Goal: Task Accomplishment & Management: Manage account settings

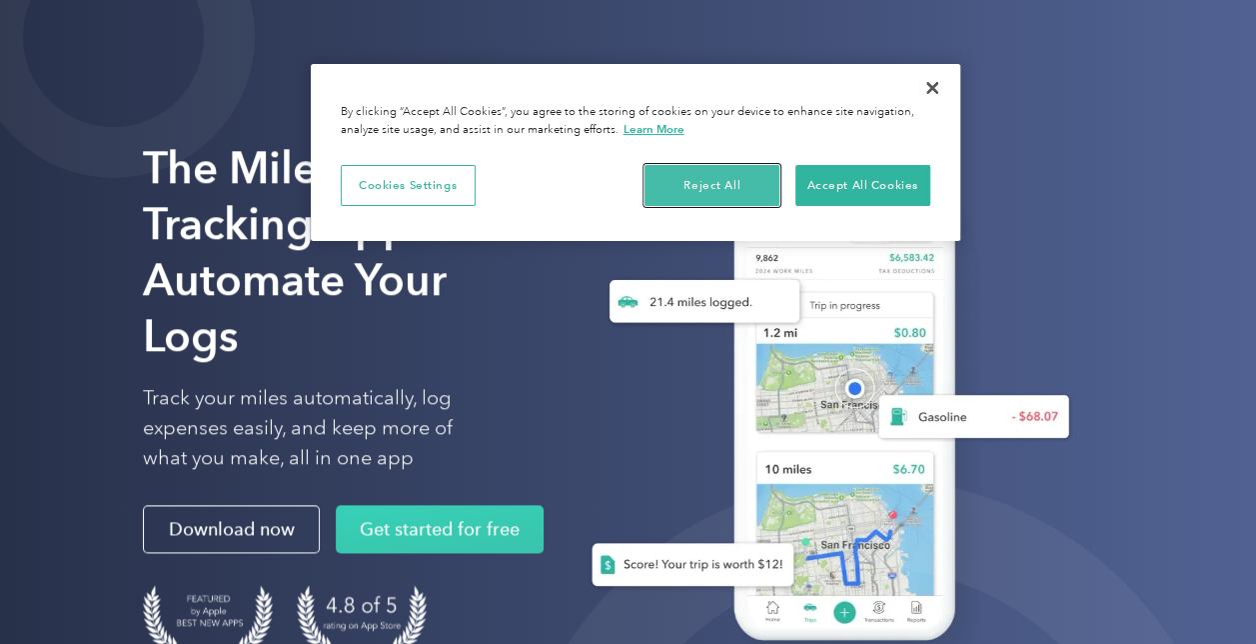
click at [667, 190] on button "Reject All" at bounding box center [712, 186] width 135 height 42
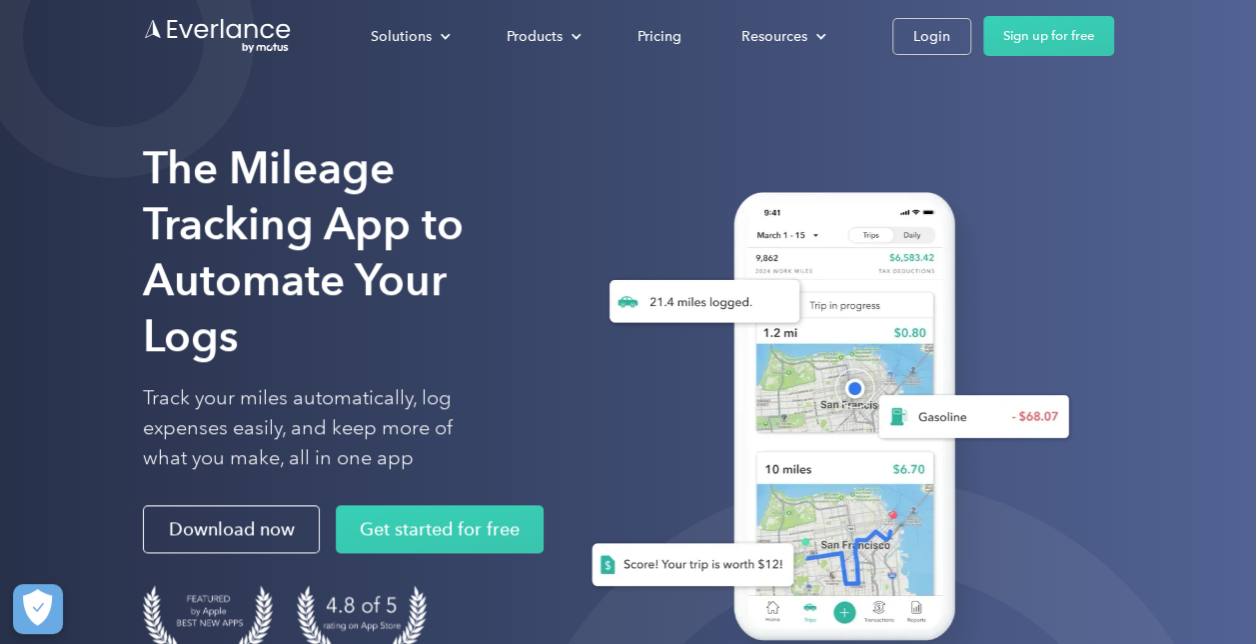
click at [909, 20] on link "Login" at bounding box center [931, 36] width 79 height 37
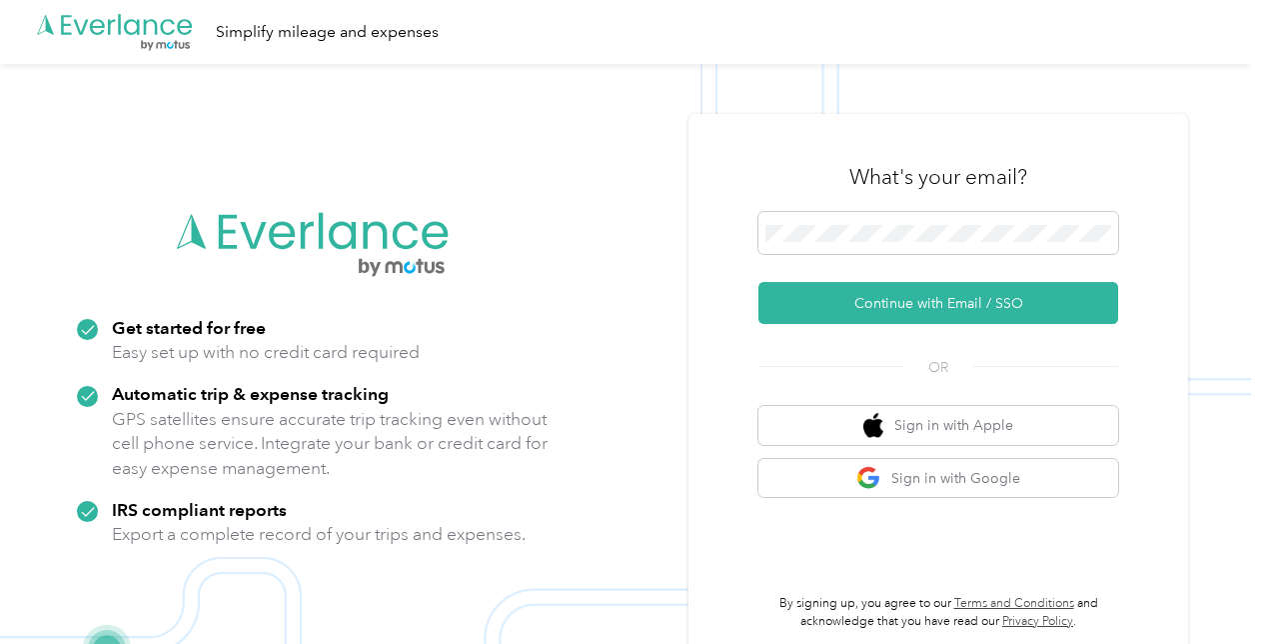
click at [901, 317] on button "Continue with Email / SSO" at bounding box center [938, 303] width 360 height 42
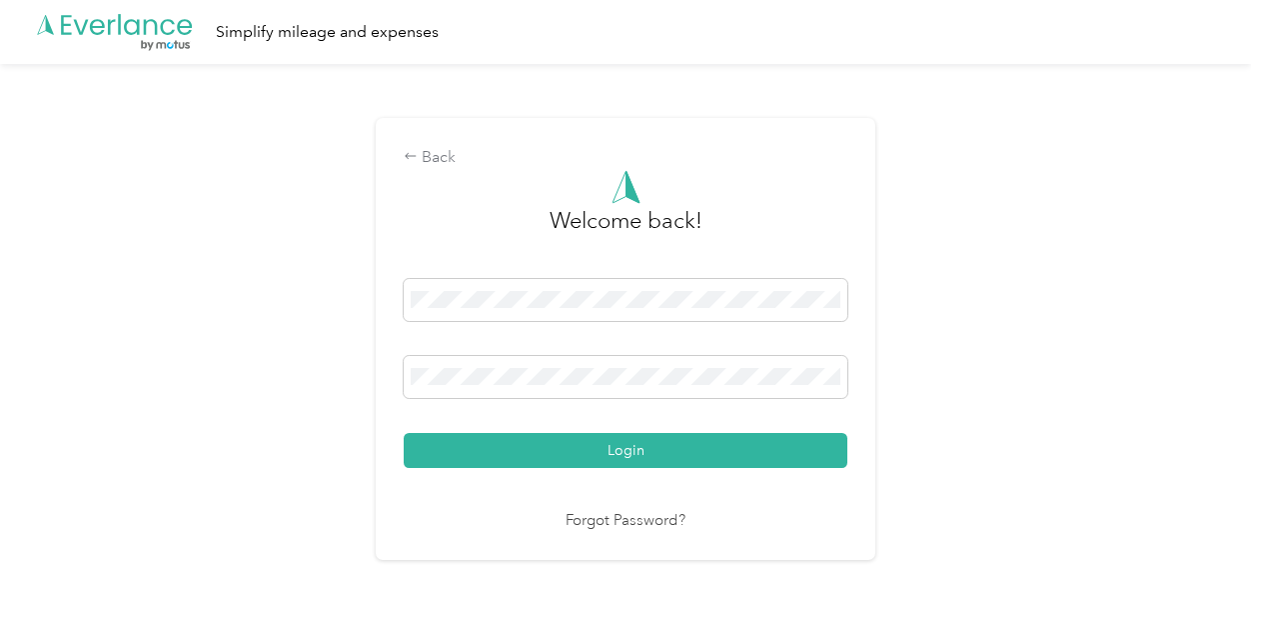
click at [572, 448] on button "Login" at bounding box center [626, 450] width 444 height 35
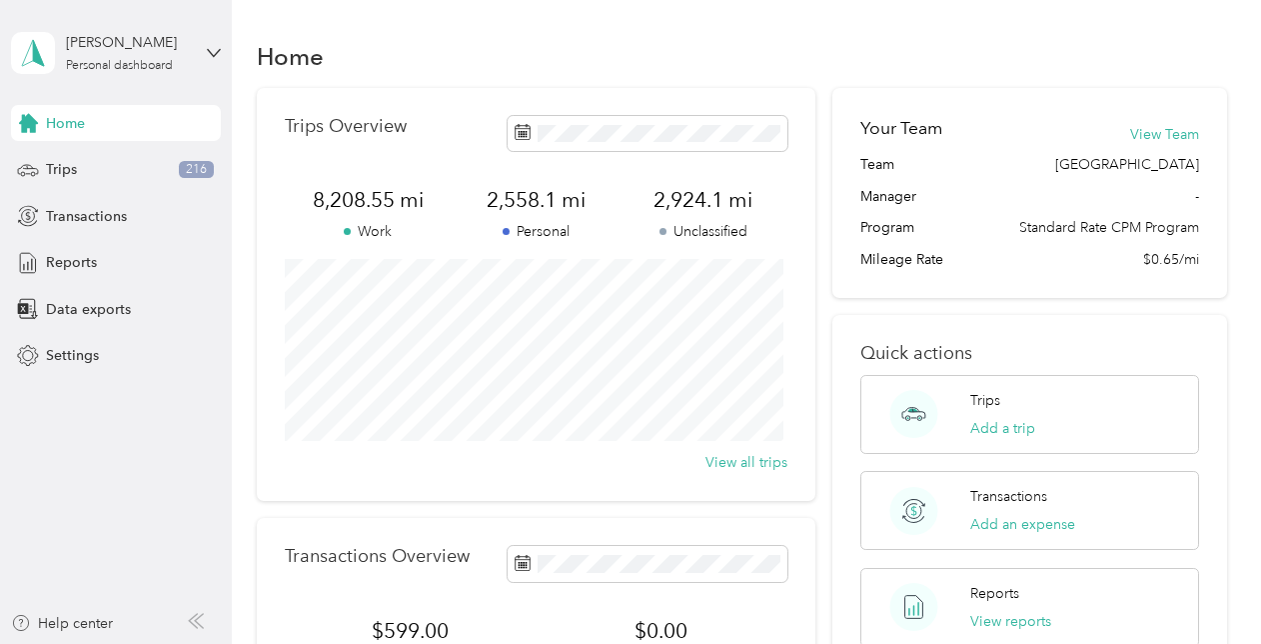
click at [62, 255] on span "Reports" at bounding box center [71, 262] width 51 height 21
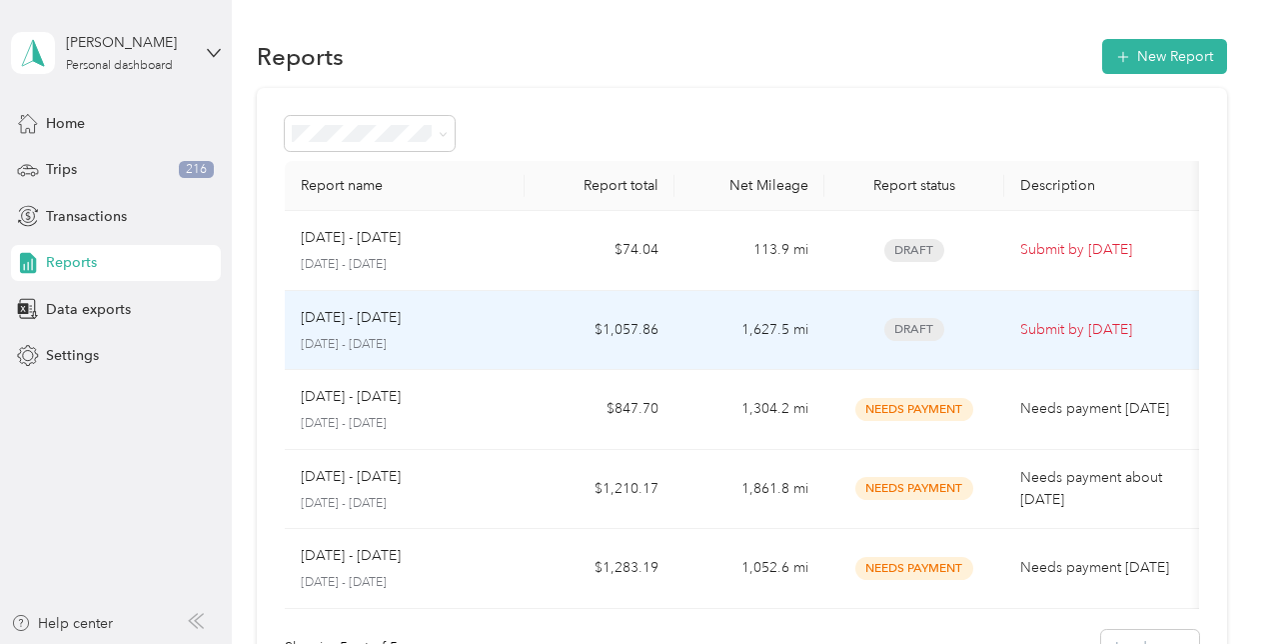
click at [400, 332] on div "Sep 1 - 30, 2025 September 1 - 30, 2025" at bounding box center [405, 330] width 208 height 47
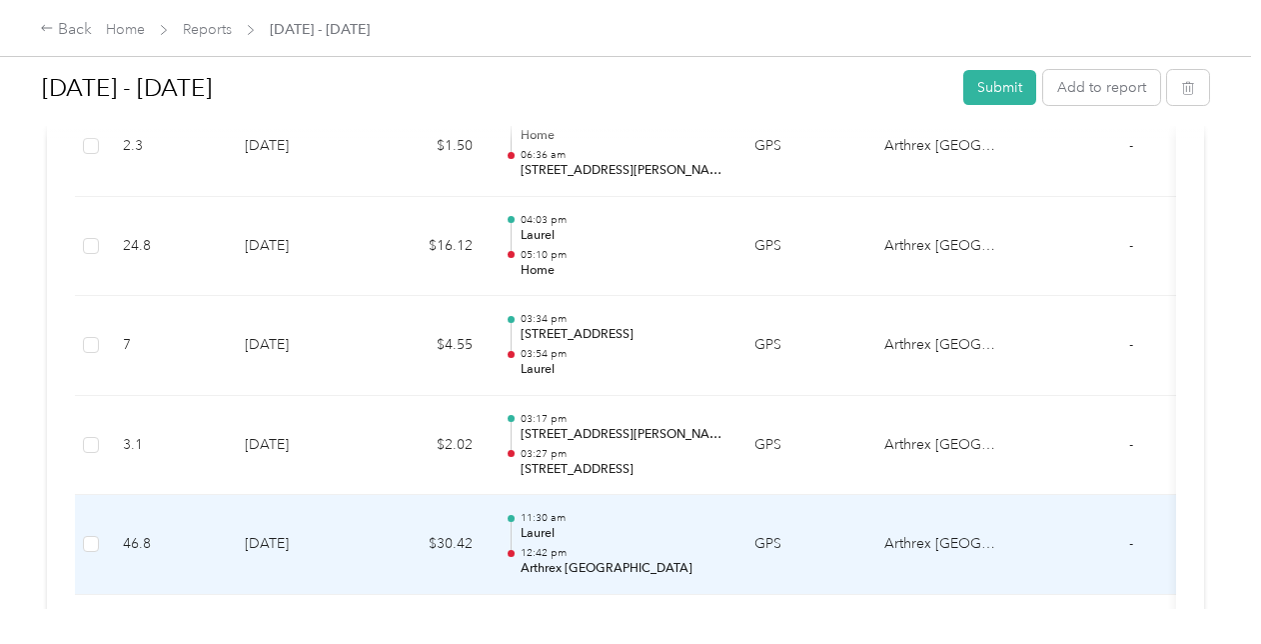
scroll to position [10104, 0]
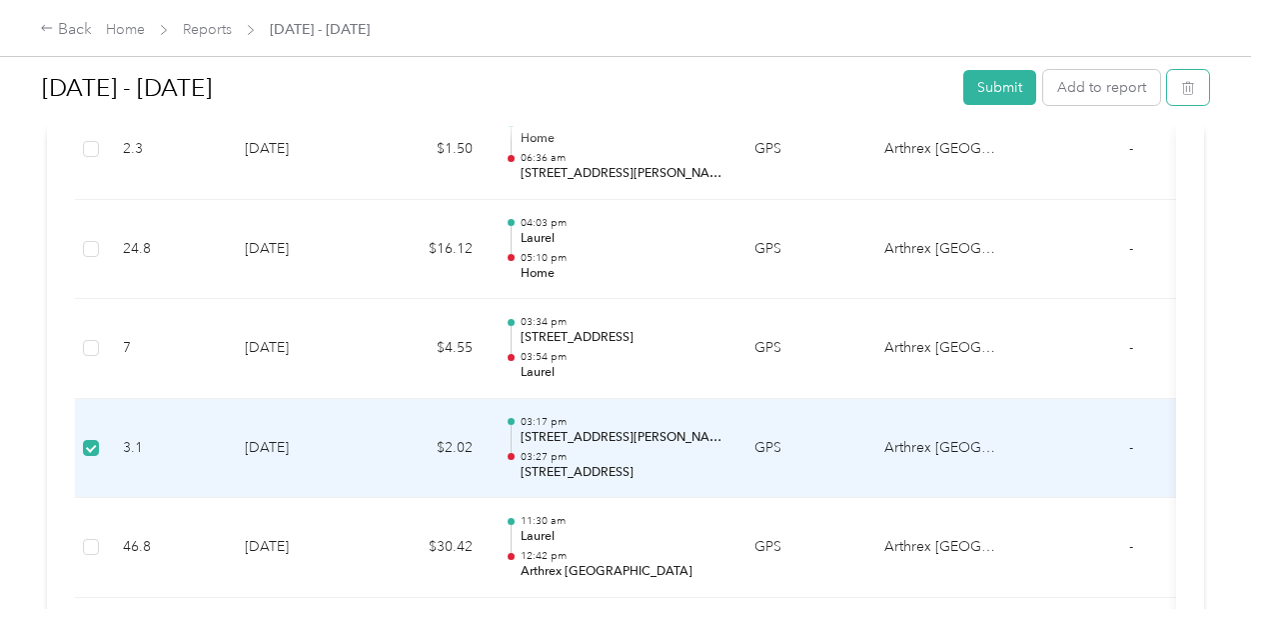
click at [1198, 92] on button "button" at bounding box center [1188, 87] width 42 height 35
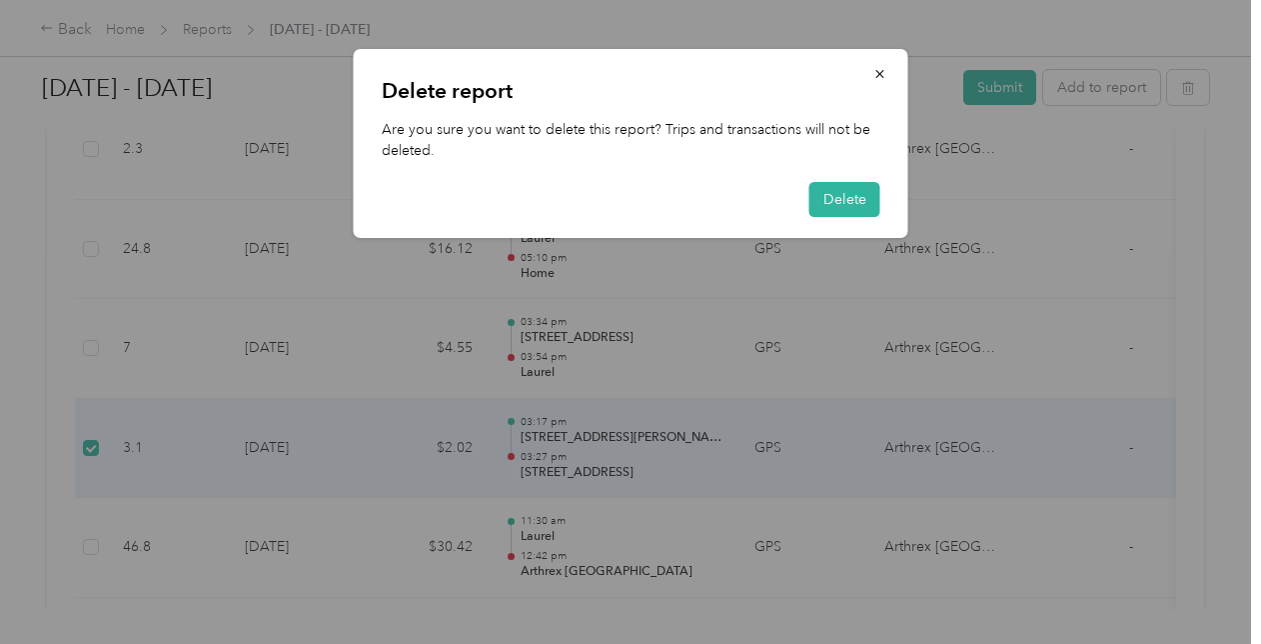
click at [879, 75] on icon "button" at bounding box center [879, 74] width 8 height 8
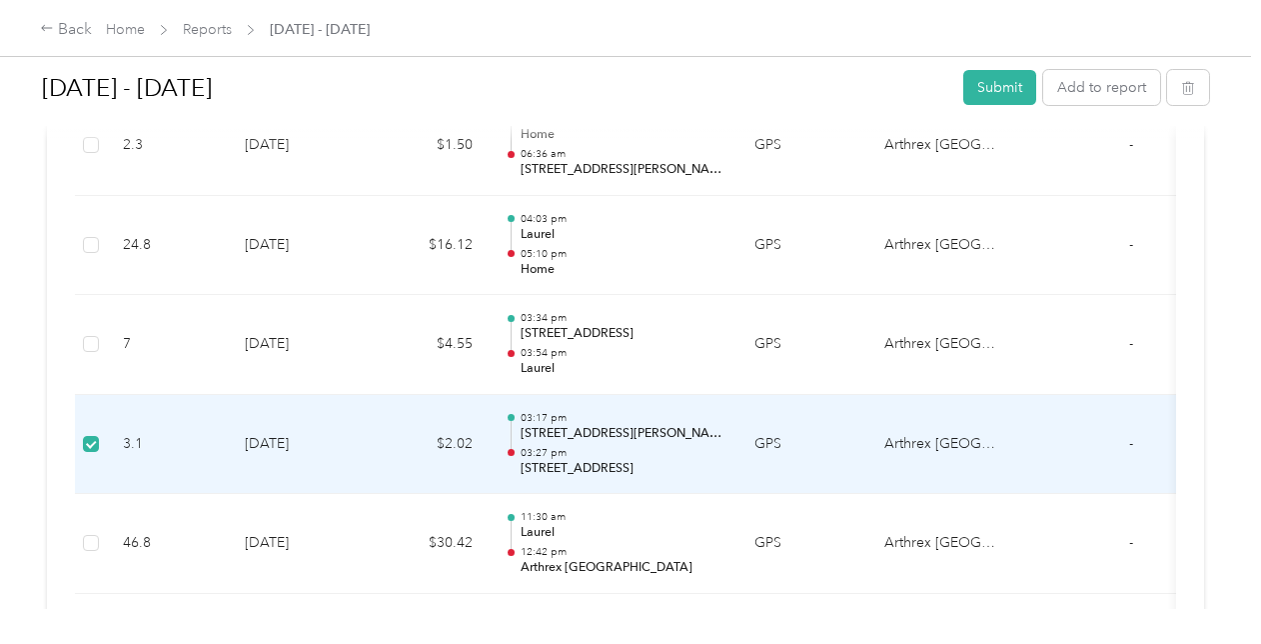
scroll to position [10109, 0]
click at [624, 424] on p "8501 Cherry Ln, Laurel, MD" at bounding box center [622, 433] width 202 height 18
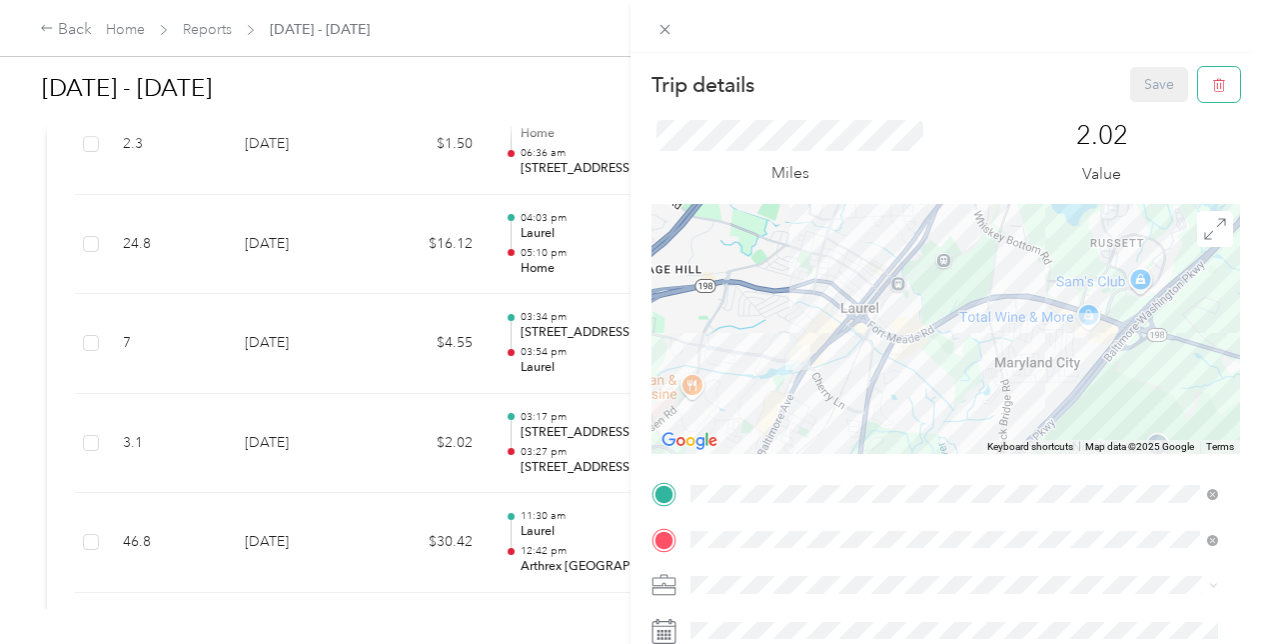
click at [1212, 76] on span "button" at bounding box center [1219, 84] width 14 height 17
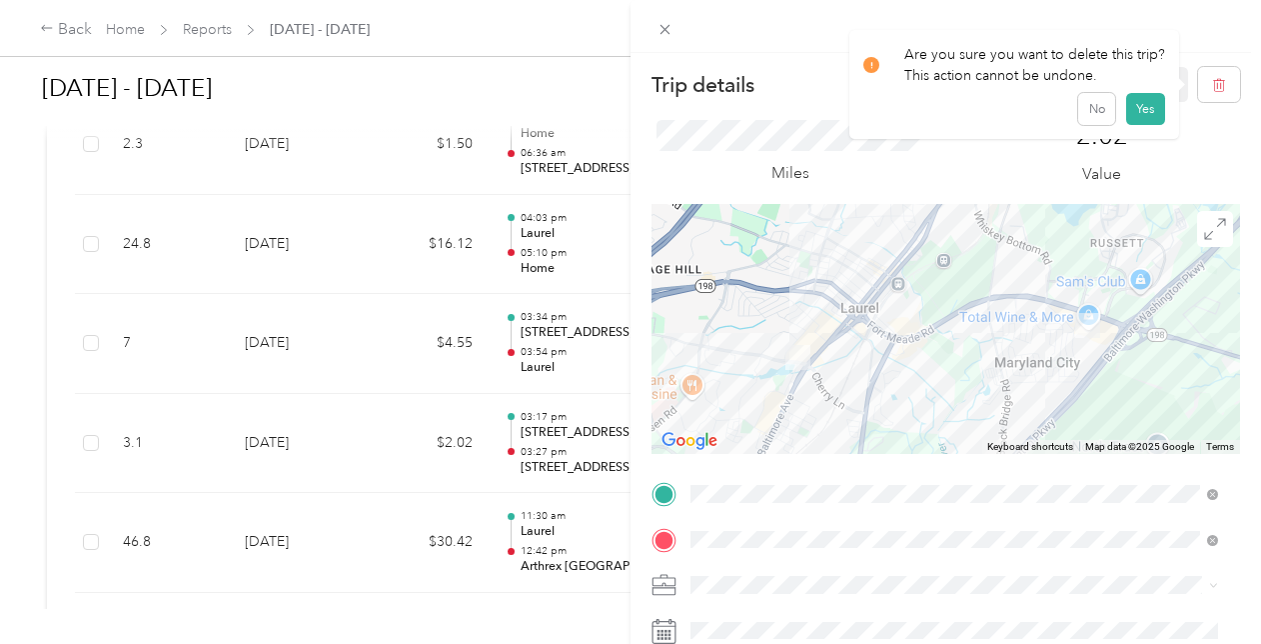
click at [1133, 110] on button "Yes" at bounding box center [1145, 109] width 39 height 32
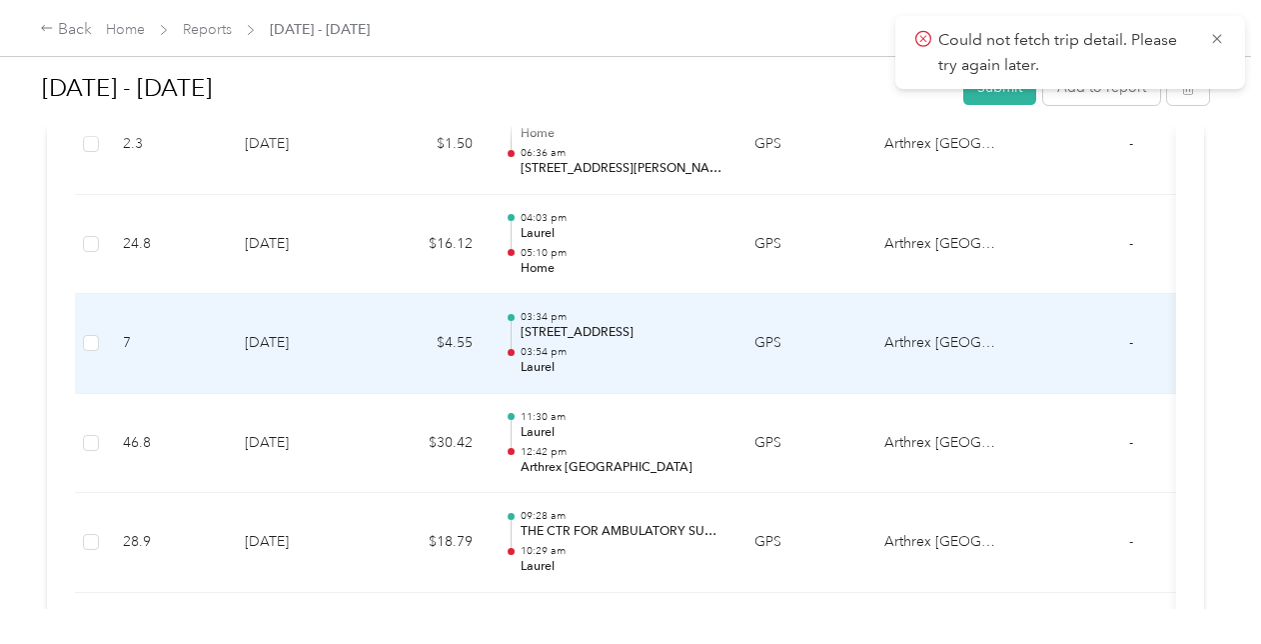
click at [352, 296] on td "9-9-2025" at bounding box center [299, 344] width 140 height 100
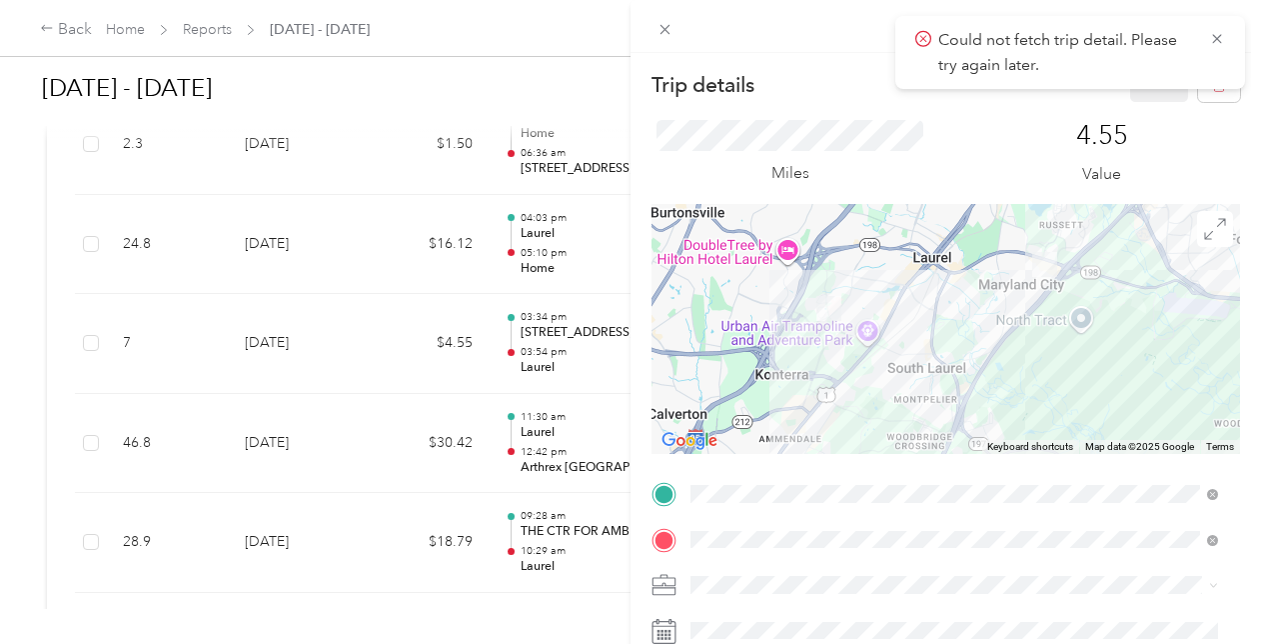
click at [1221, 37] on icon at bounding box center [1217, 39] width 16 height 18
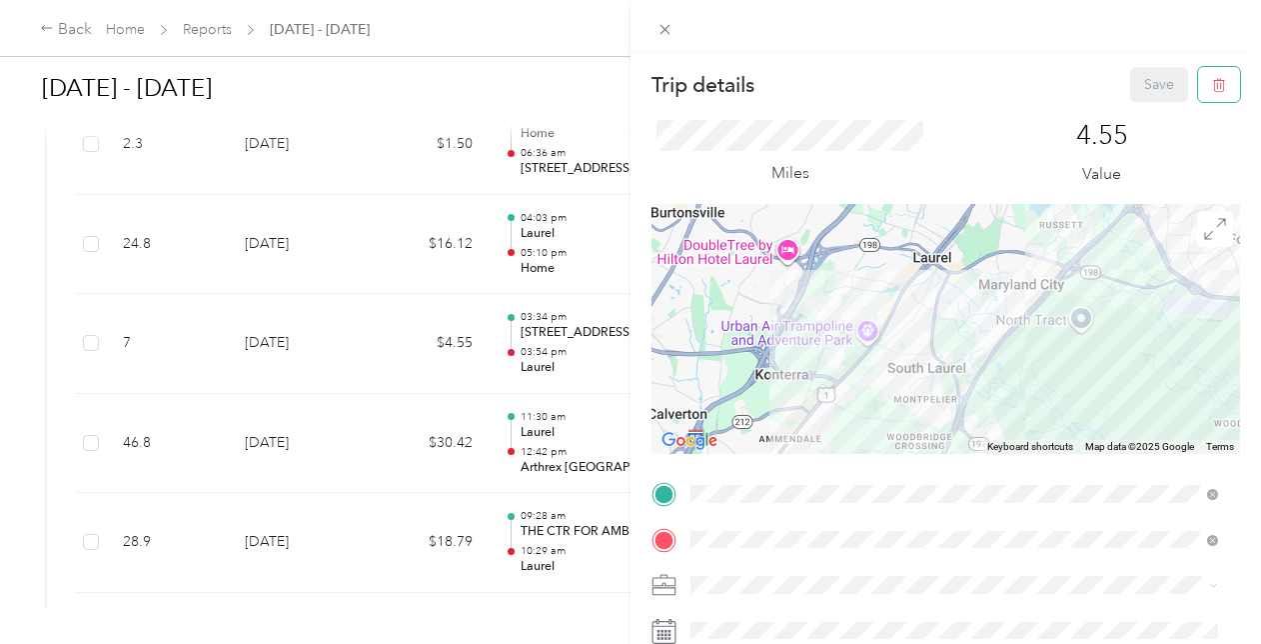
click at [1212, 82] on icon "button" at bounding box center [1219, 85] width 14 height 14
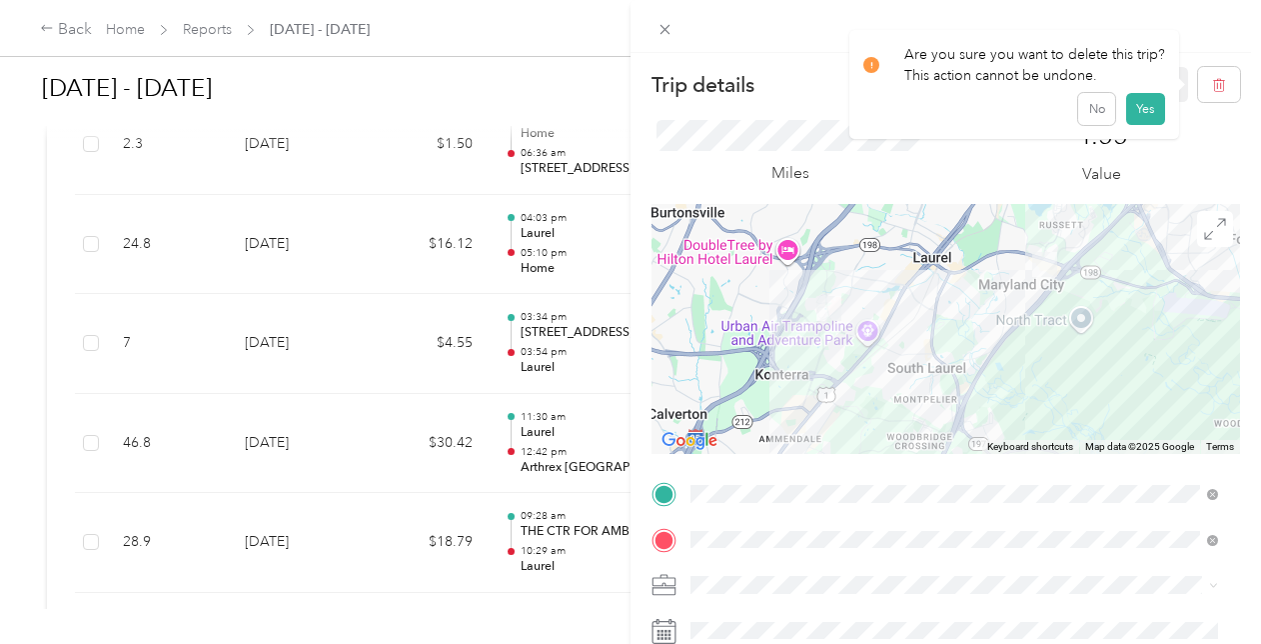
click at [1153, 110] on button "Yes" at bounding box center [1145, 109] width 39 height 32
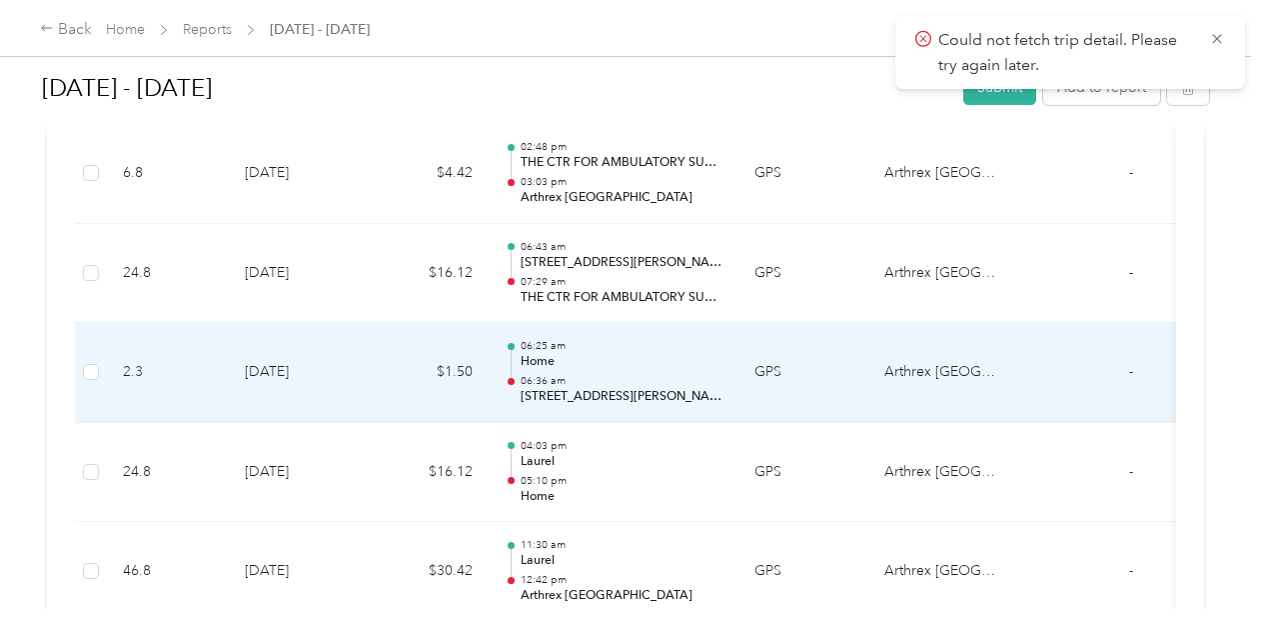
scroll to position [9879, 0]
click at [550, 376] on p "06:36 am" at bounding box center [622, 383] width 202 height 14
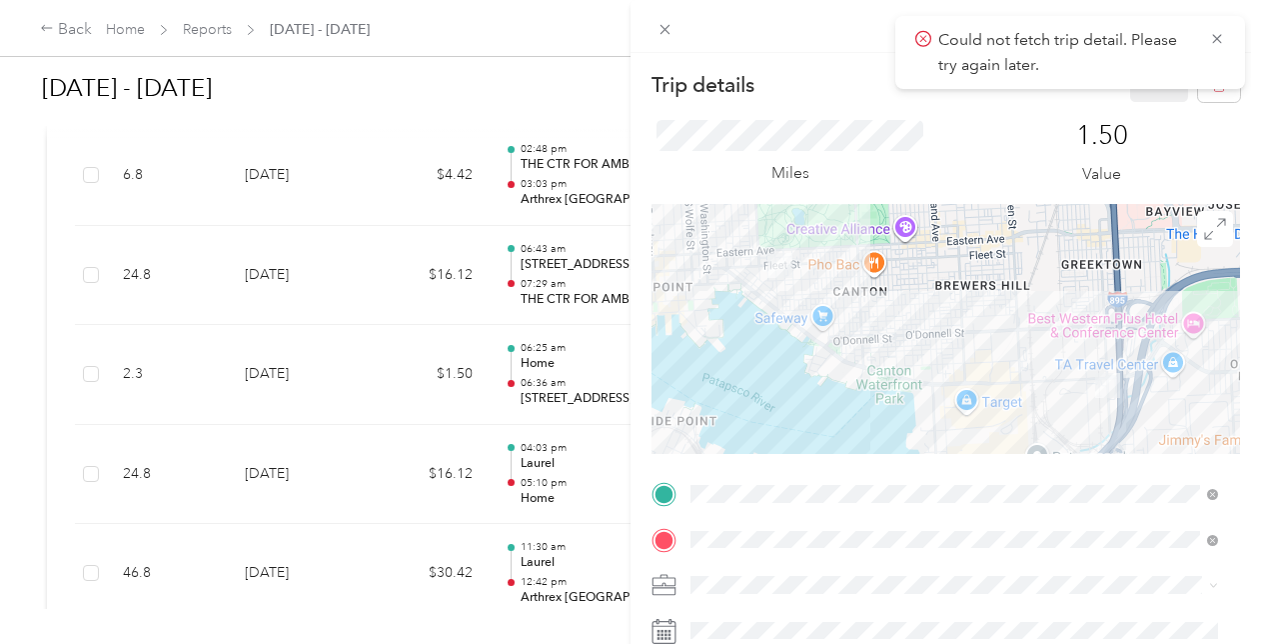
click at [1218, 40] on icon at bounding box center [1216, 38] width 9 height 9
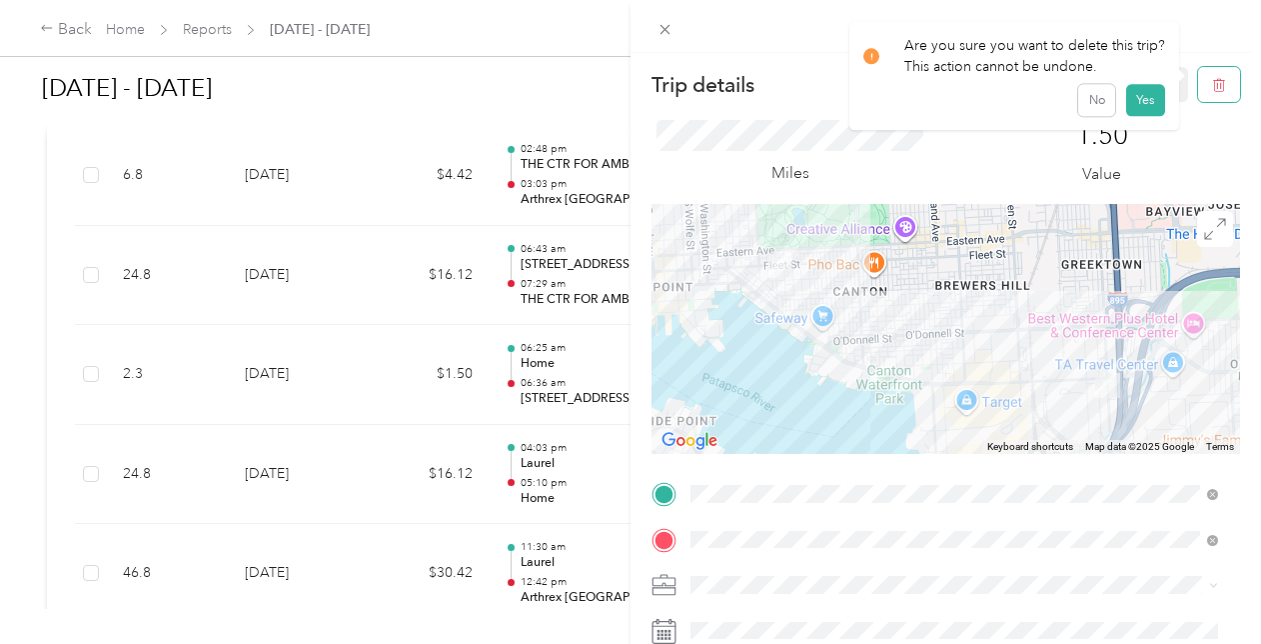
click at [1212, 86] on icon "button" at bounding box center [1219, 85] width 14 height 14
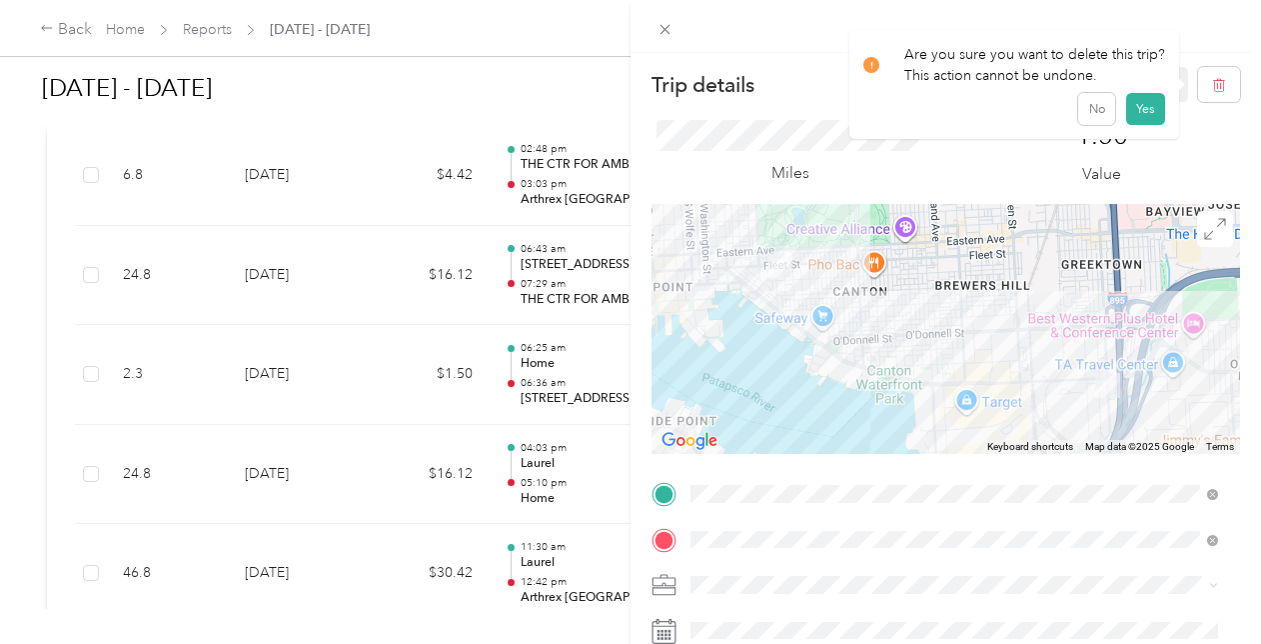
click at [1142, 102] on button "Yes" at bounding box center [1145, 109] width 39 height 32
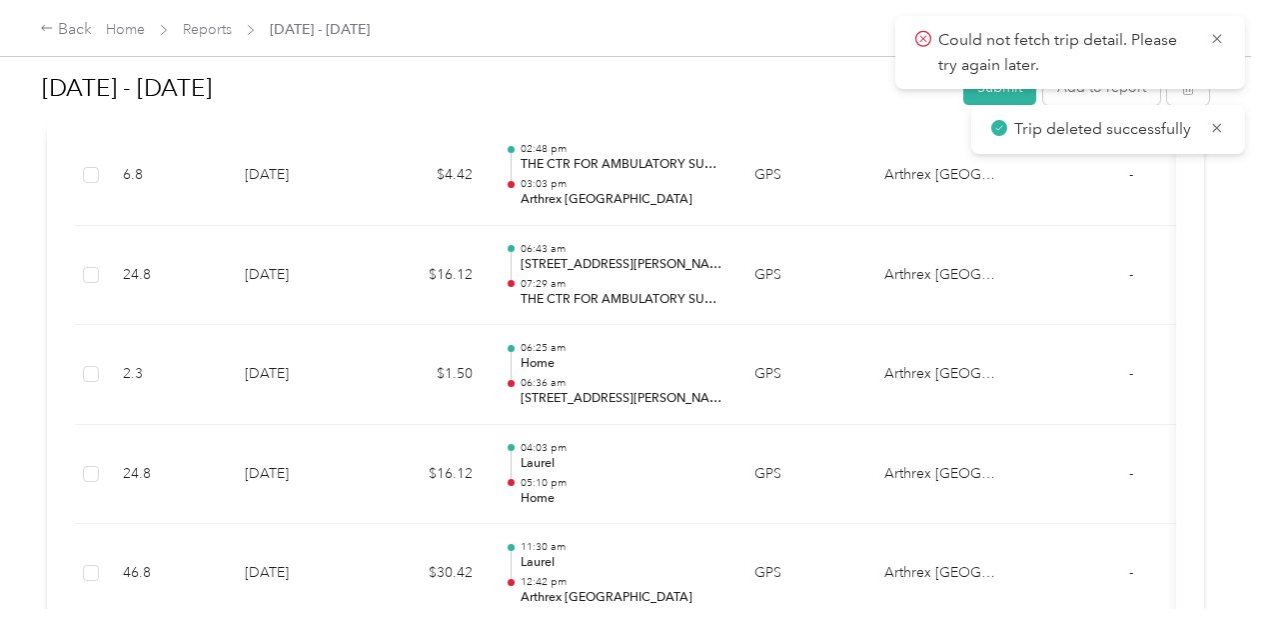
click at [1216, 40] on icon at bounding box center [1217, 39] width 16 height 18
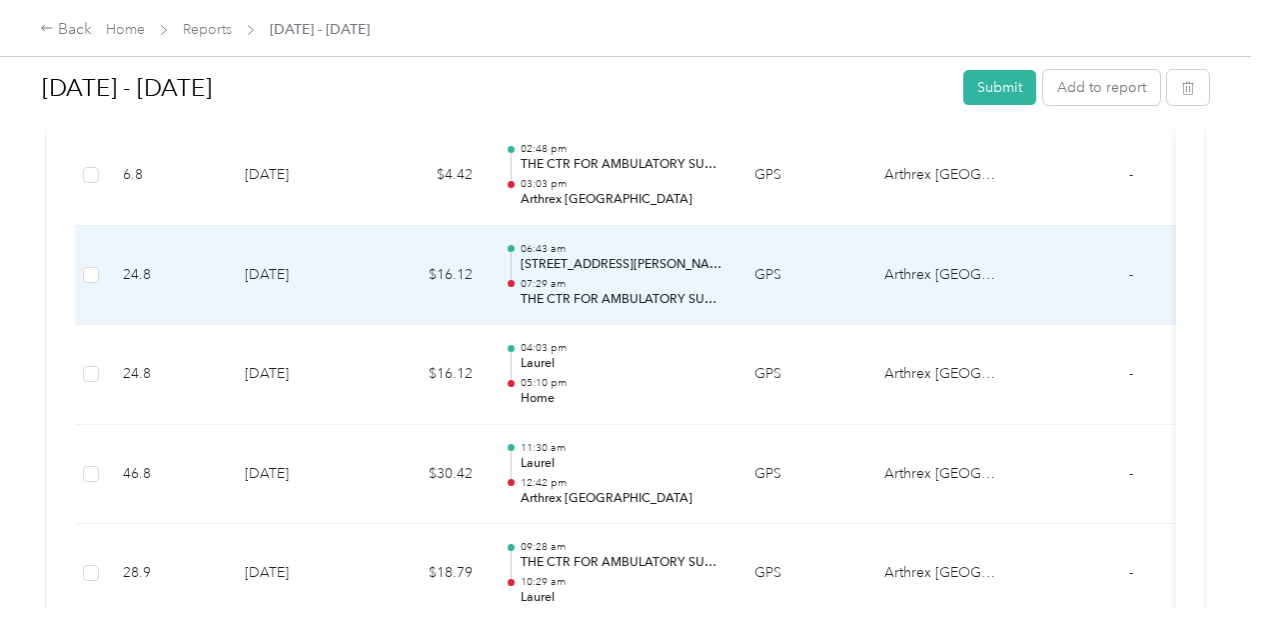
click at [648, 291] on p "THE CTR FOR AMBULATORY SURG" at bounding box center [622, 300] width 202 height 18
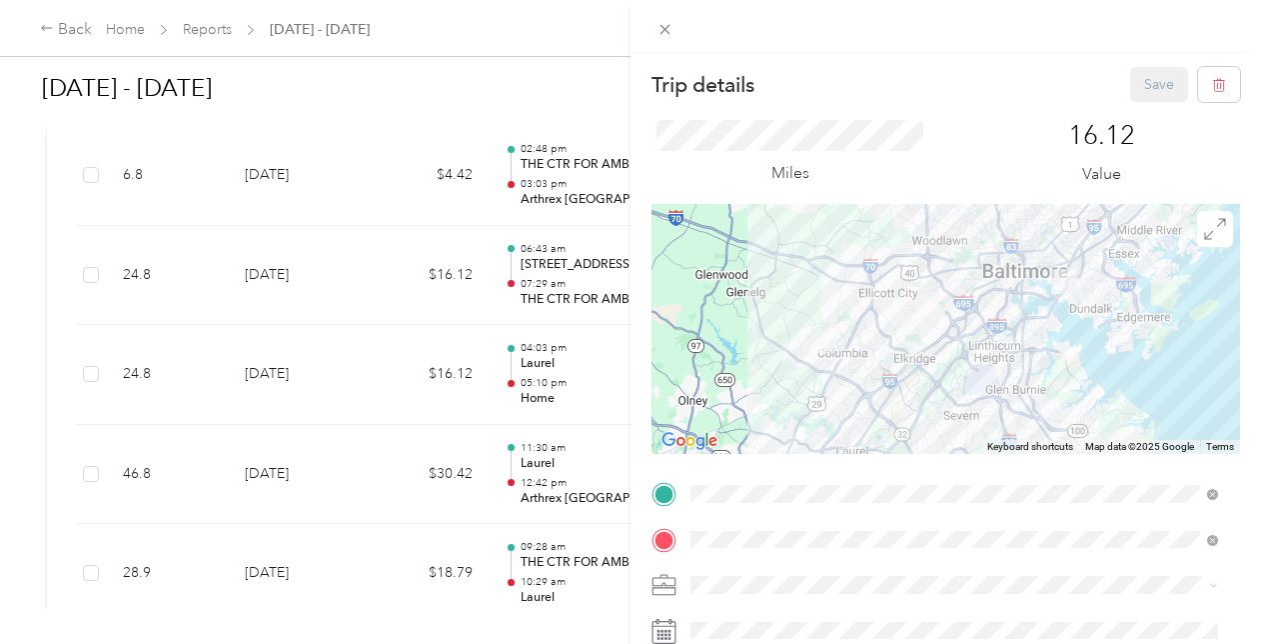
click at [766, 643] on div "Trip details Save This trip cannot be edited because it is either under review,…" at bounding box center [625, 644] width 1251 height 0
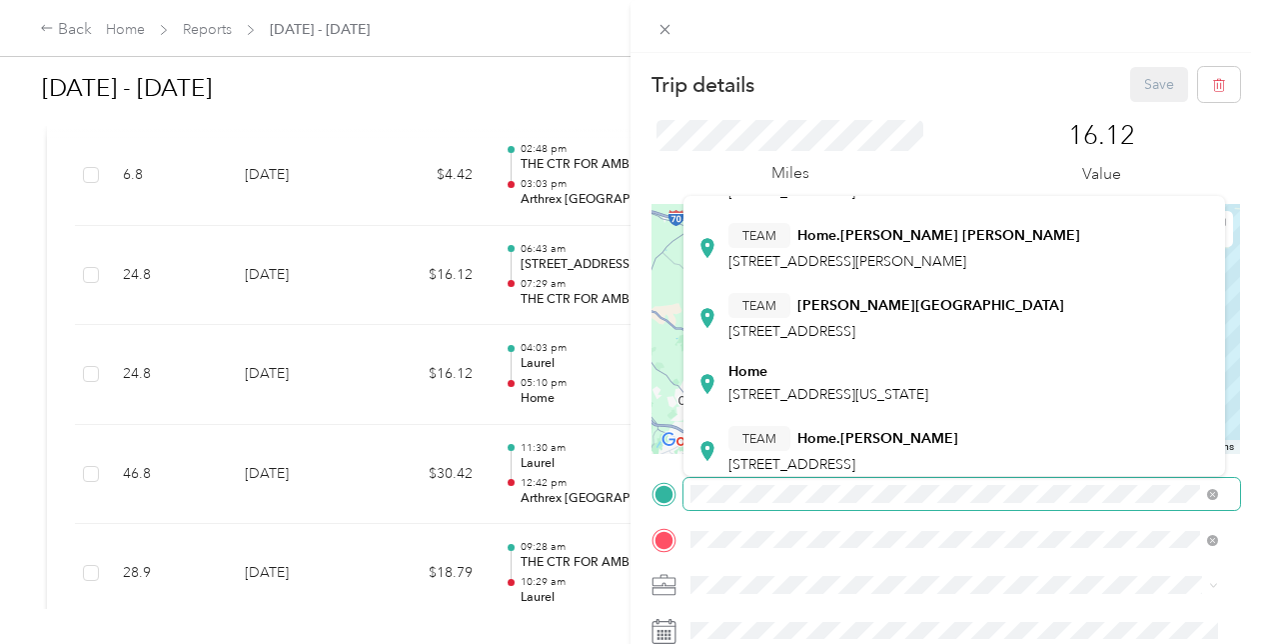
scroll to position [98, 0]
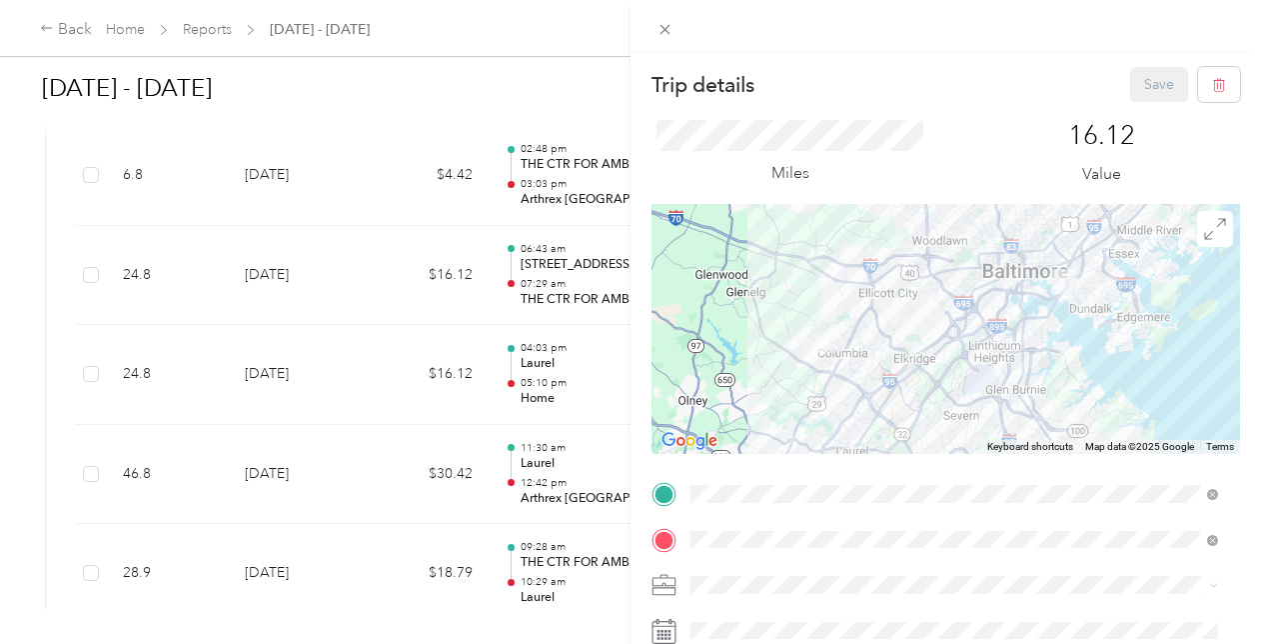
click at [839, 433] on strong "Home.CJ HUGHES" at bounding box center [877, 436] width 161 height 18
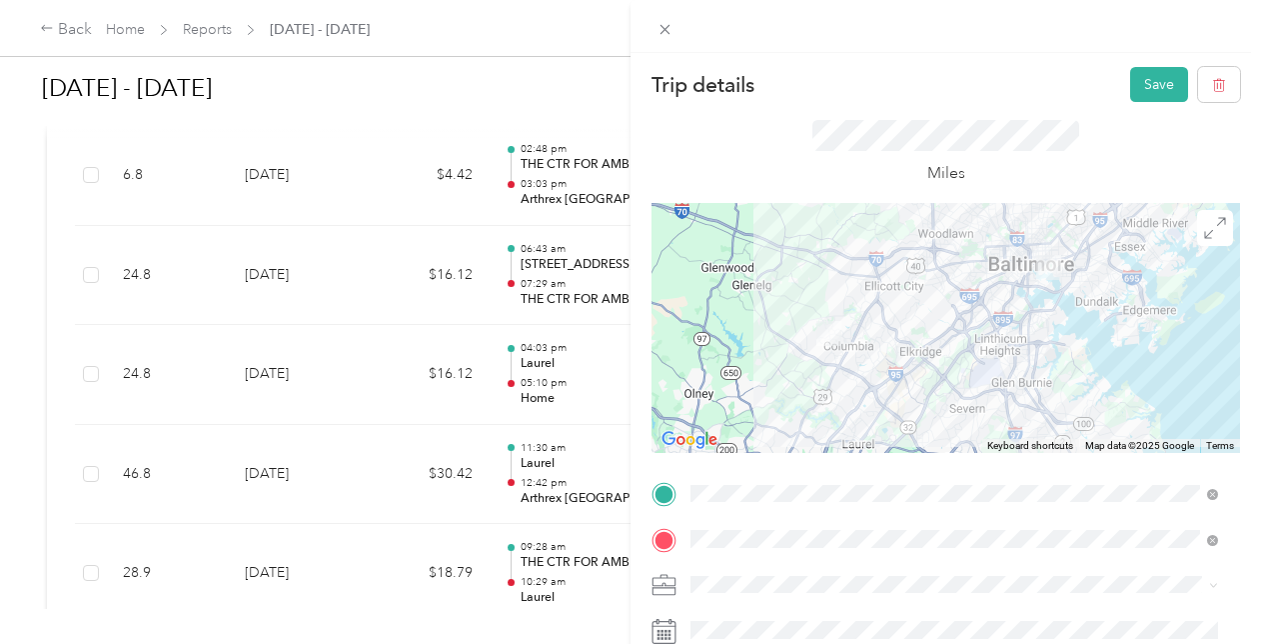
click at [1148, 92] on button "Save" at bounding box center [1159, 84] width 58 height 35
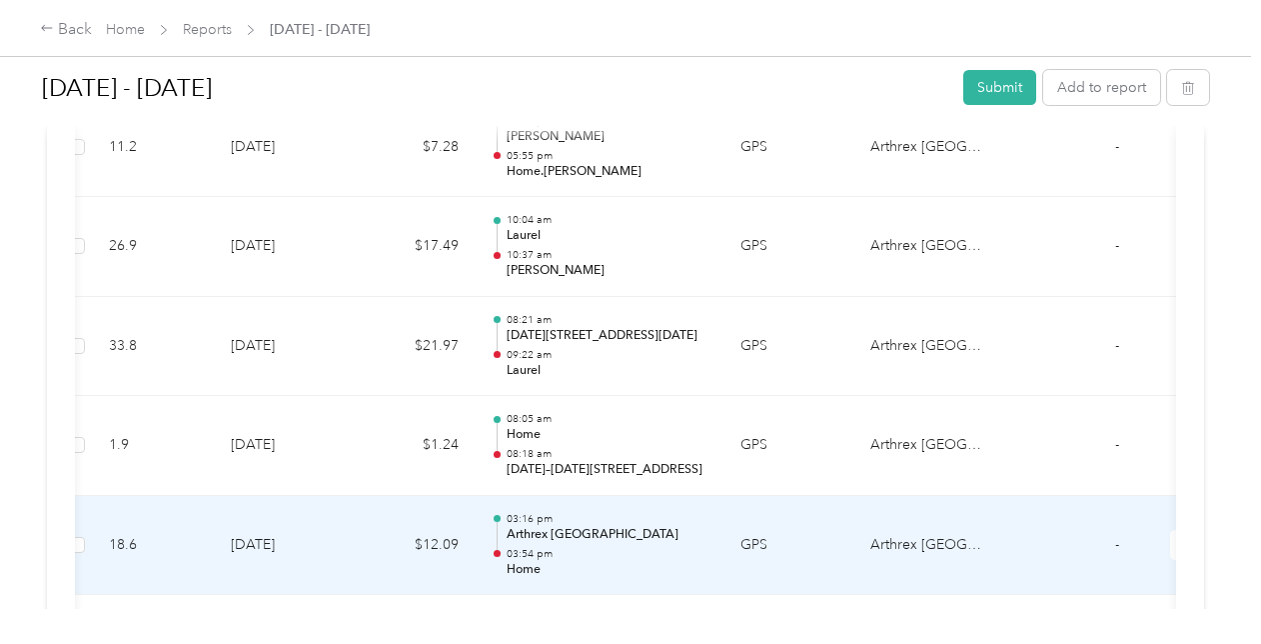
scroll to position [9387, 0]
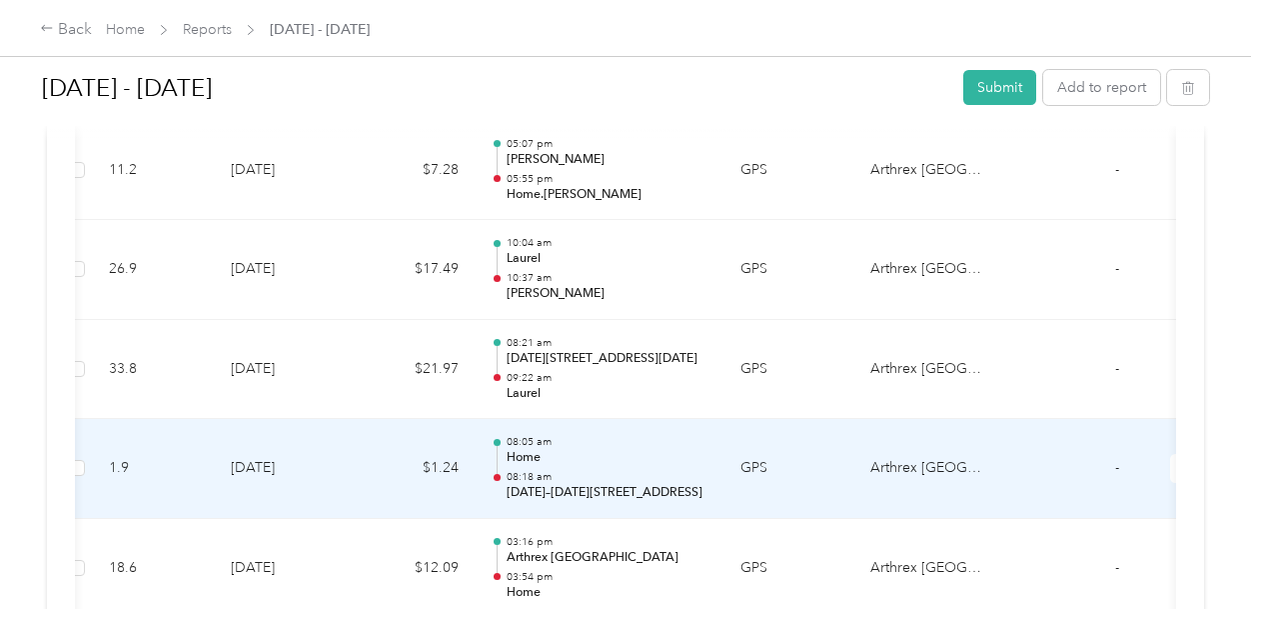
click at [708, 449] on p "Home" at bounding box center [608, 458] width 202 height 18
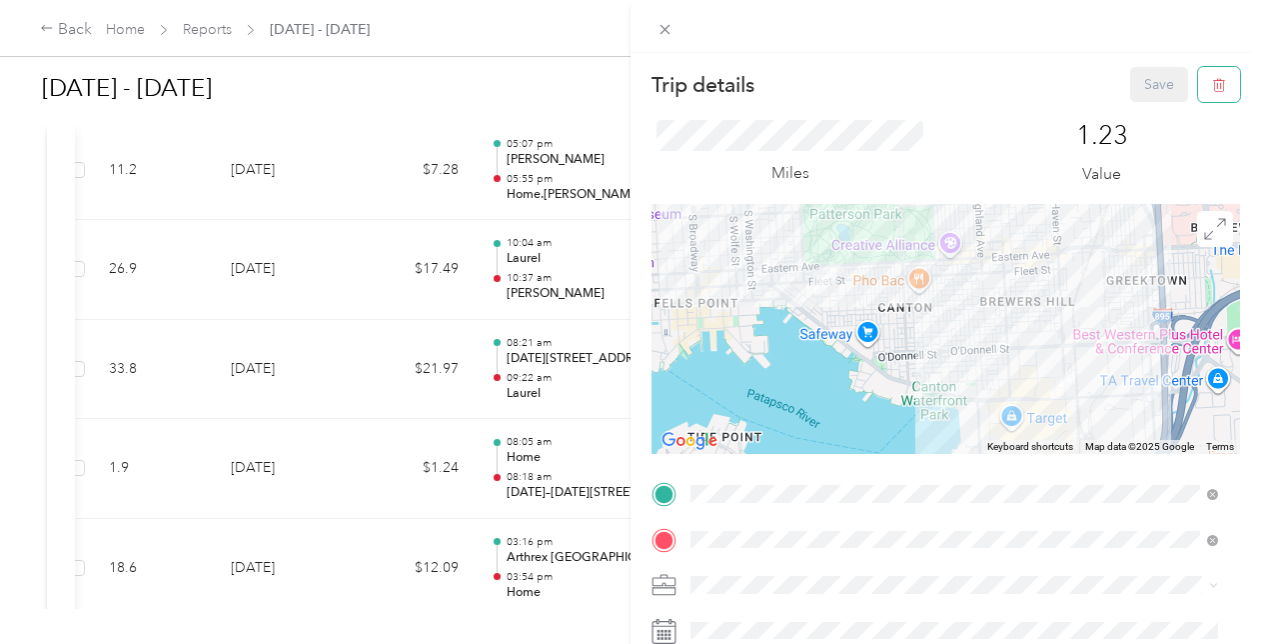
click at [1198, 97] on button "button" at bounding box center [1219, 84] width 42 height 35
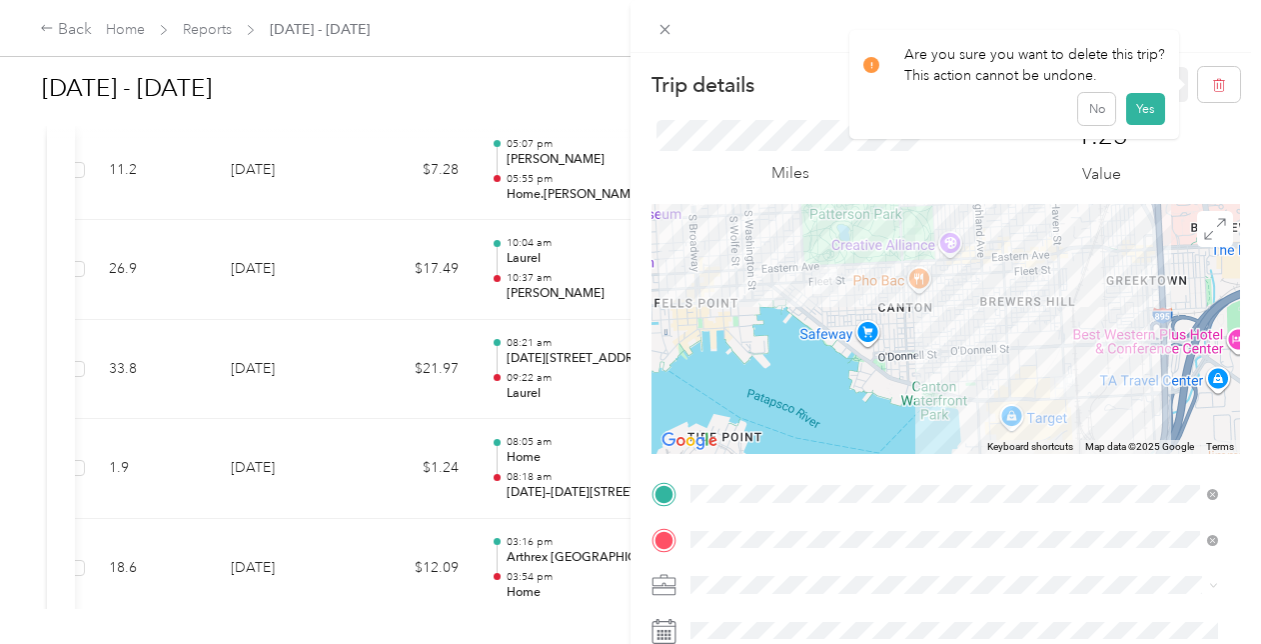
click at [1148, 118] on button "Yes" at bounding box center [1145, 109] width 39 height 32
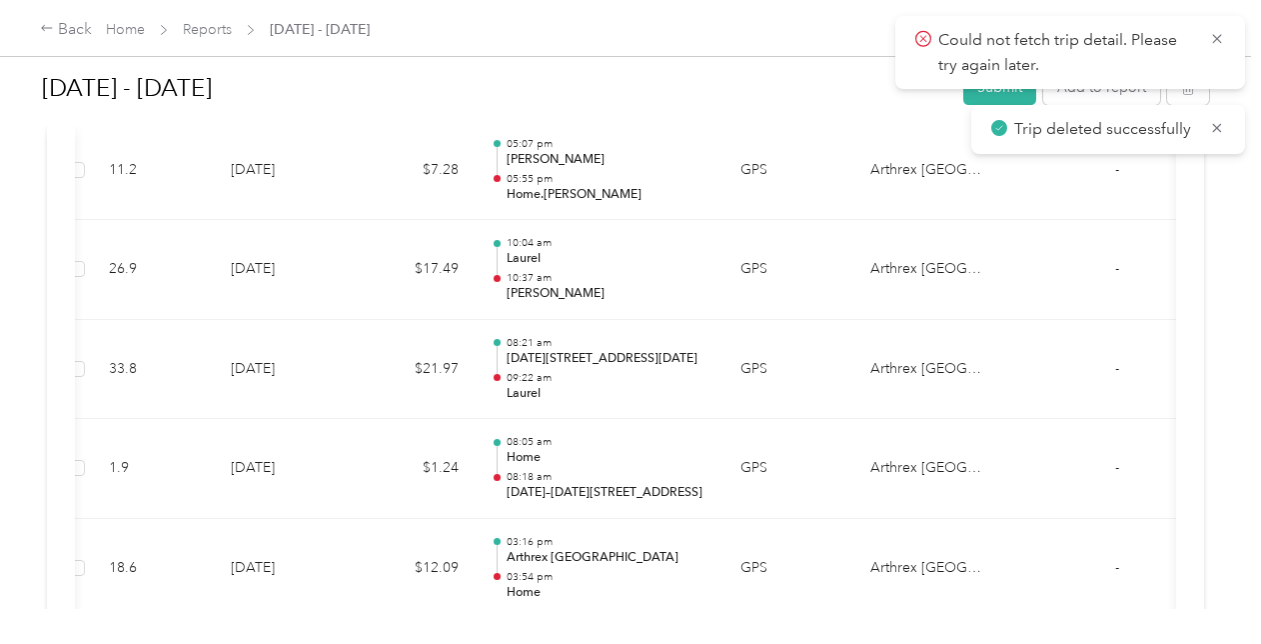
click at [1215, 35] on icon at bounding box center [1217, 39] width 16 height 18
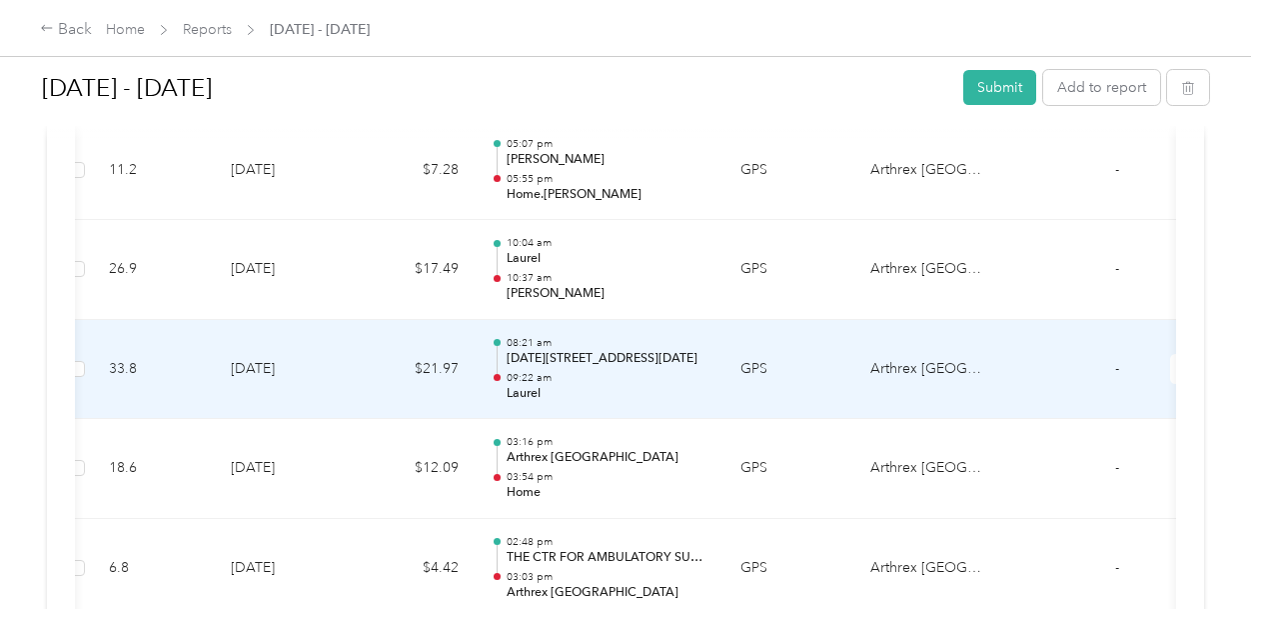
click at [604, 350] on p "1342–1398 S Haven St, Canton, Baltimore, MD" at bounding box center [608, 359] width 202 height 18
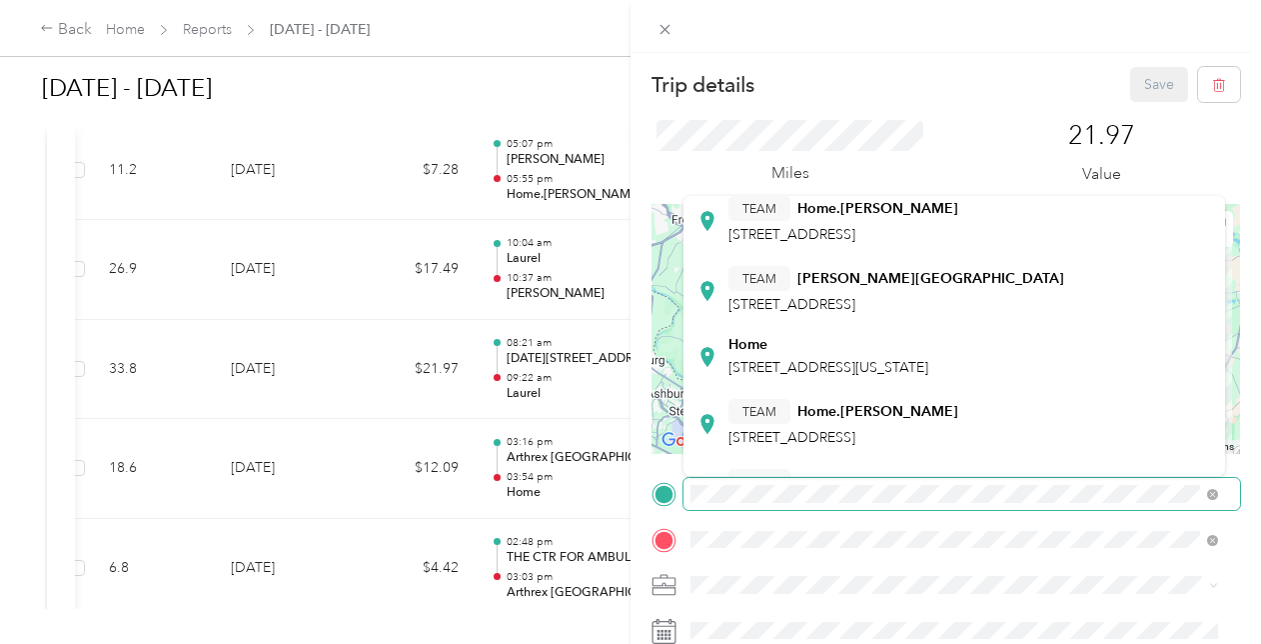
scroll to position [127, 0]
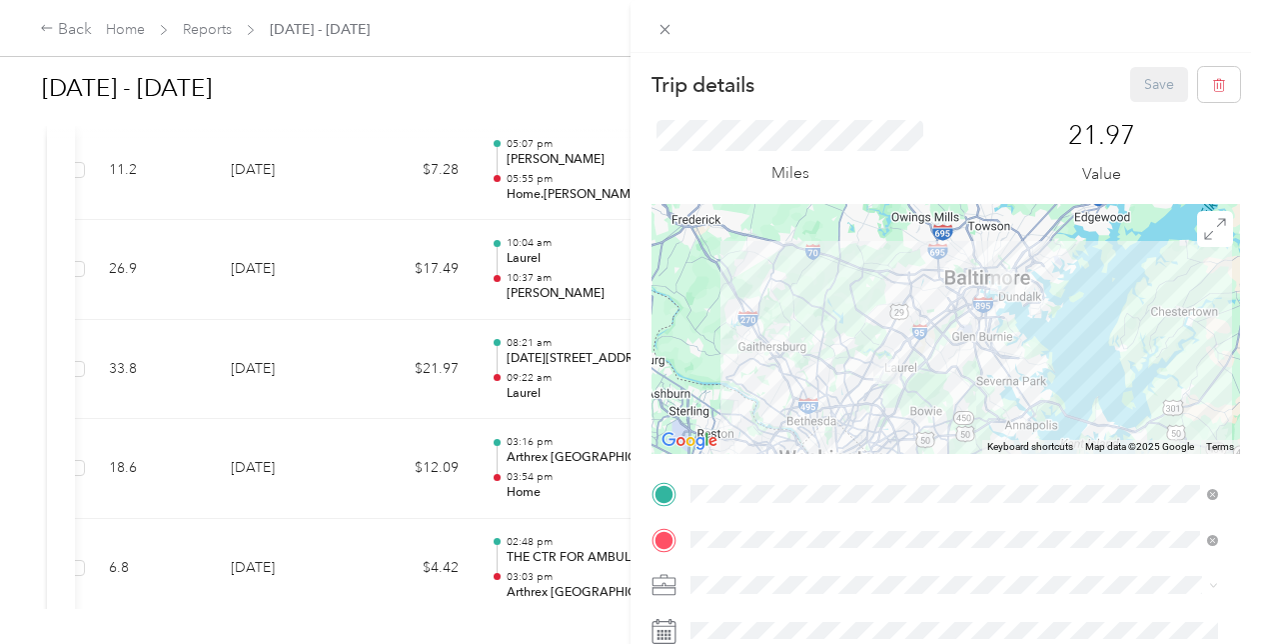
click at [827, 426] on span "2411 Fleet St, 21224, Baltimore, MD" at bounding box center [791, 432] width 127 height 17
click at [1130, 94] on button "Save" at bounding box center [1159, 84] width 58 height 35
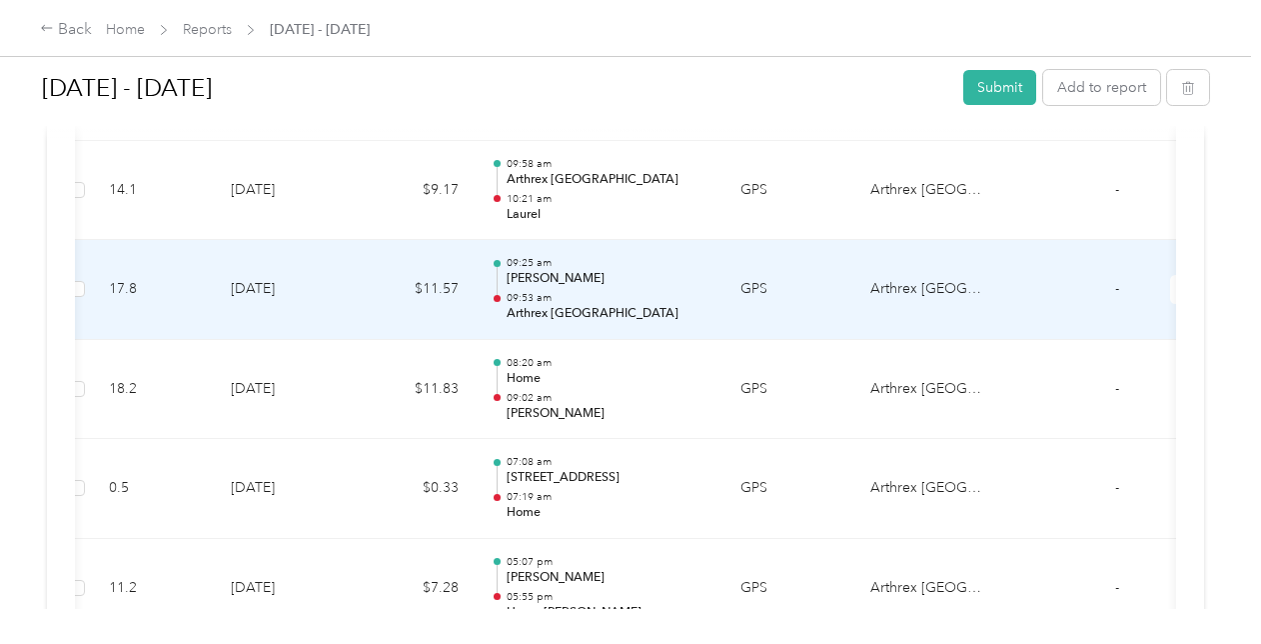
scroll to position [8969, 0]
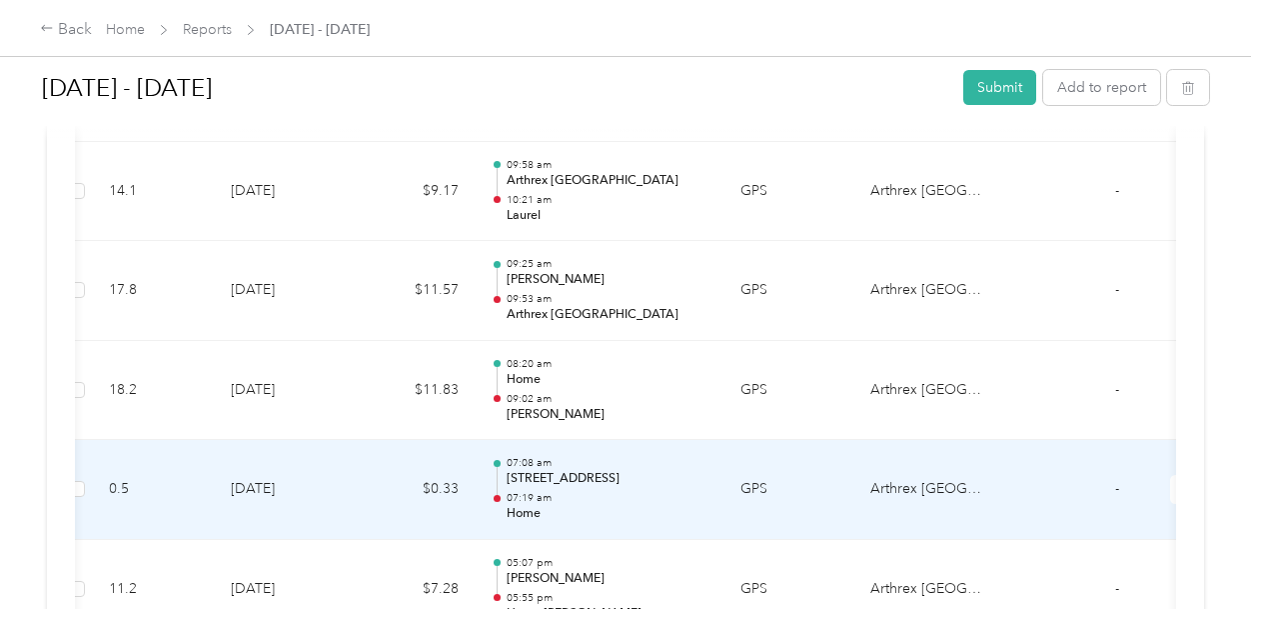
click at [690, 457] on div "07:08 am 2701 Eastern Ave, Canton, Baltimore, MD 07:19 am Home" at bounding box center [608, 489] width 202 height 67
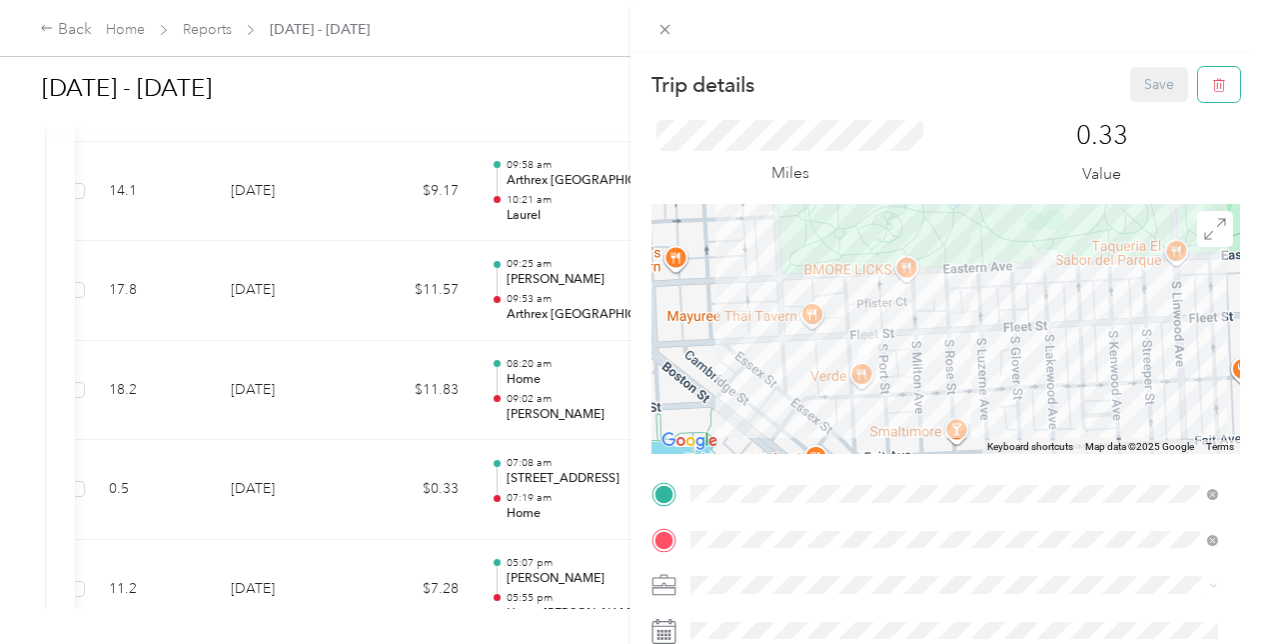
click at [1212, 80] on icon "button" at bounding box center [1219, 85] width 14 height 14
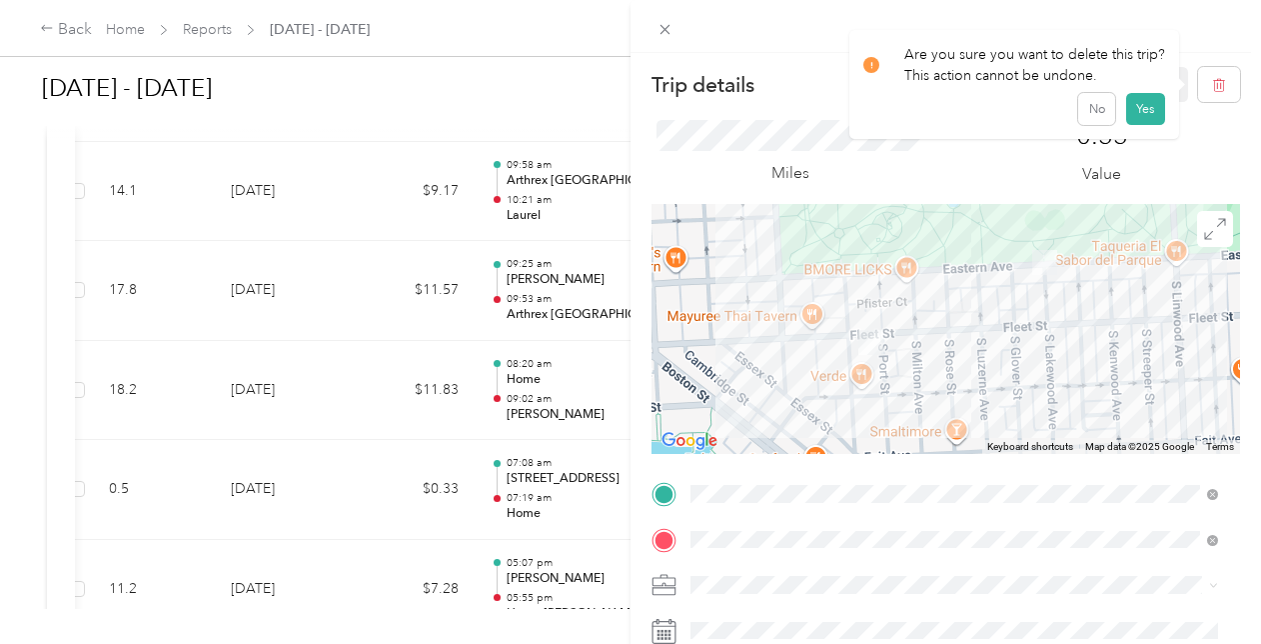
click at [1152, 88] on div "Are you sure you want to delete this trip? This action cannot be undone. No Yes" at bounding box center [1014, 84] width 330 height 109
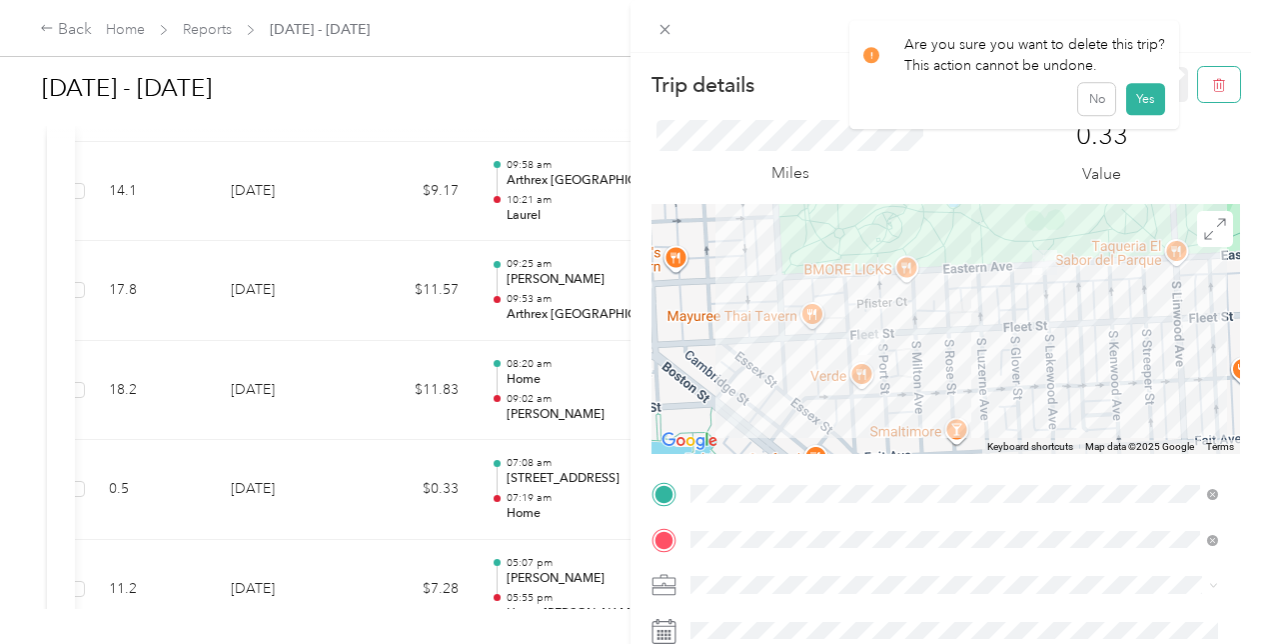
click at [1201, 96] on button "button" at bounding box center [1219, 84] width 42 height 35
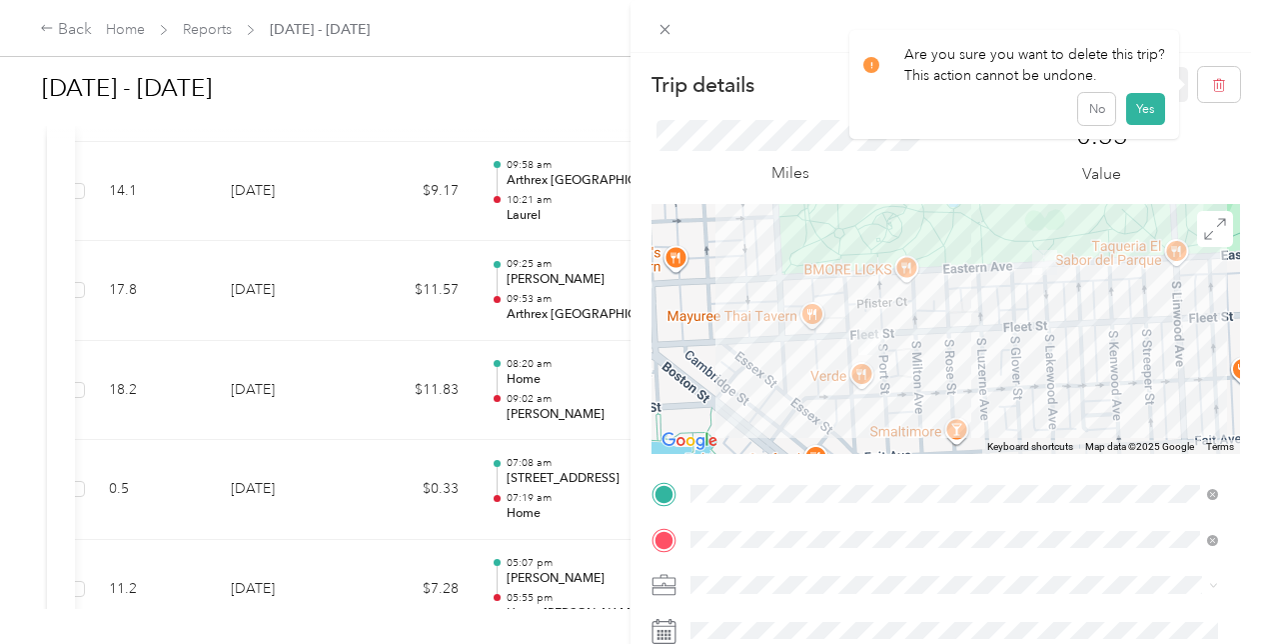
click at [1159, 104] on button "Yes" at bounding box center [1145, 109] width 39 height 32
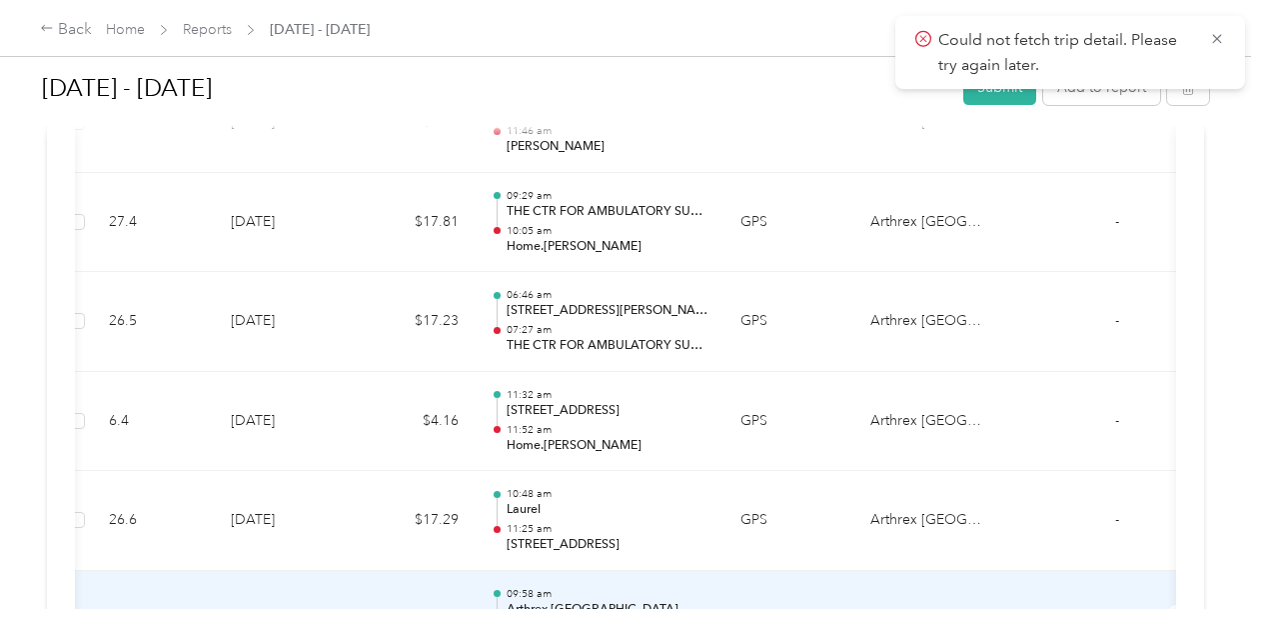
scroll to position [8539, 0]
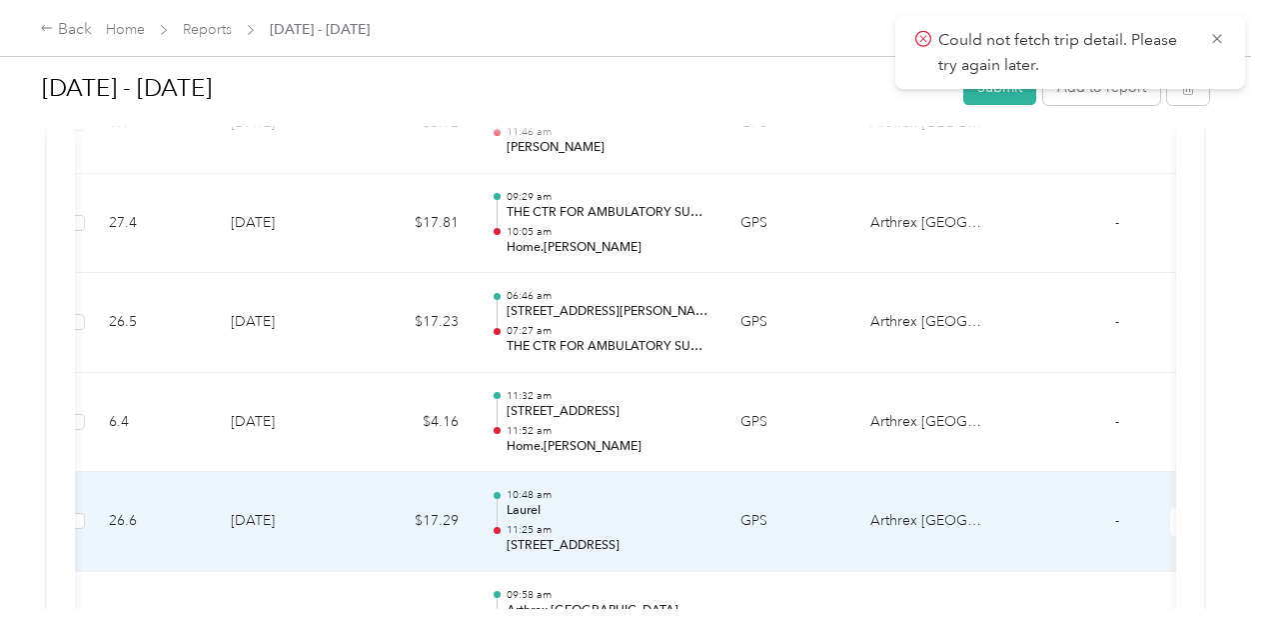
click at [671, 523] on p "11:25 am" at bounding box center [608, 530] width 202 height 14
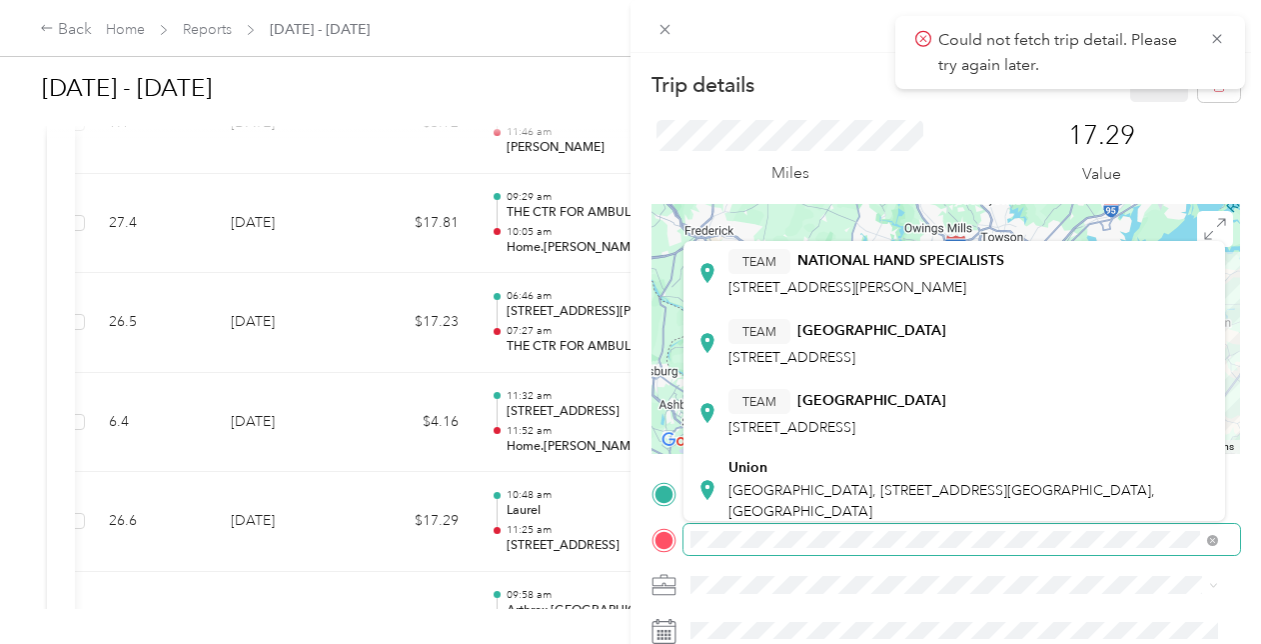
scroll to position [38, 0]
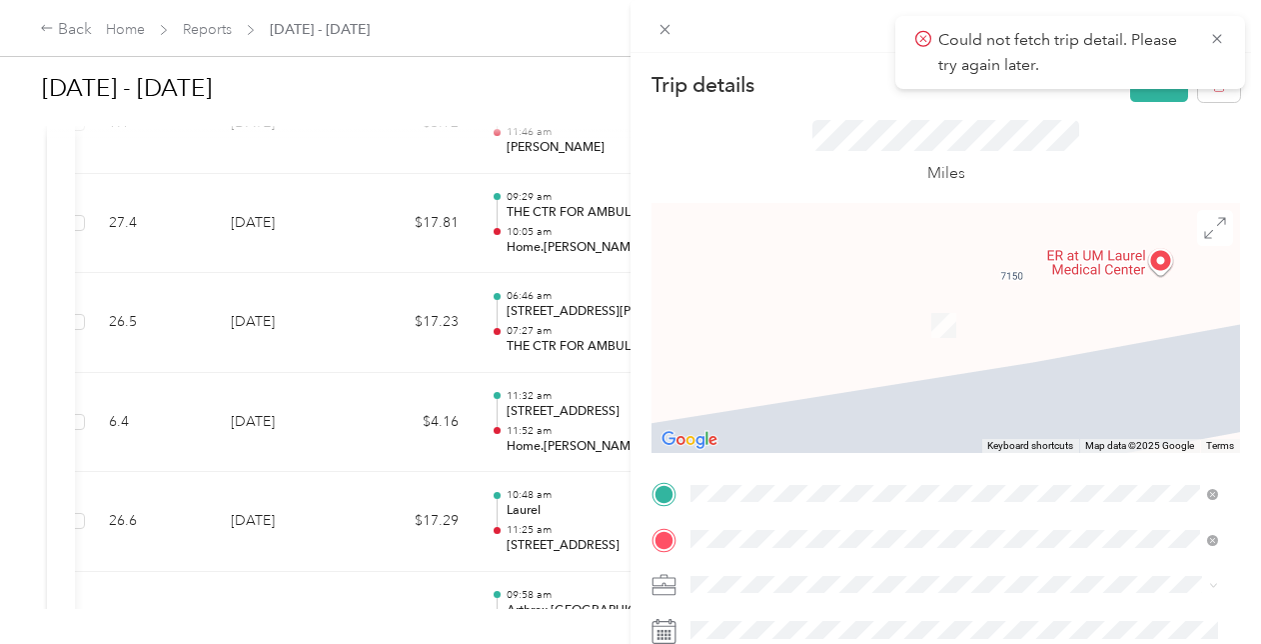
click at [939, 457] on div "TEAM Home.CJ HUGHES 2411 Fleet St, 21224, Baltimore, MD" at bounding box center [843, 458] width 230 height 49
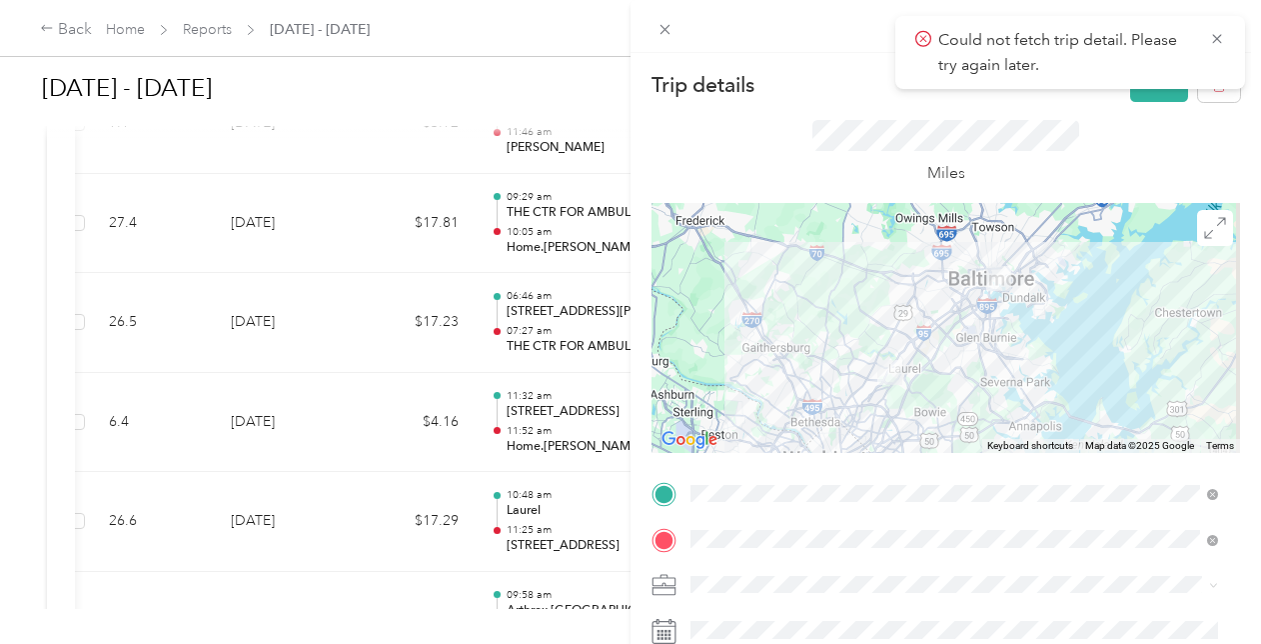
click at [1220, 38] on icon at bounding box center [1217, 39] width 16 height 18
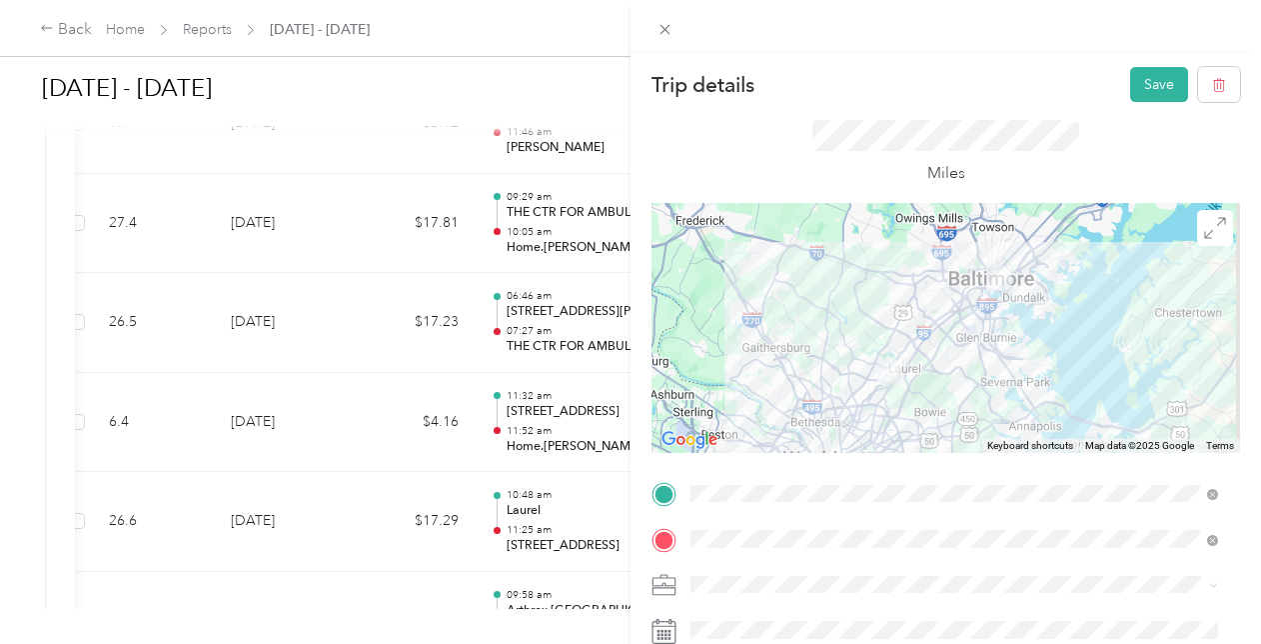
click at [1131, 84] on button "Save" at bounding box center [1159, 84] width 58 height 35
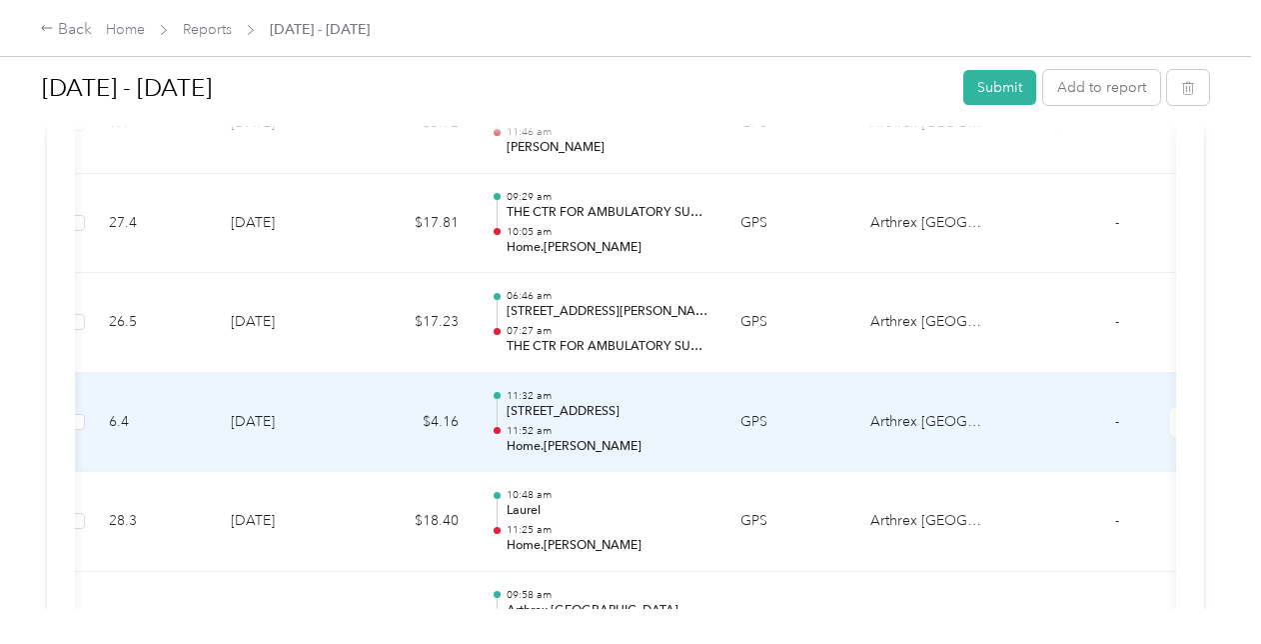
click at [715, 383] on td "11:32 am 3324 Keswick Rd, Hampden, Baltimore, MD 11:52 am Home.CJ HUGHES" at bounding box center [600, 423] width 250 height 100
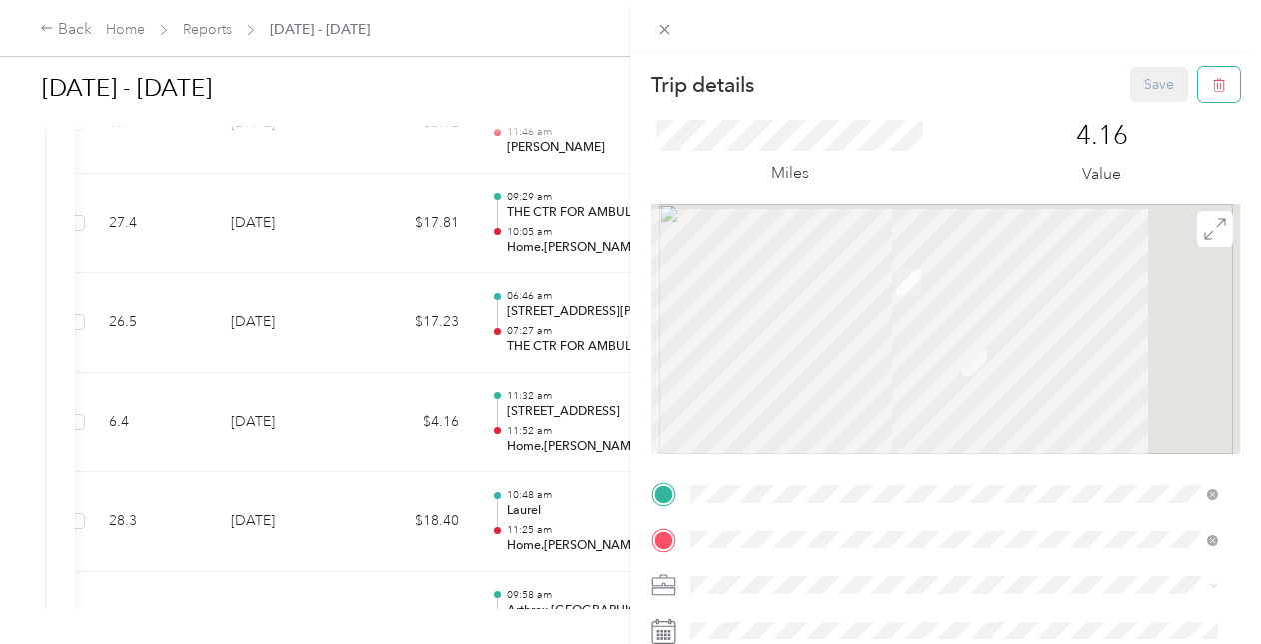
click at [1209, 98] on button "button" at bounding box center [1219, 84] width 42 height 35
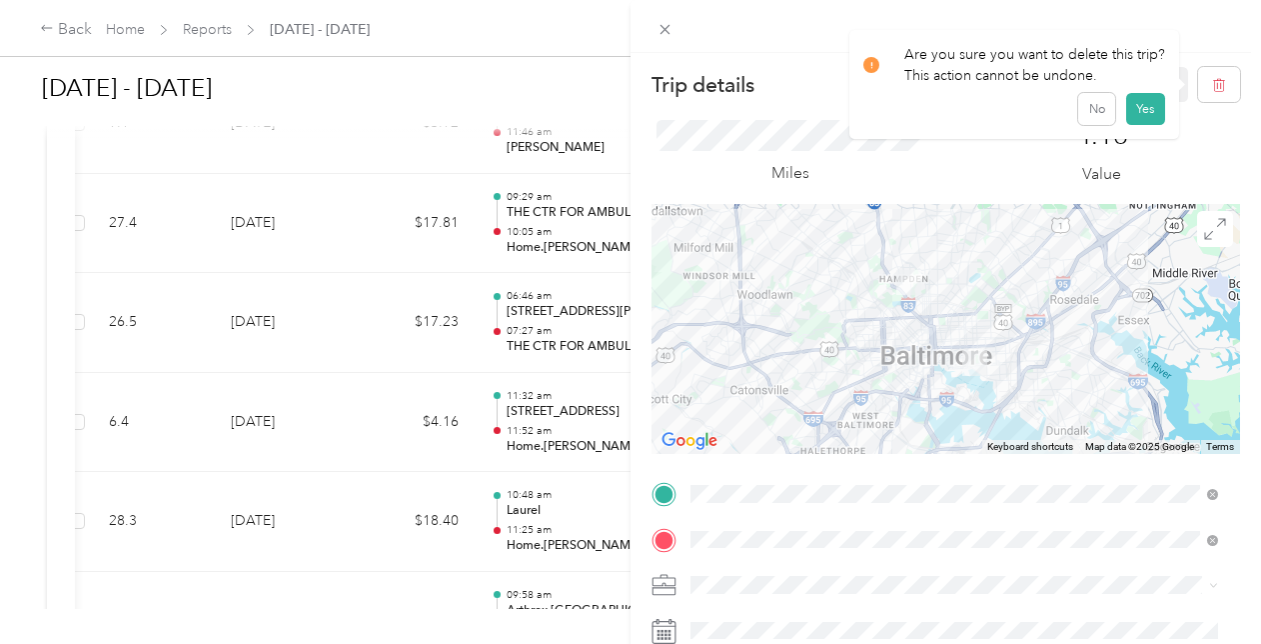
click at [1139, 111] on button "Yes" at bounding box center [1145, 109] width 39 height 32
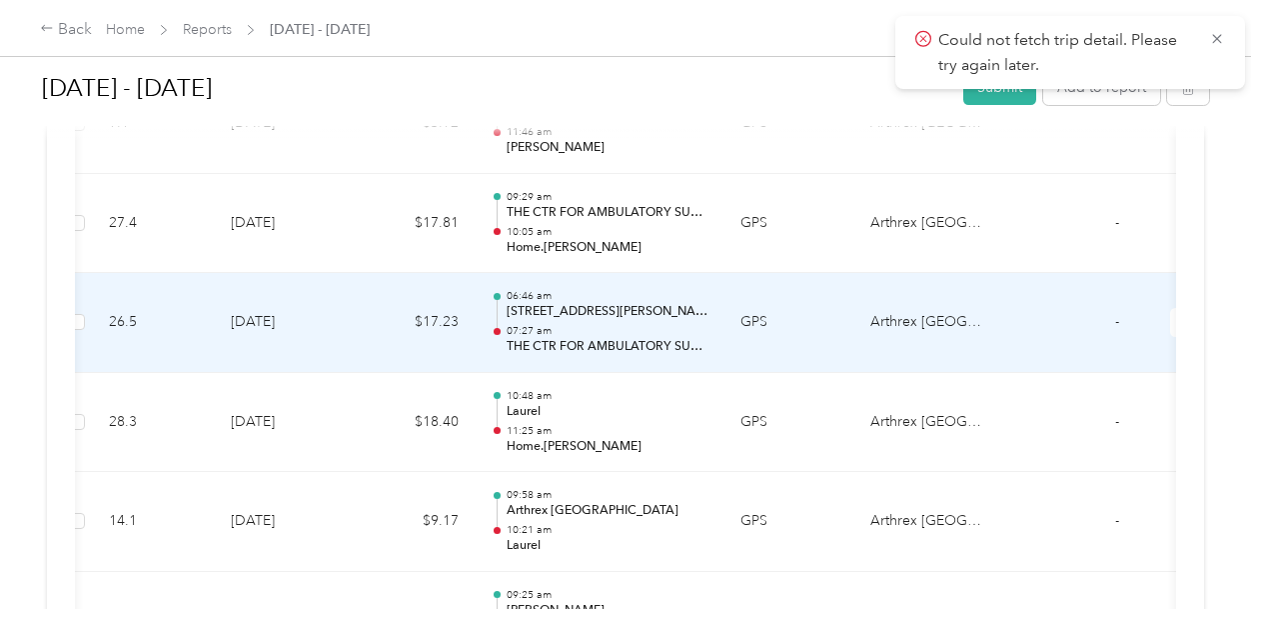
click at [647, 289] on p "06:46 am" at bounding box center [608, 296] width 202 height 14
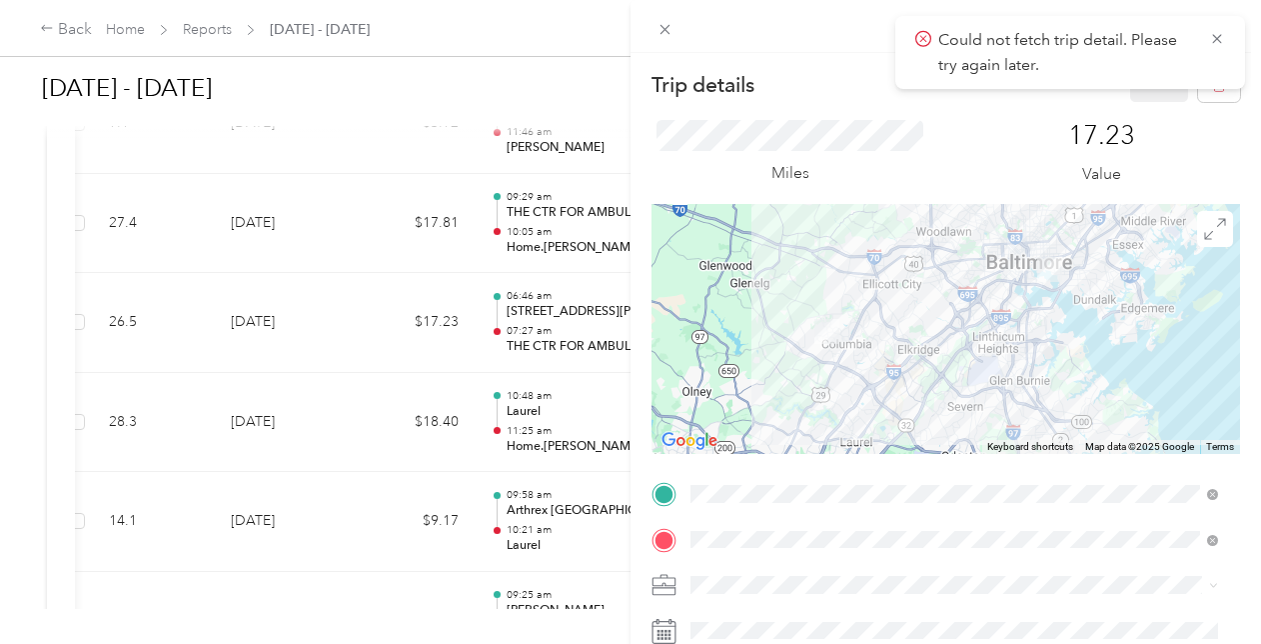
click at [851, 326] on strong "Home.CJ HUGHES" at bounding box center [877, 322] width 161 height 18
click at [1211, 41] on icon at bounding box center [1217, 39] width 16 height 18
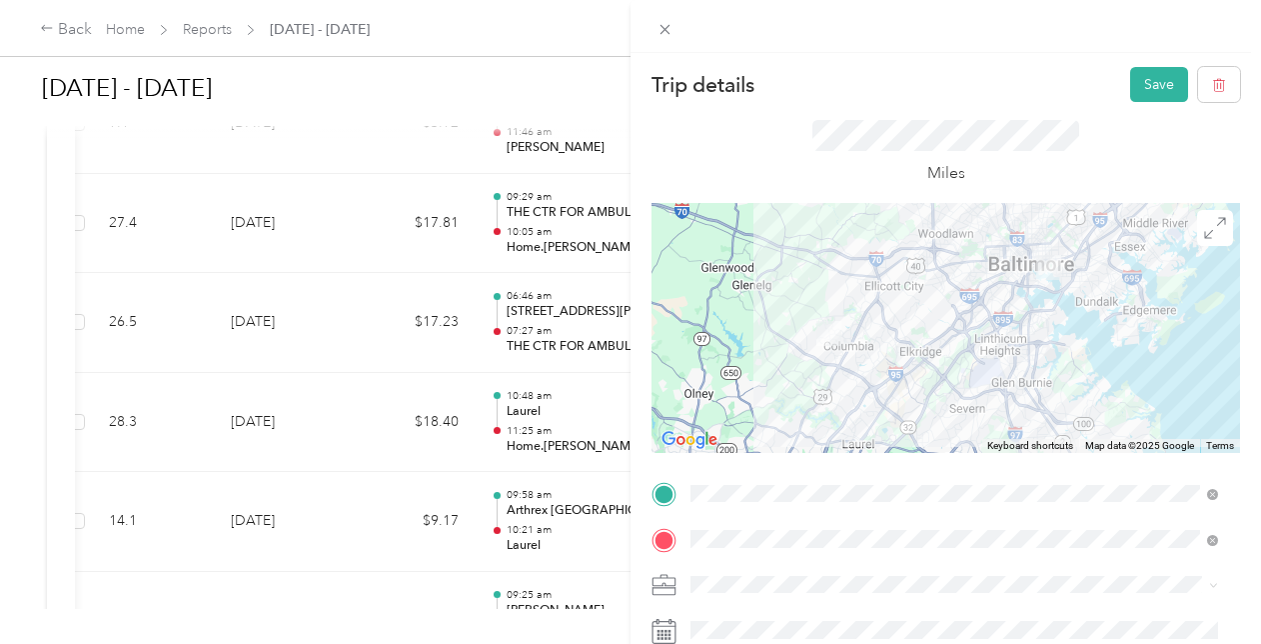
click at [1152, 73] on button "Save" at bounding box center [1159, 84] width 58 height 35
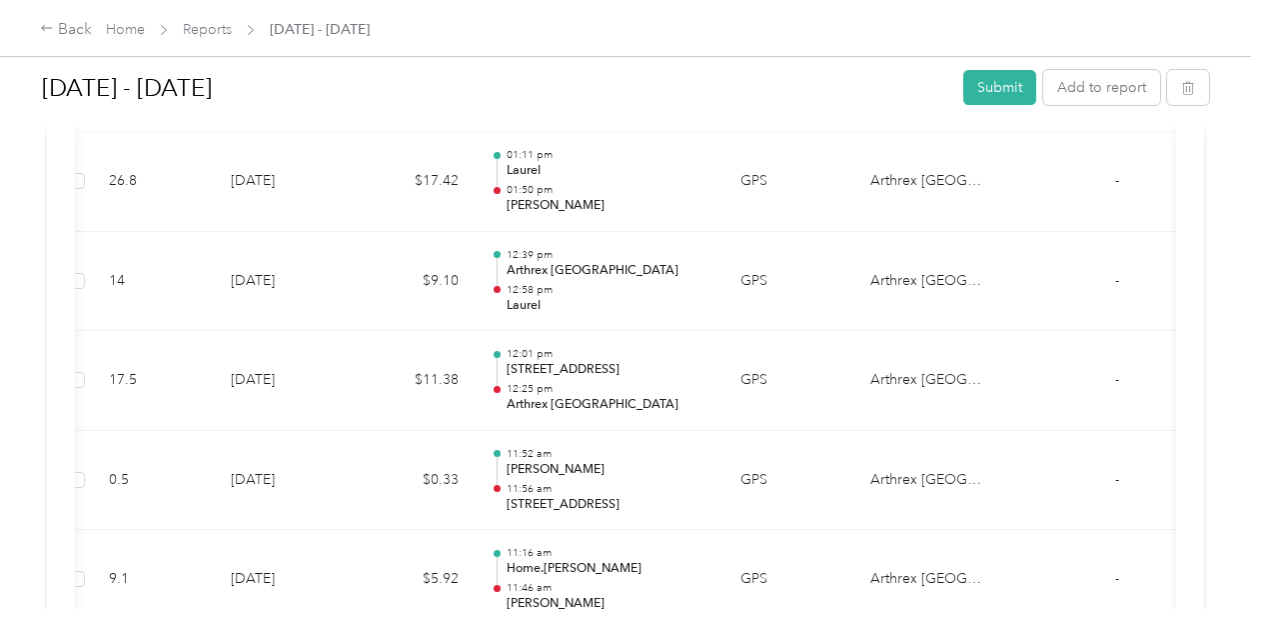
scroll to position [8080, 0]
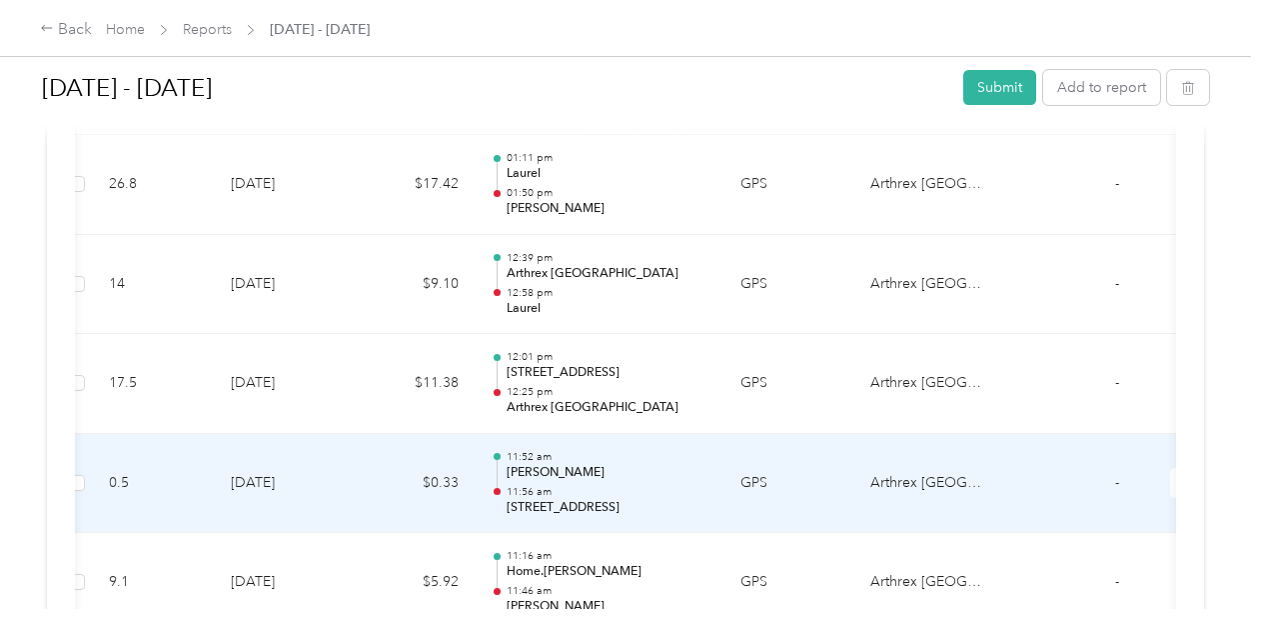
click at [656, 499] on p "2000 N Forest Park Ave, Franklintown, Baltimore, MD" at bounding box center [608, 508] width 202 height 18
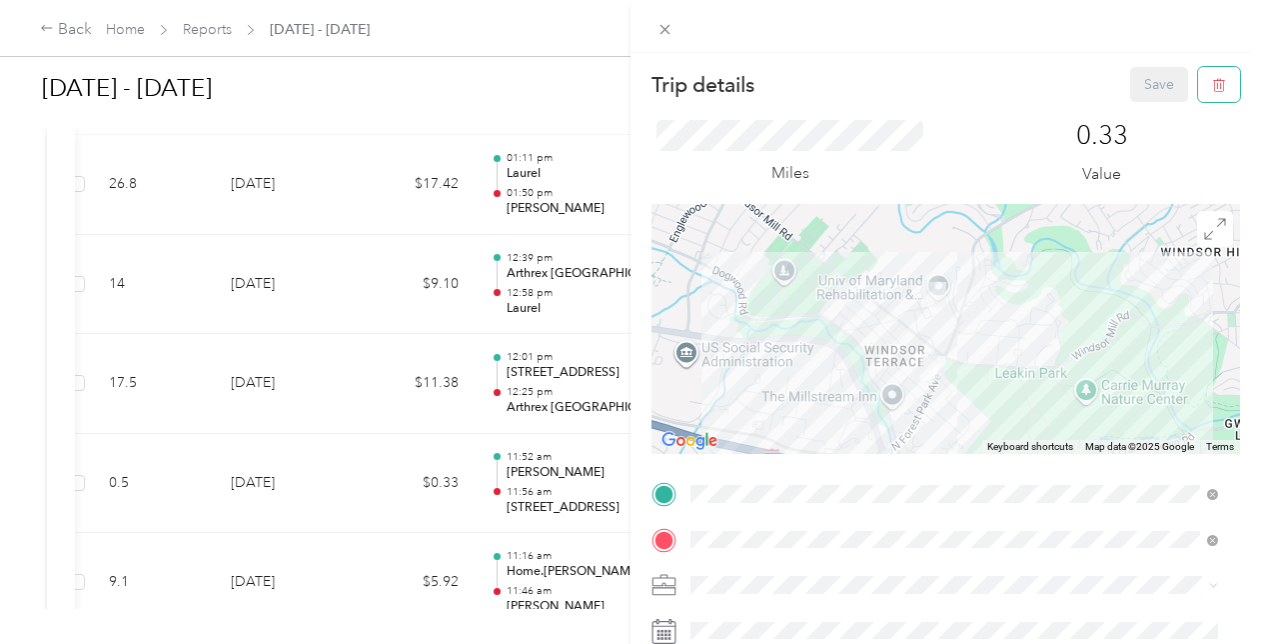
click at [1198, 74] on button "button" at bounding box center [1219, 84] width 42 height 35
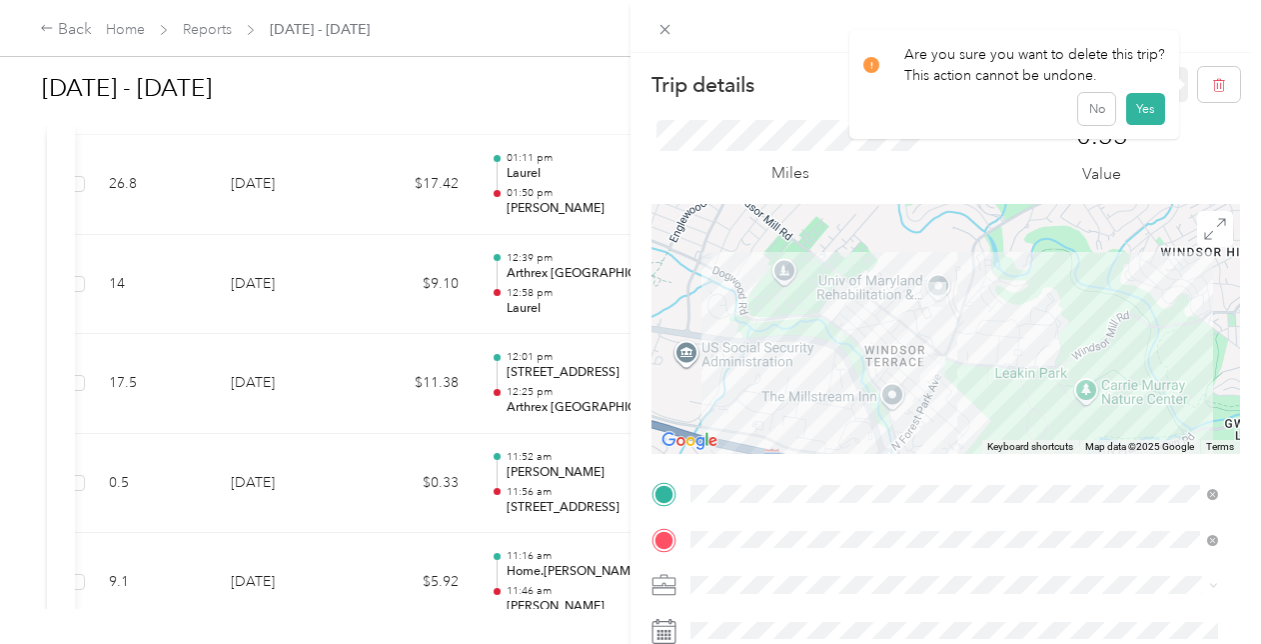
click at [1154, 101] on button "Yes" at bounding box center [1145, 109] width 39 height 32
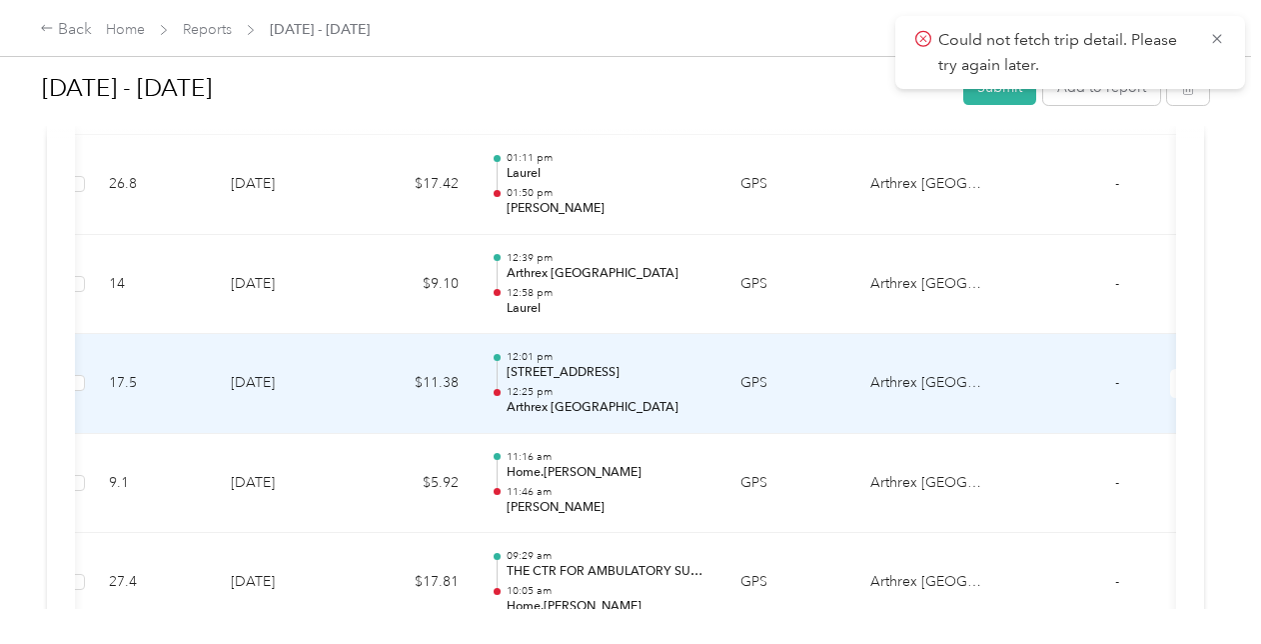
click at [554, 364] on p "2004 N Forest Park Ave, Franklintown, Baltimore, MD" at bounding box center [608, 373] width 202 height 18
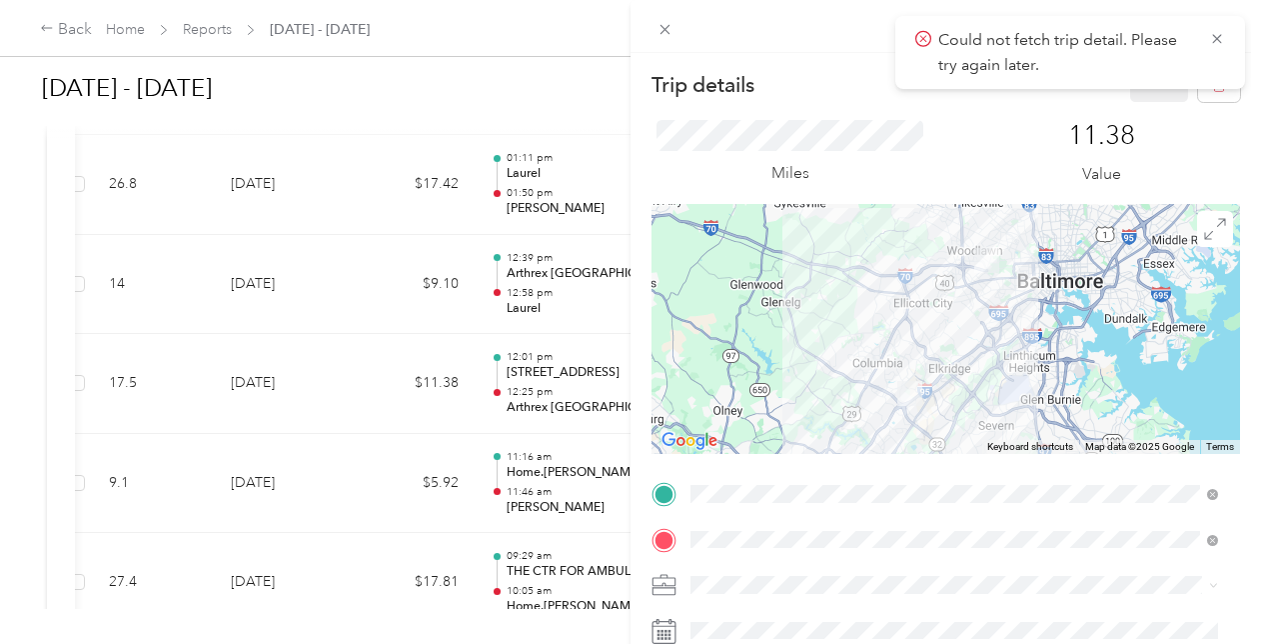
click at [1217, 44] on icon at bounding box center [1217, 39] width 16 height 18
click at [892, 279] on strong "UNIV OF MARYLAND REHABILITATION & ORTHOPAEDIC INSTITUTE" at bounding box center [1004, 265] width 414 height 35
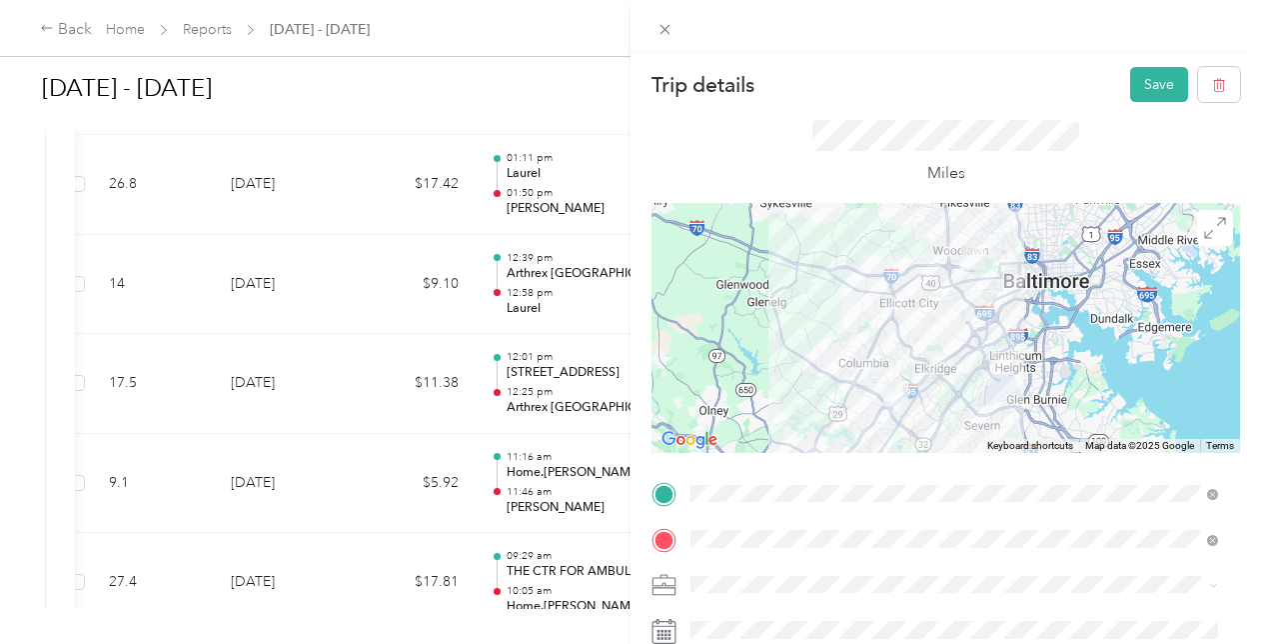
click at [1133, 88] on button "Save" at bounding box center [1159, 84] width 58 height 35
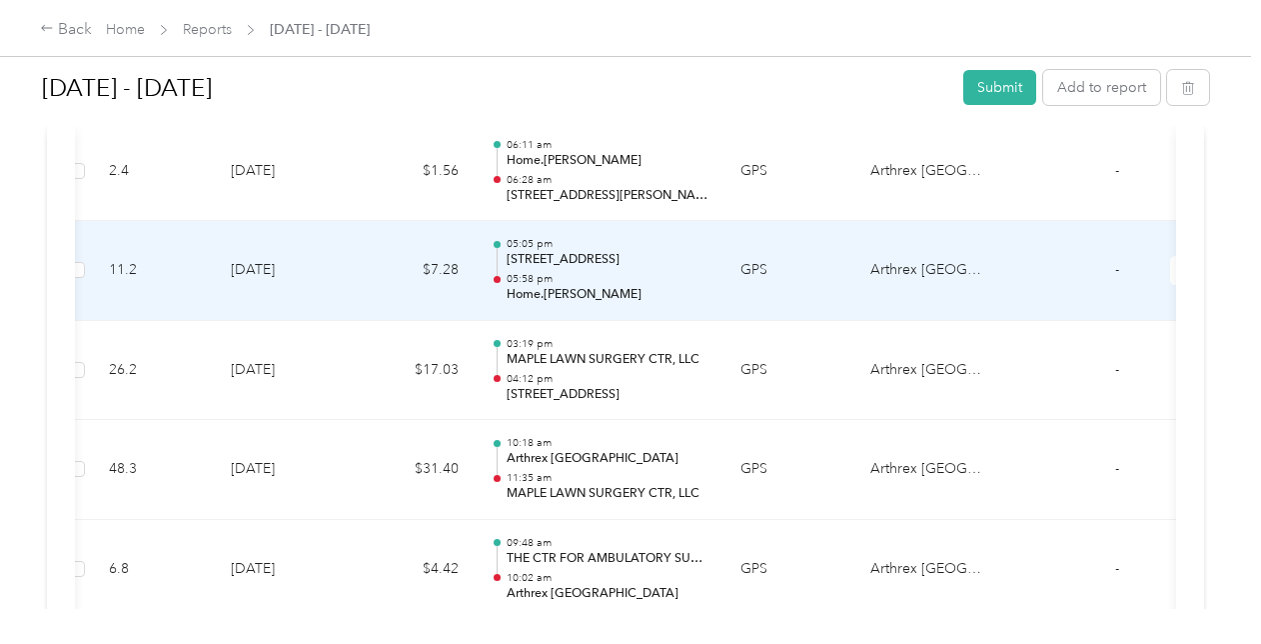
scroll to position [6404, 0]
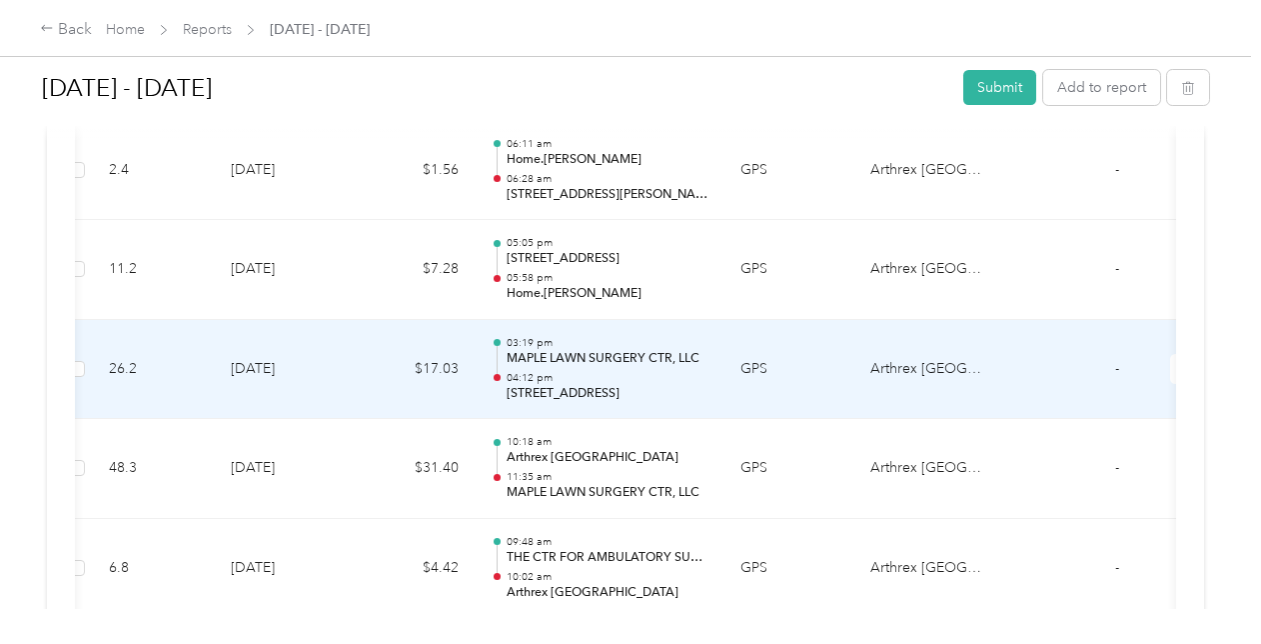
click at [630, 371] on p "04:12 pm" at bounding box center [608, 378] width 202 height 14
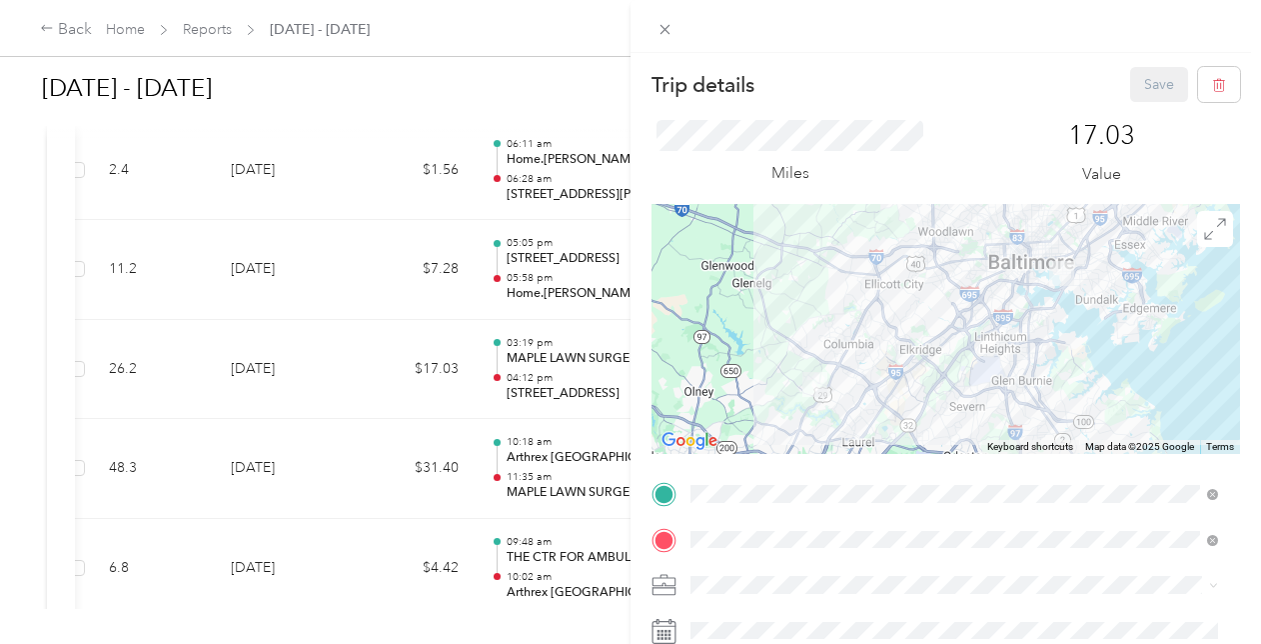
click at [841, 498] on div "TEAM Home.CJ HUGHES" at bounding box center [843, 509] width 230 height 25
click at [1135, 87] on button "Save" at bounding box center [1159, 84] width 58 height 35
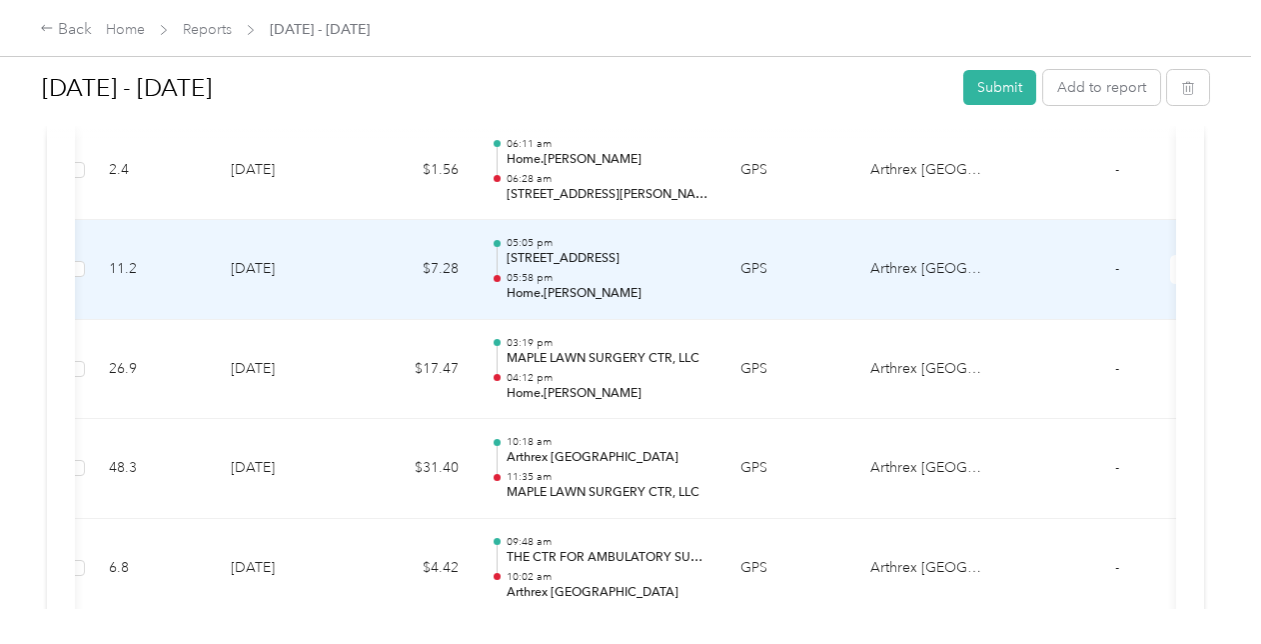
click at [632, 271] on p "05:58 pm" at bounding box center [608, 278] width 202 height 14
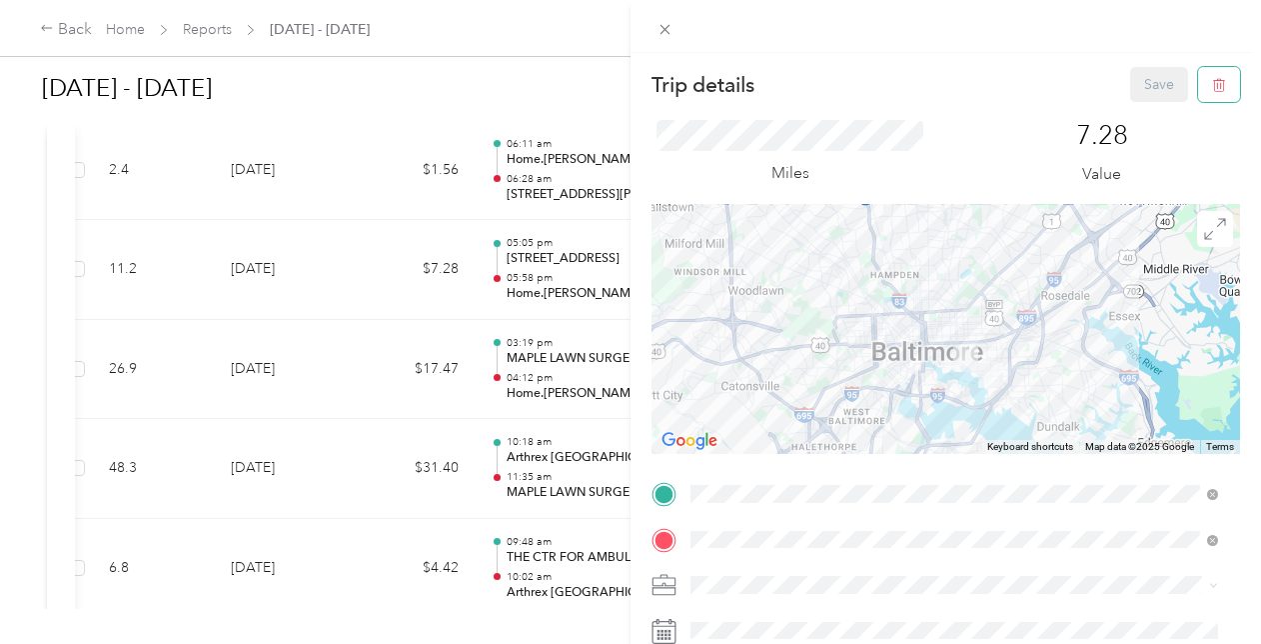
click at [1198, 92] on button "button" at bounding box center [1219, 84] width 42 height 35
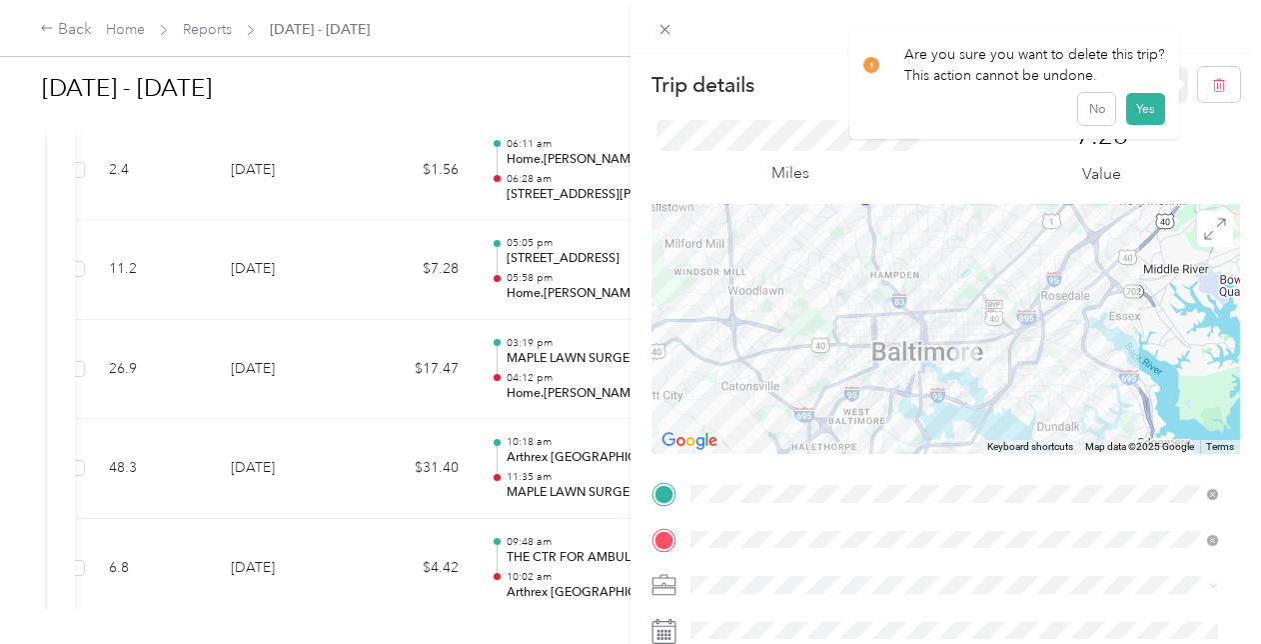
click at [1145, 119] on button "Yes" at bounding box center [1145, 109] width 39 height 32
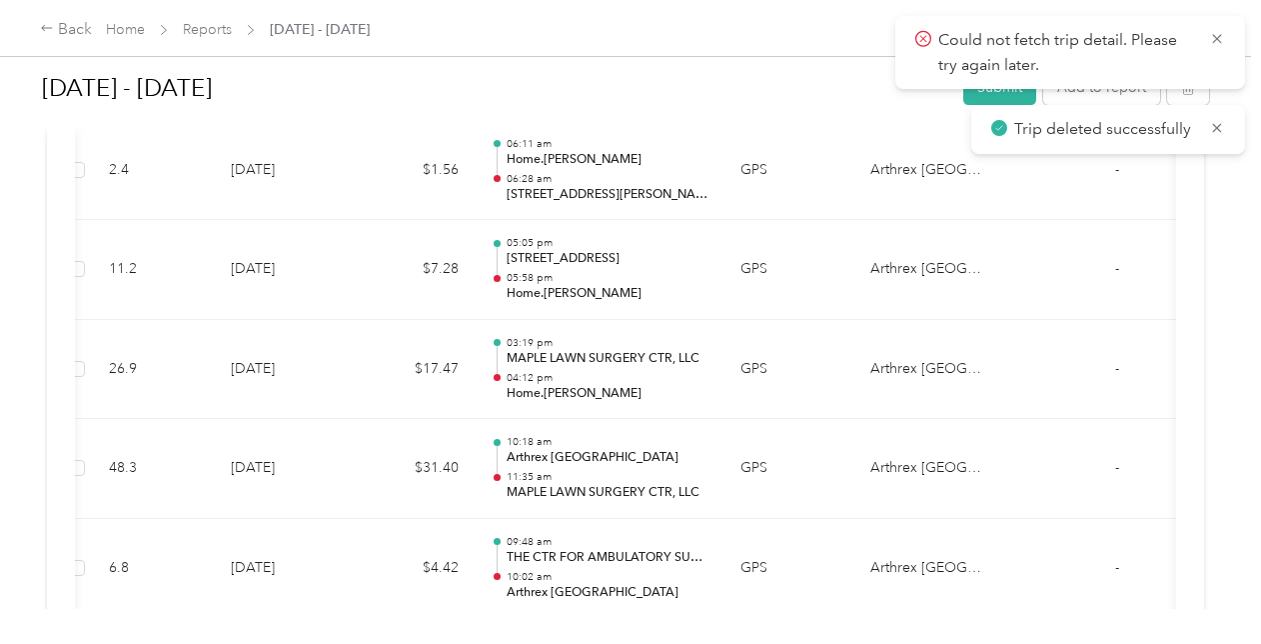
click at [1219, 36] on icon at bounding box center [1216, 38] width 9 height 9
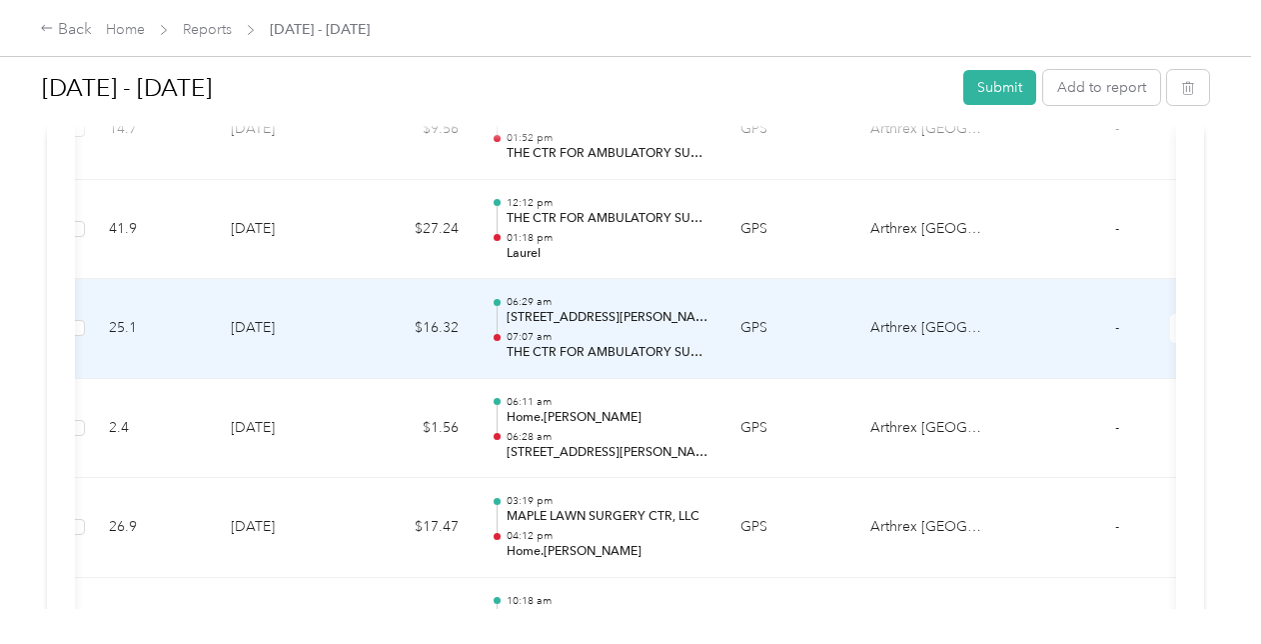
scroll to position [6069, 0]
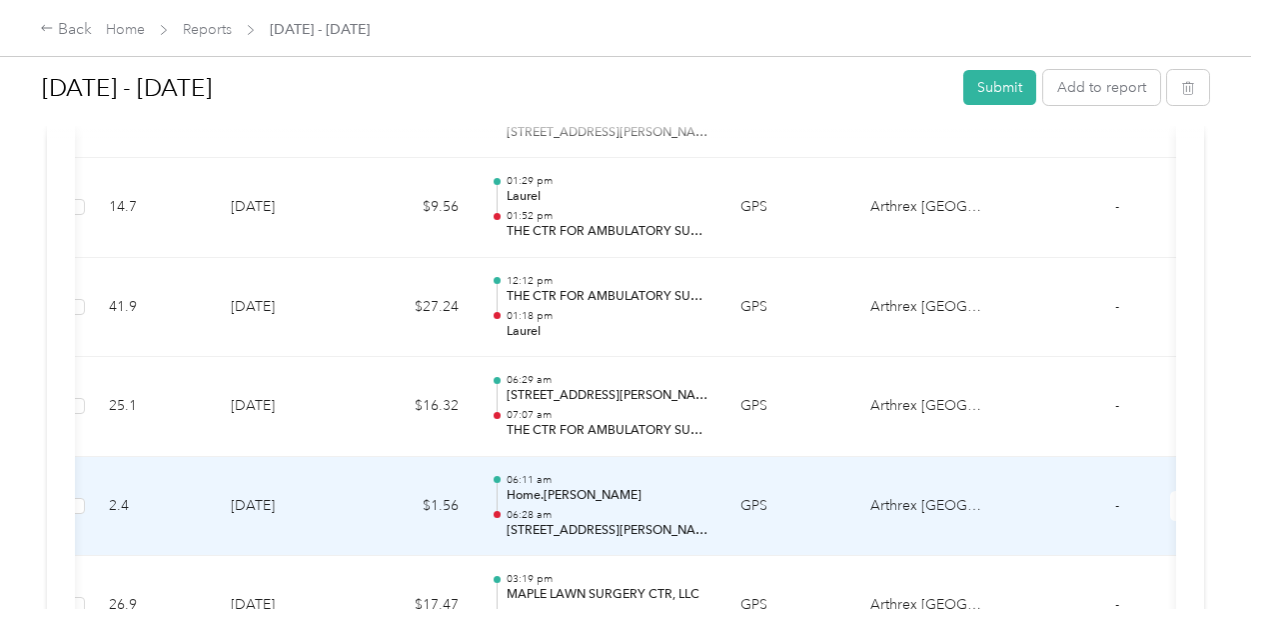
click at [649, 508] on p "06:28 am" at bounding box center [608, 515] width 202 height 14
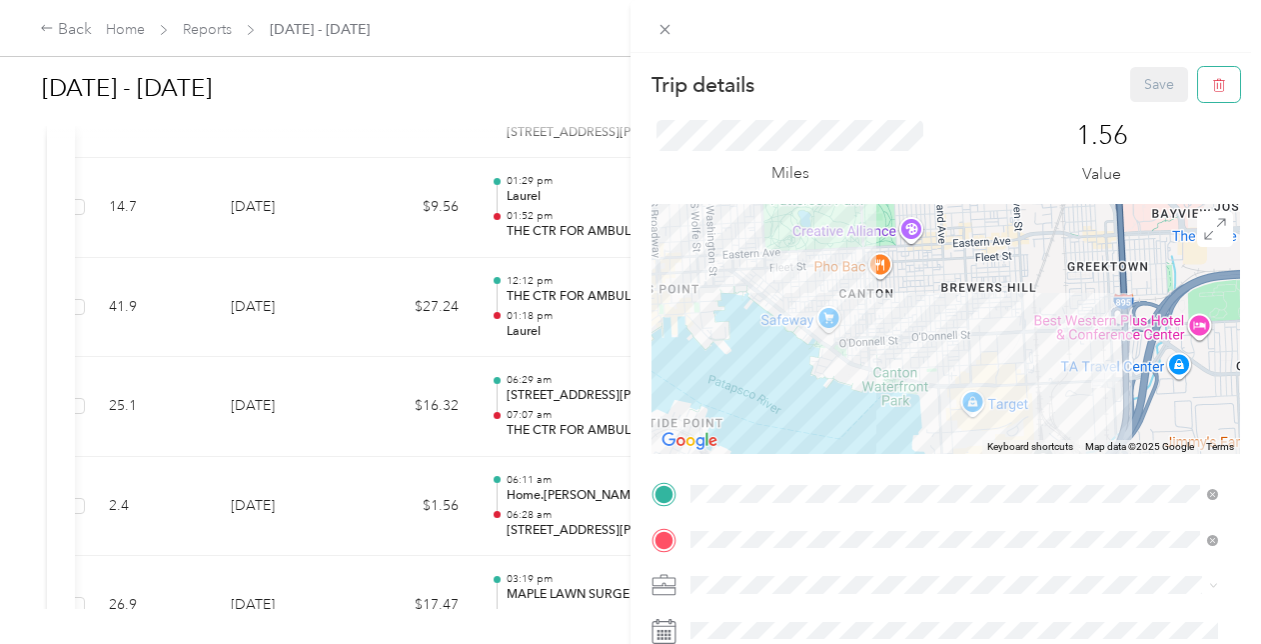
click at [1211, 90] on button "button" at bounding box center [1219, 84] width 42 height 35
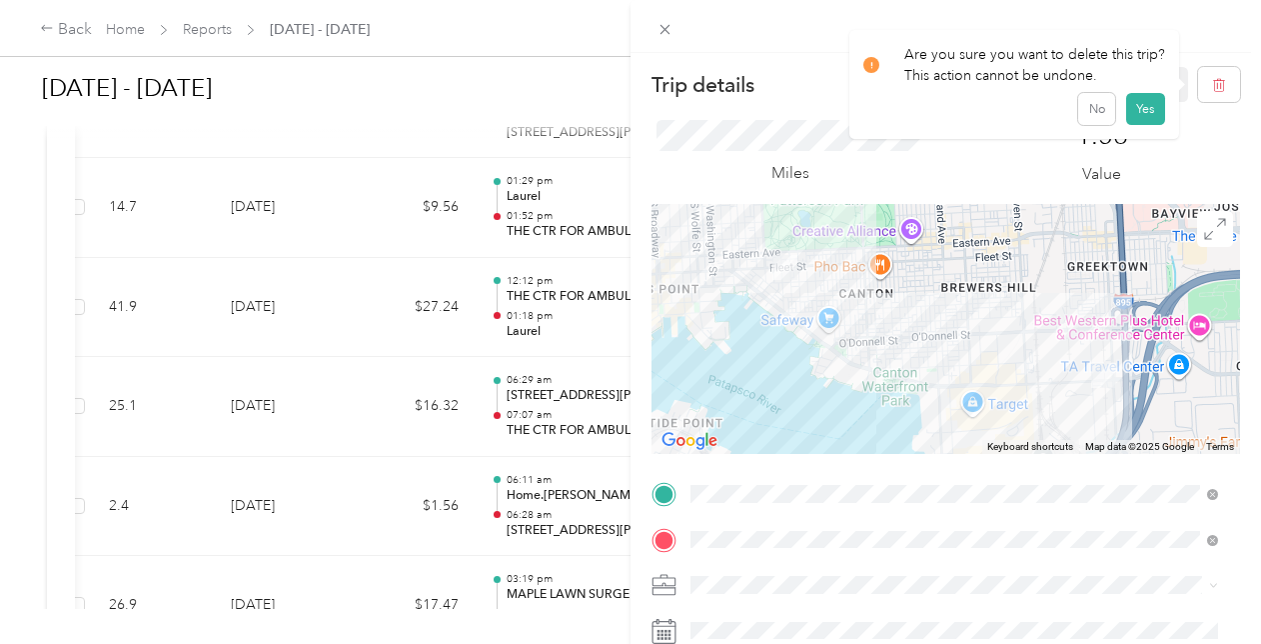
click at [1139, 106] on button "Yes" at bounding box center [1145, 109] width 39 height 32
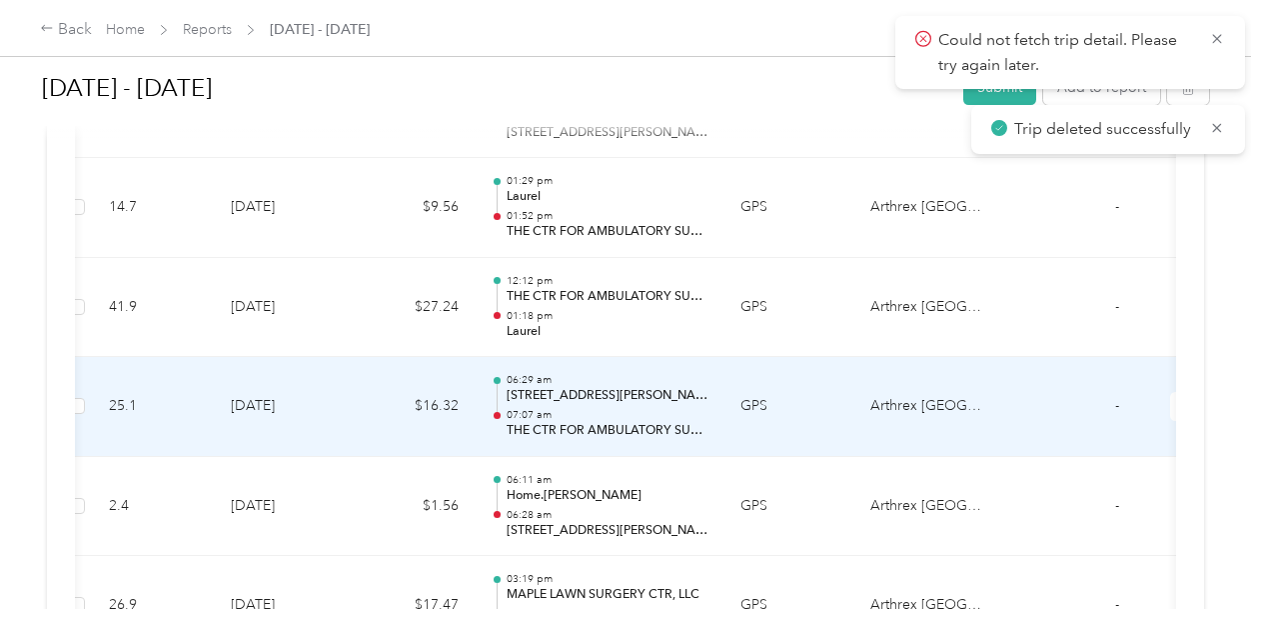
click at [622, 387] on p "1300 Ponca St, Medford-Broening, Baltimore, MD" at bounding box center [608, 396] width 202 height 18
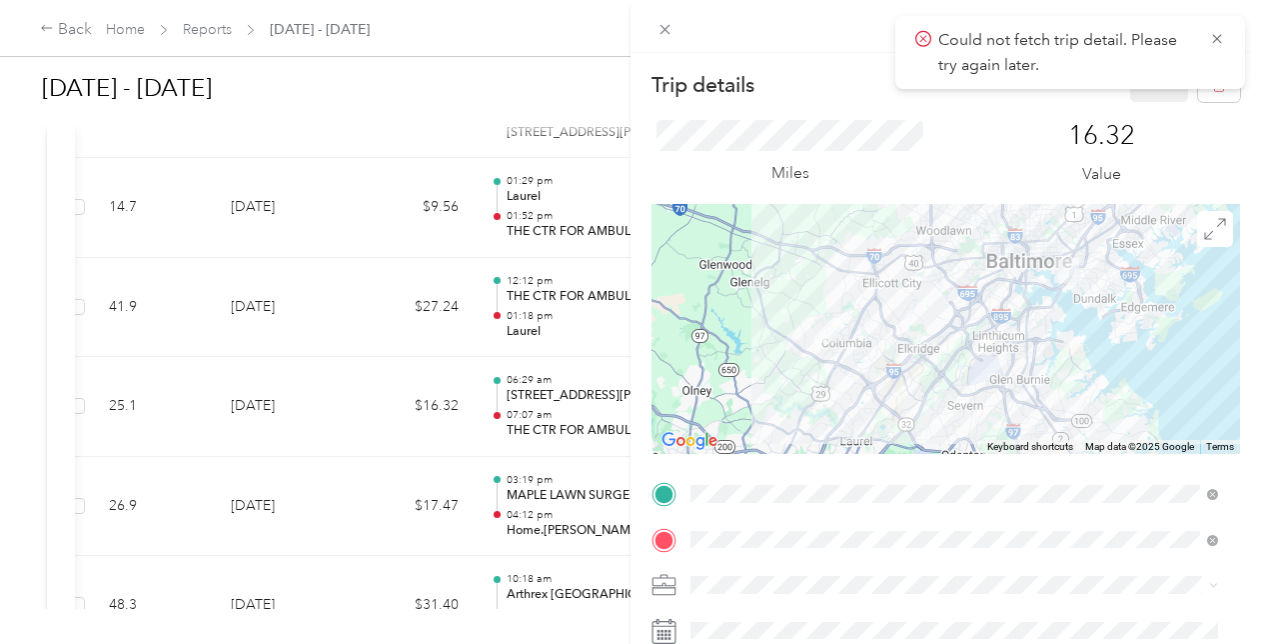
click at [1221, 36] on icon at bounding box center [1217, 39] width 16 height 18
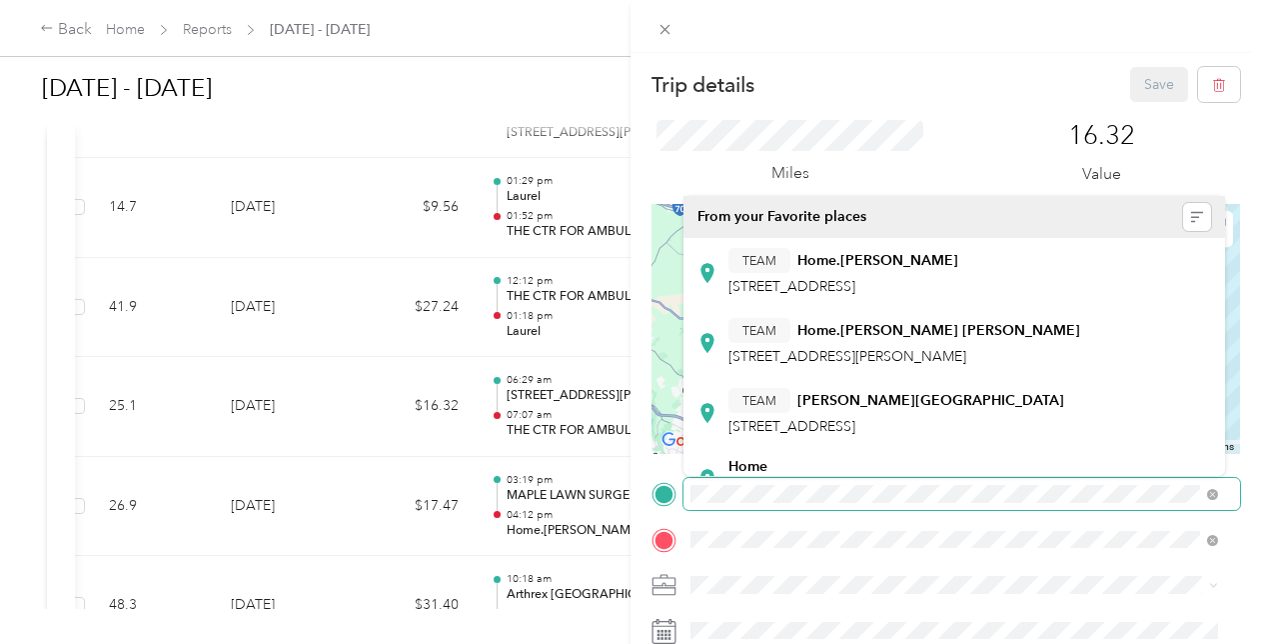
scroll to position [183, 0]
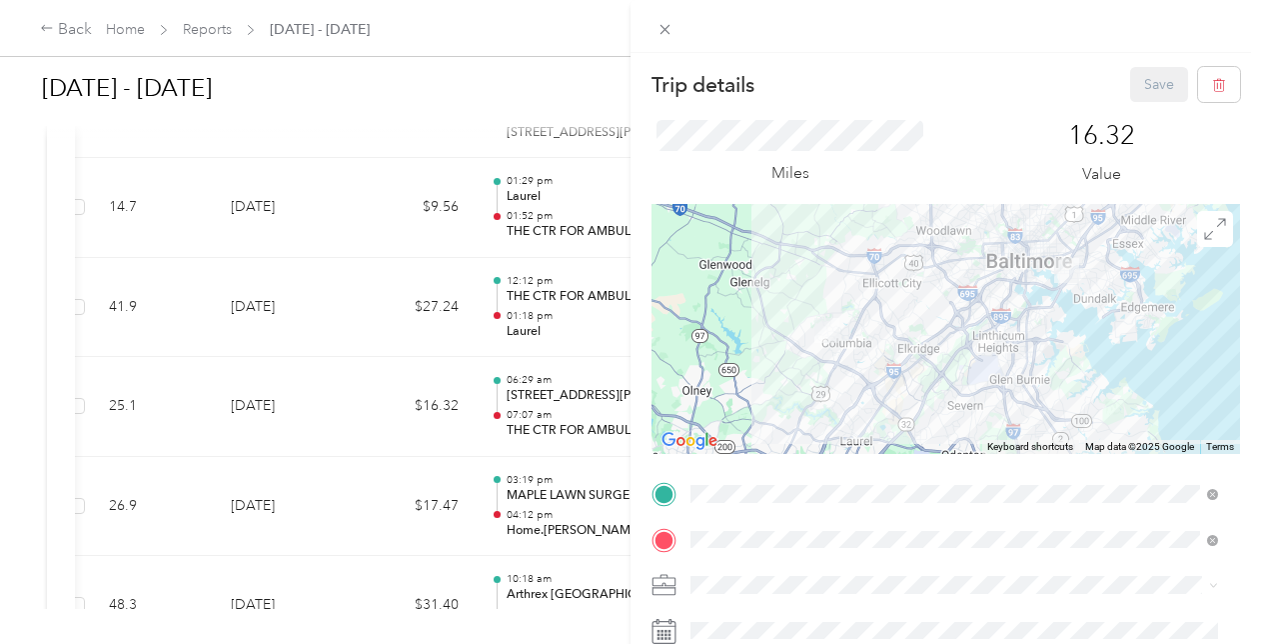
click at [891, 367] on div "TEAM Home.CJ HUGHES 2411 Fleet St, 21224, Baltimore, MD" at bounding box center [843, 362] width 230 height 49
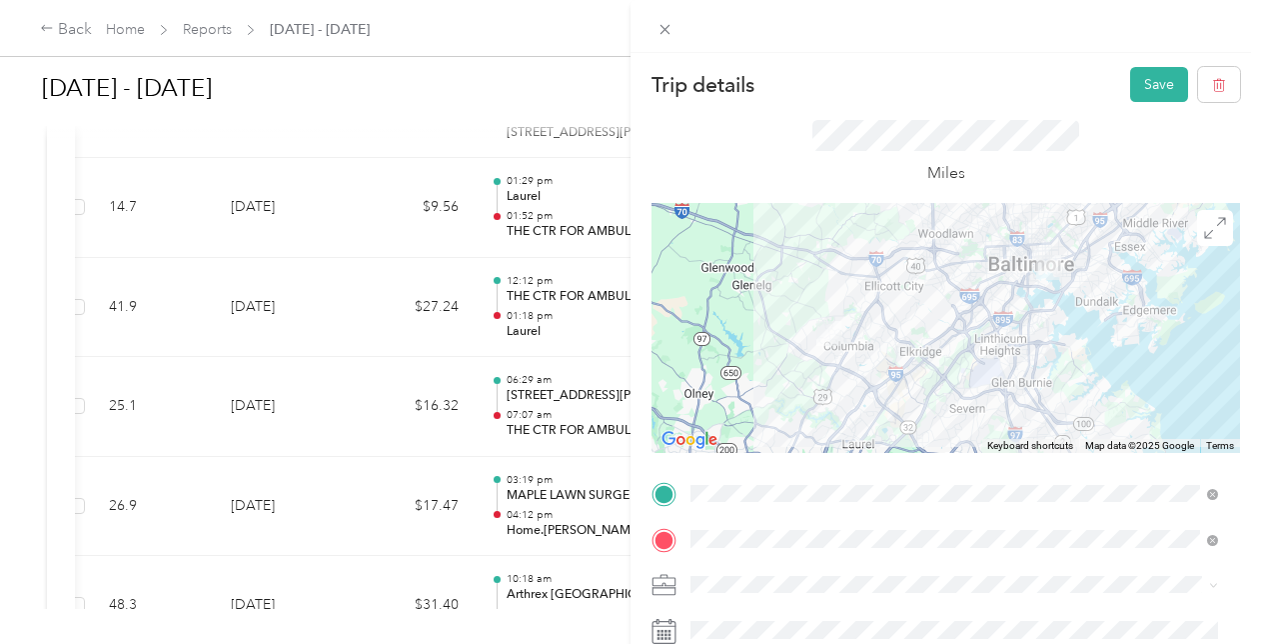
click at [1141, 85] on button "Save" at bounding box center [1159, 84] width 58 height 35
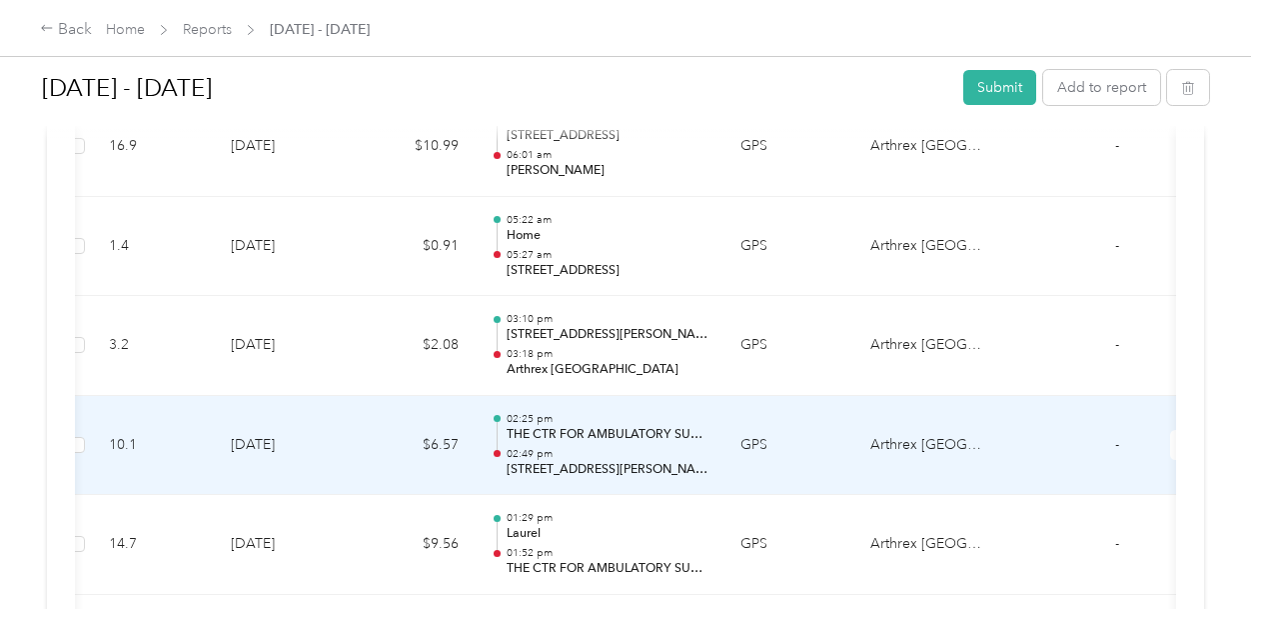
scroll to position [5731, 0]
click at [656, 462] on p "6610 Marie Curie Dr, Long Reach, Elkridge, MD" at bounding box center [608, 471] width 202 height 18
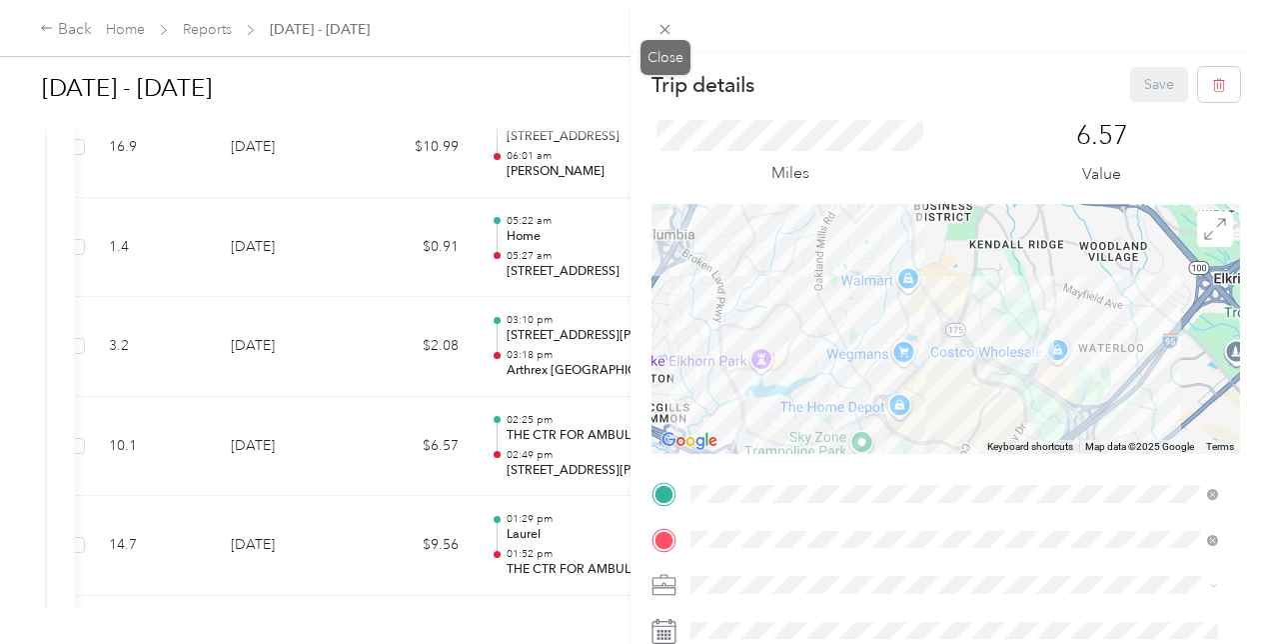
click at [657, 32] on icon at bounding box center [665, 29] width 17 height 17
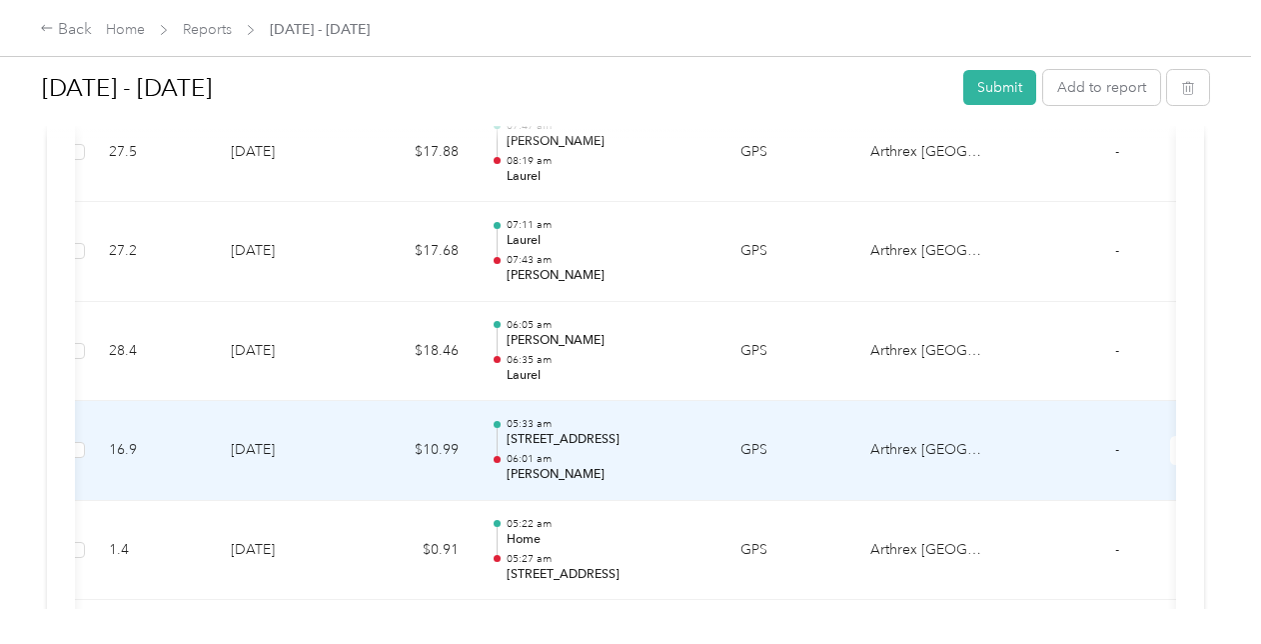
scroll to position [5427, 0]
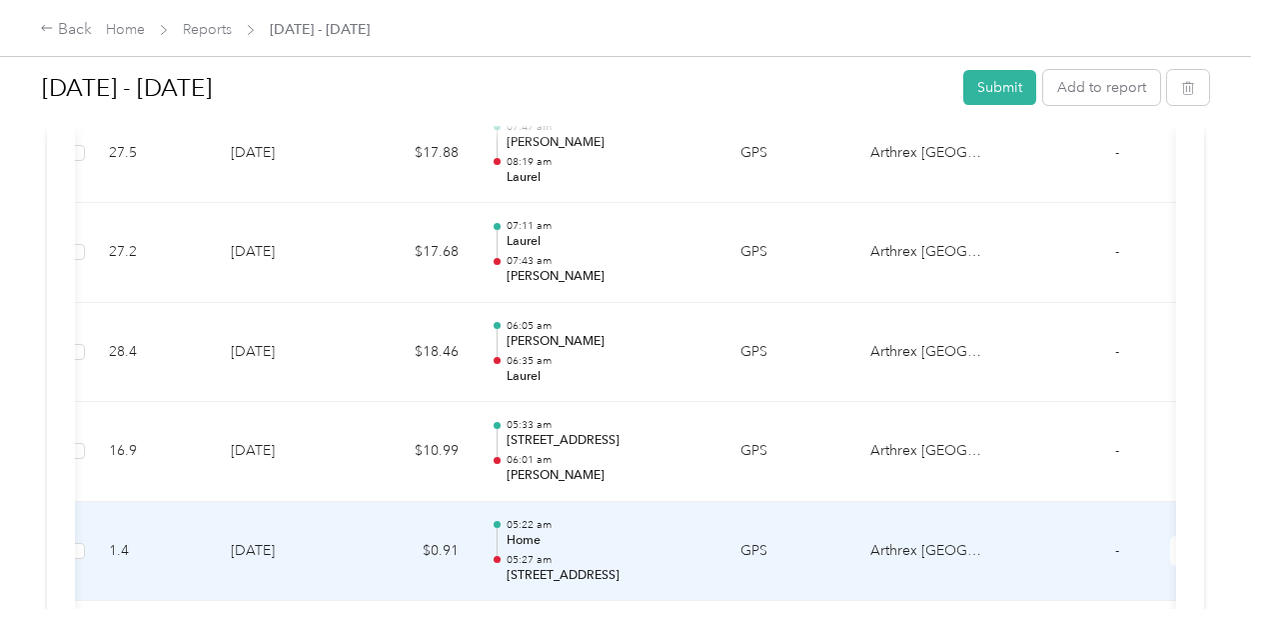
click at [628, 532] on p "Home" at bounding box center [608, 541] width 202 height 18
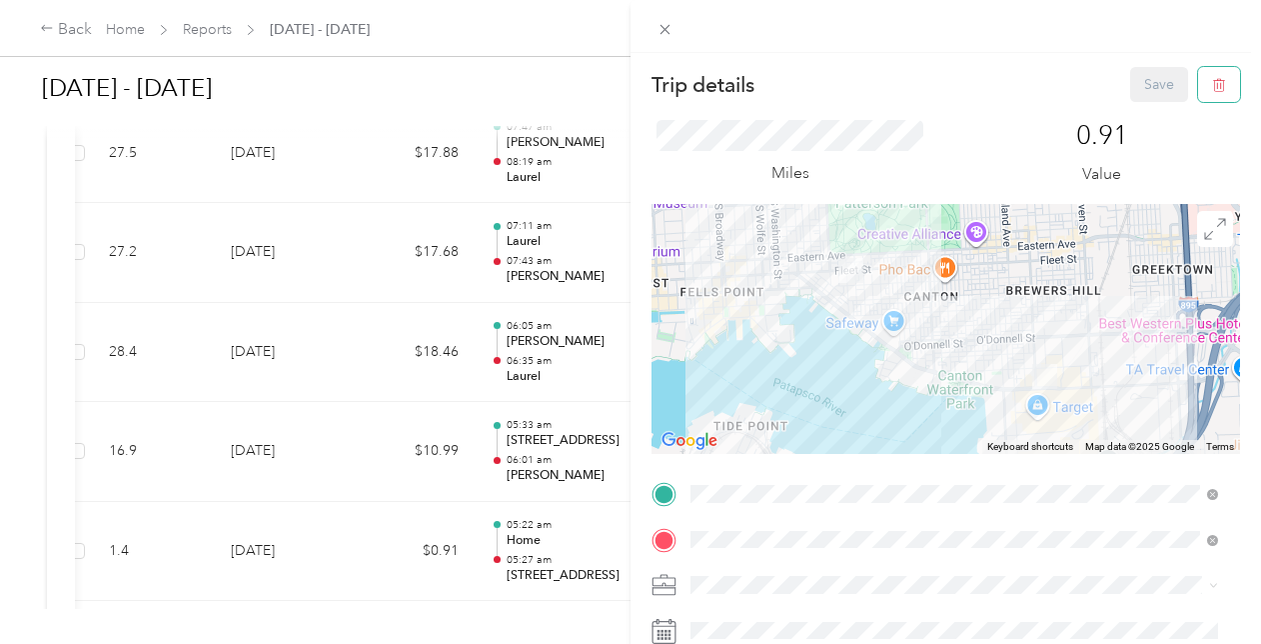
click at [1202, 72] on button "button" at bounding box center [1219, 84] width 42 height 35
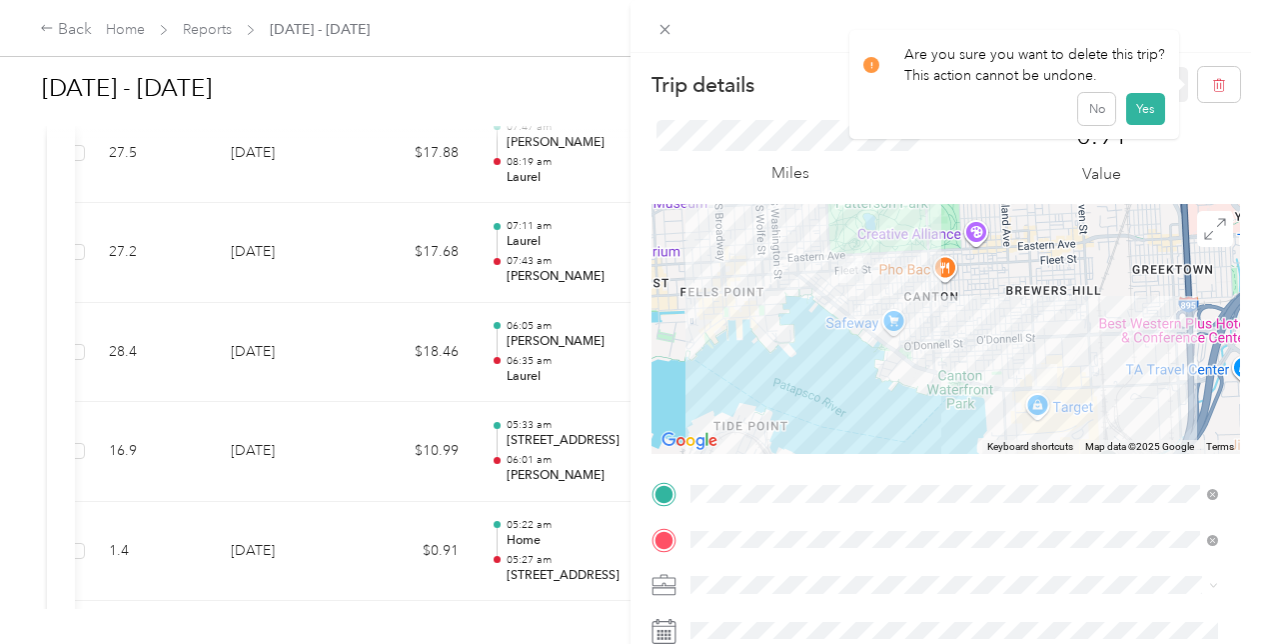
click at [1143, 110] on button "Yes" at bounding box center [1145, 109] width 39 height 32
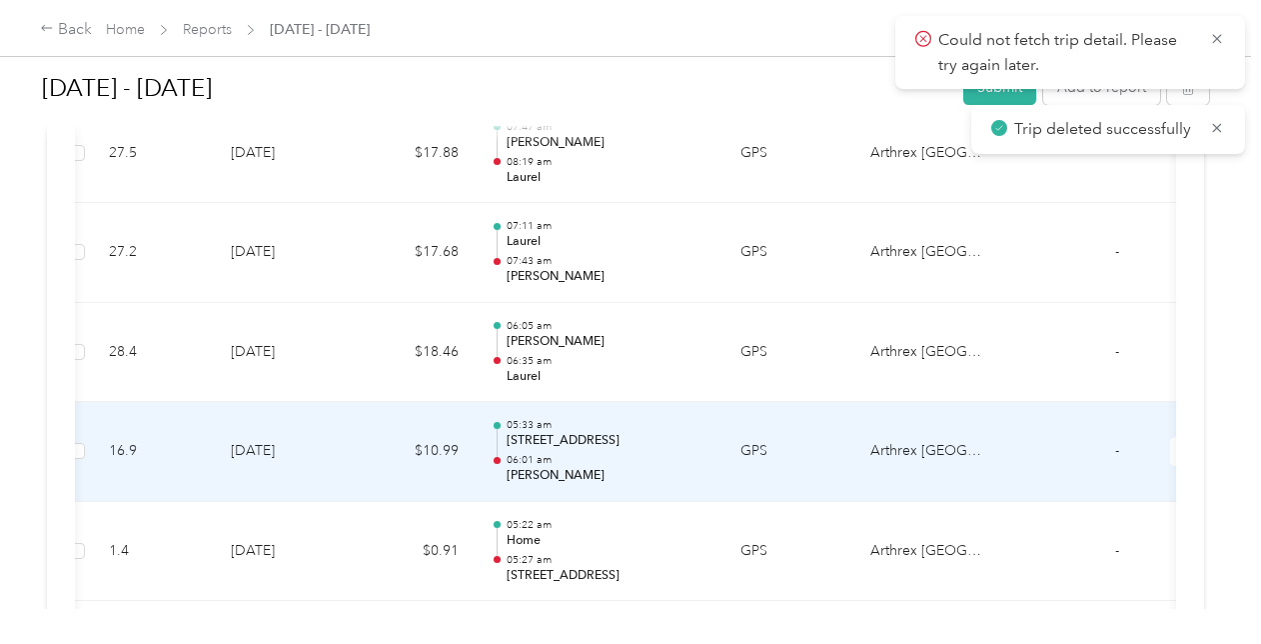
click at [582, 432] on p "3600 Boston St, Canton, Baltimore, MD" at bounding box center [608, 441] width 202 height 18
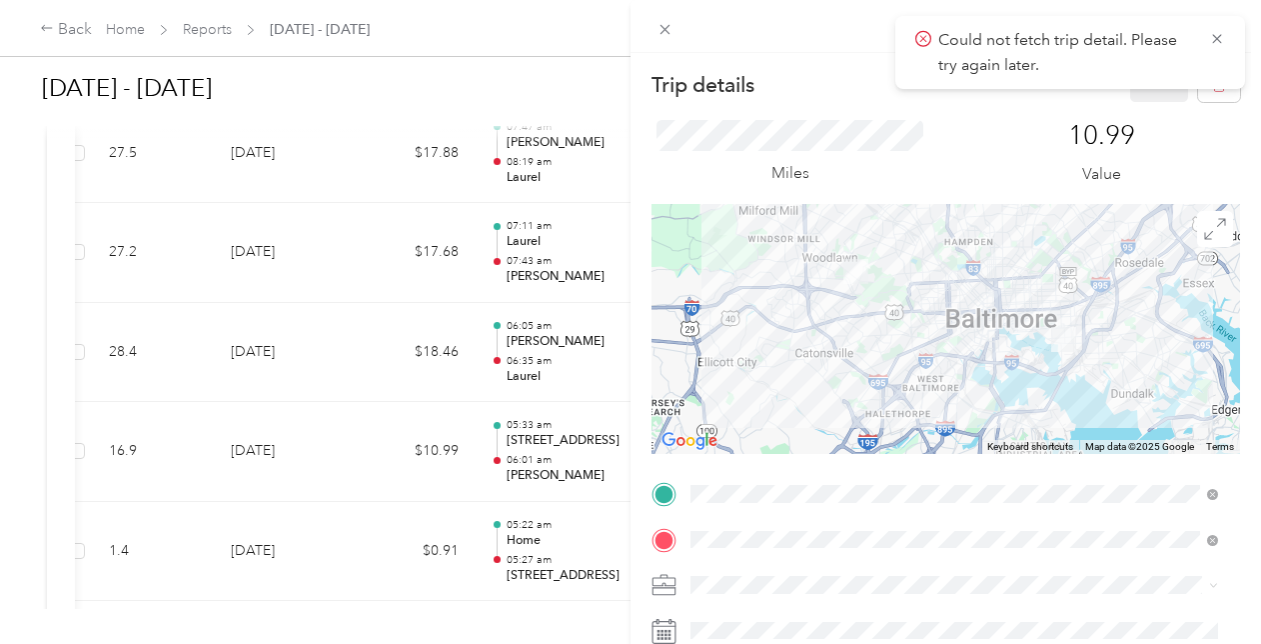
click at [839, 450] on div "TEAM Home.CJ HUGHES 2411 Fleet St, 21224, Baltimore, MD" at bounding box center [955, 472] width 514 height 56
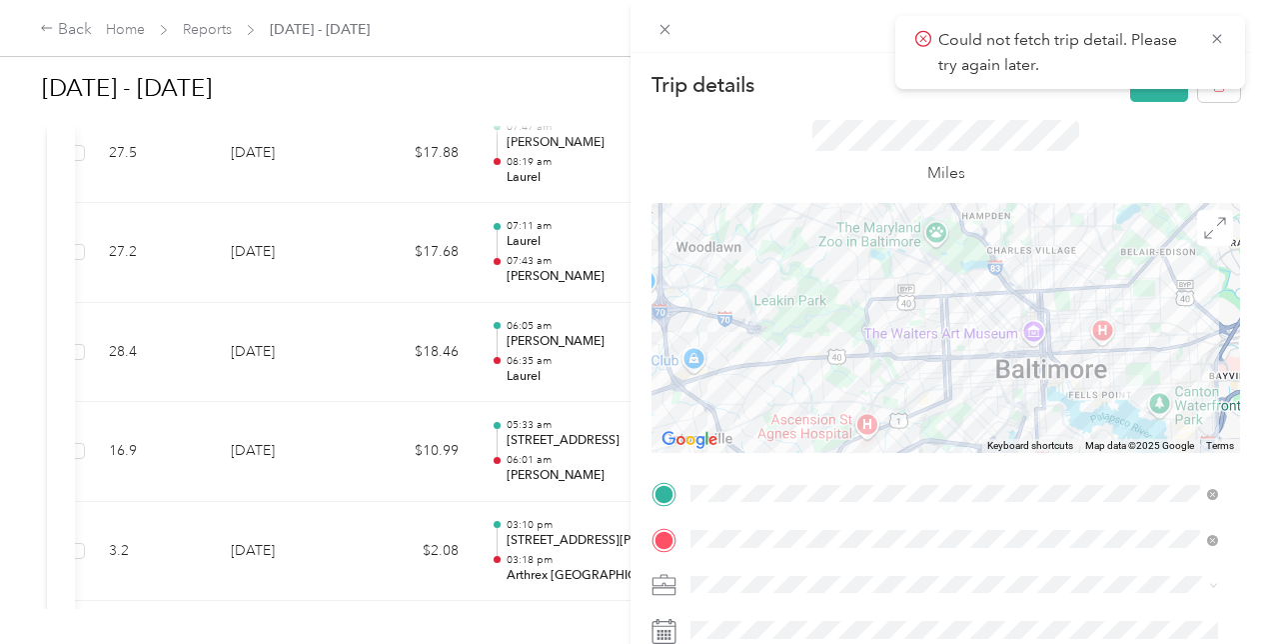
click at [1139, 90] on button "Save" at bounding box center [1159, 84] width 58 height 35
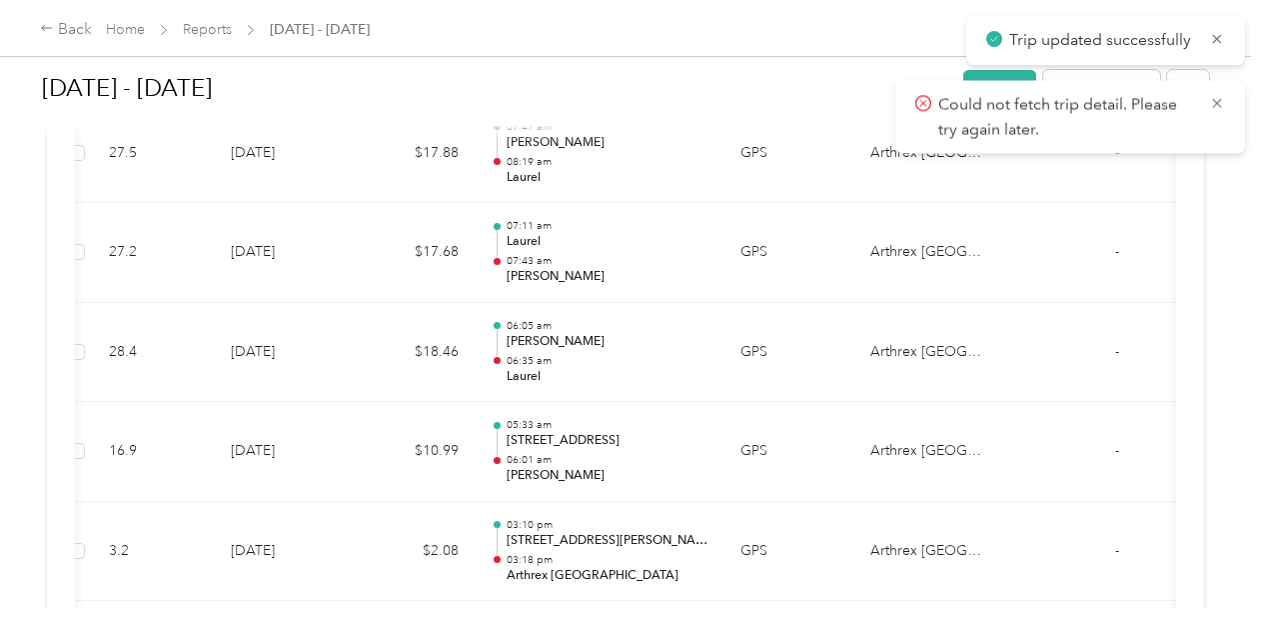
click at [1215, 31] on body "Trip updated successfully Could not fetch trip detail. Please try again later. …" at bounding box center [625, 322] width 1251 height 644
click at [1211, 101] on icon at bounding box center [1217, 103] width 16 height 18
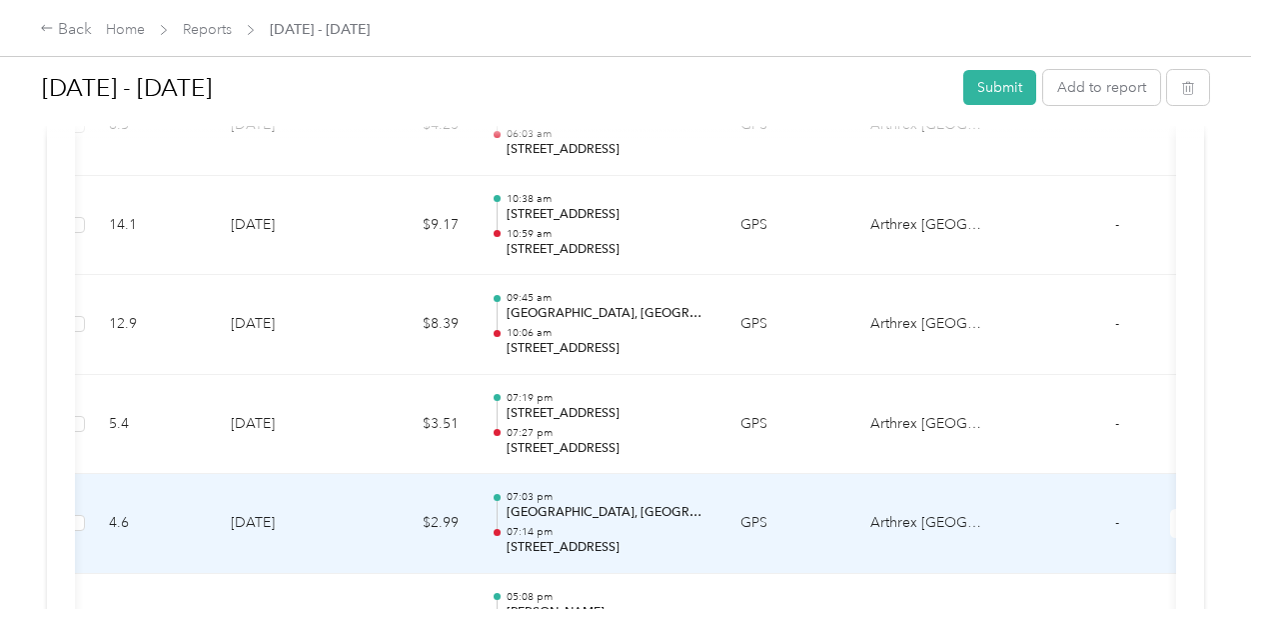
scroll to position [4759, 0]
drag, startPoint x: 194, startPoint y: 492, endPoint x: 158, endPoint y: 493, distance: 36.0
click at [158, 493] on td "4.6" at bounding box center [154, 524] width 122 height 100
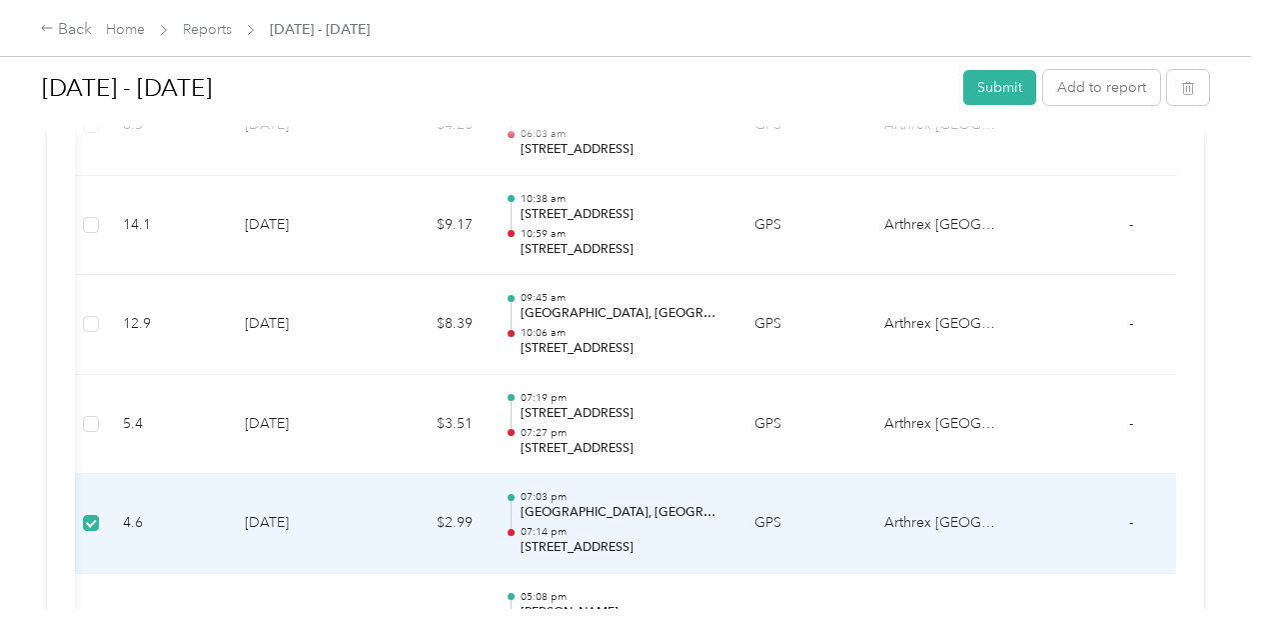
scroll to position [0, 72]
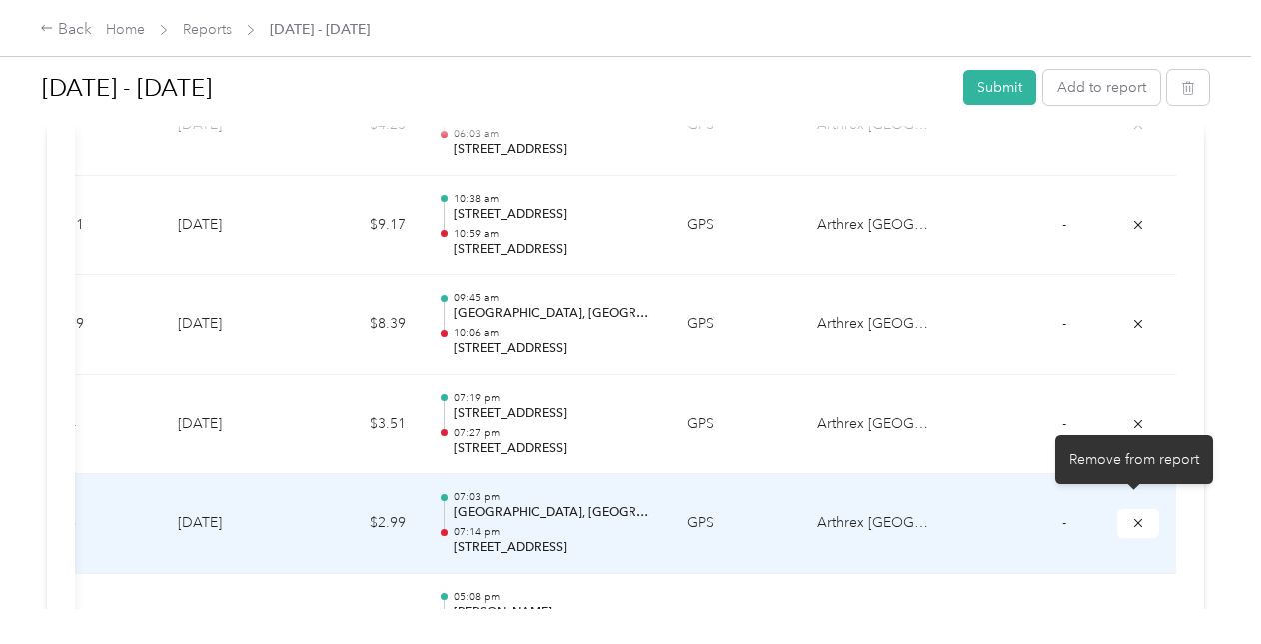
click at [1138, 516] on icon "submit" at bounding box center [1138, 523] width 14 height 14
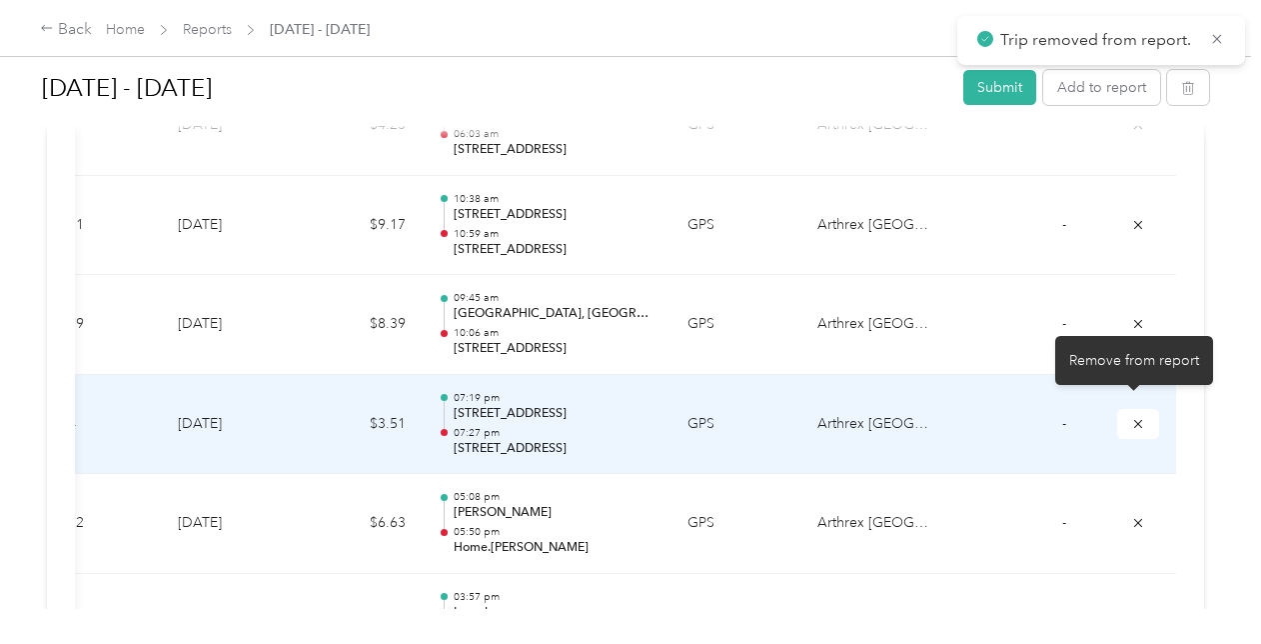
click at [1125, 409] on button "submit" at bounding box center [1138, 423] width 42 height 29
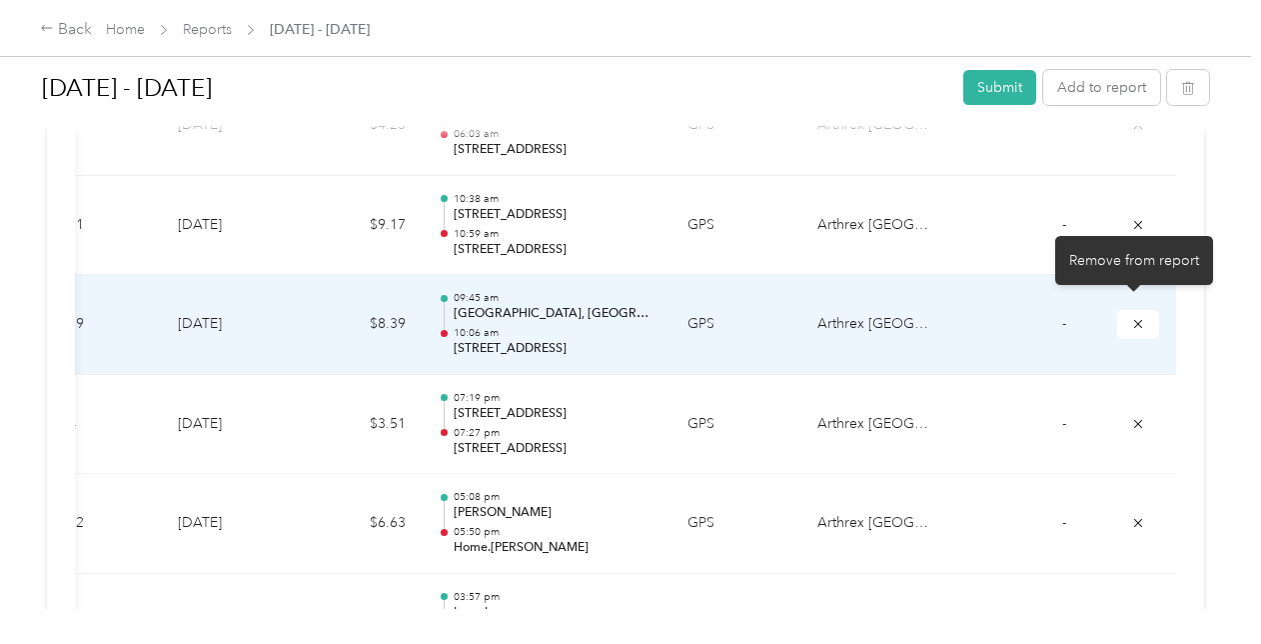
click at [1132, 317] on icon "submit" at bounding box center [1138, 324] width 14 height 14
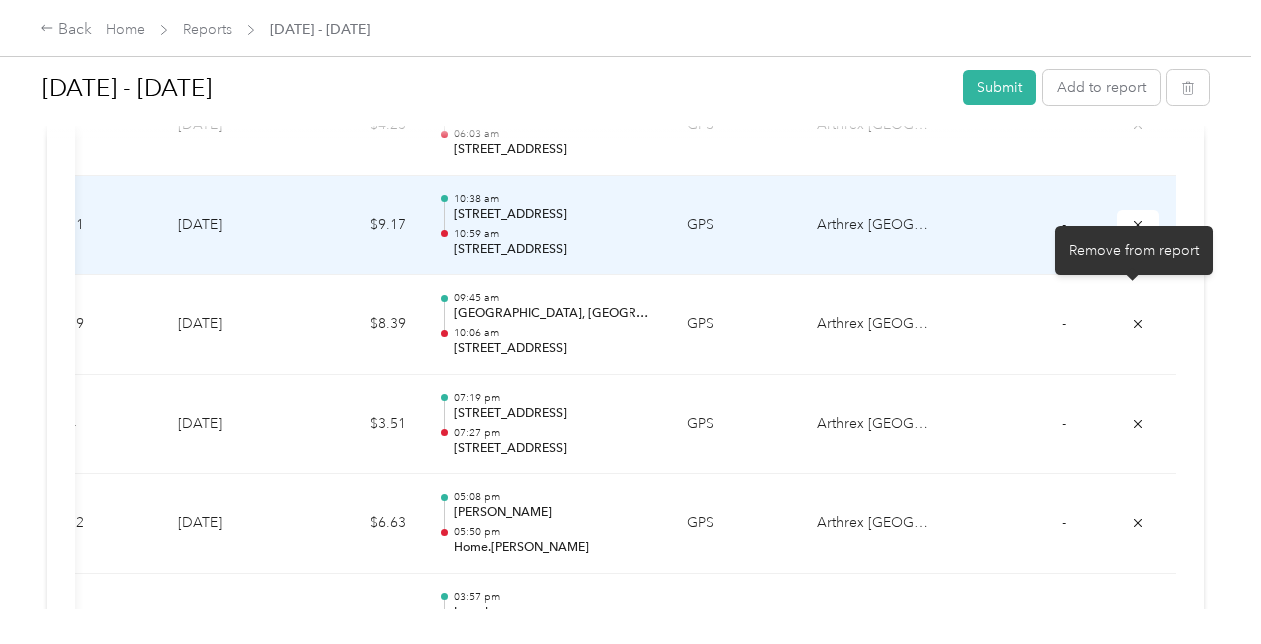
click at [1131, 218] on icon "submit" at bounding box center [1138, 225] width 14 height 14
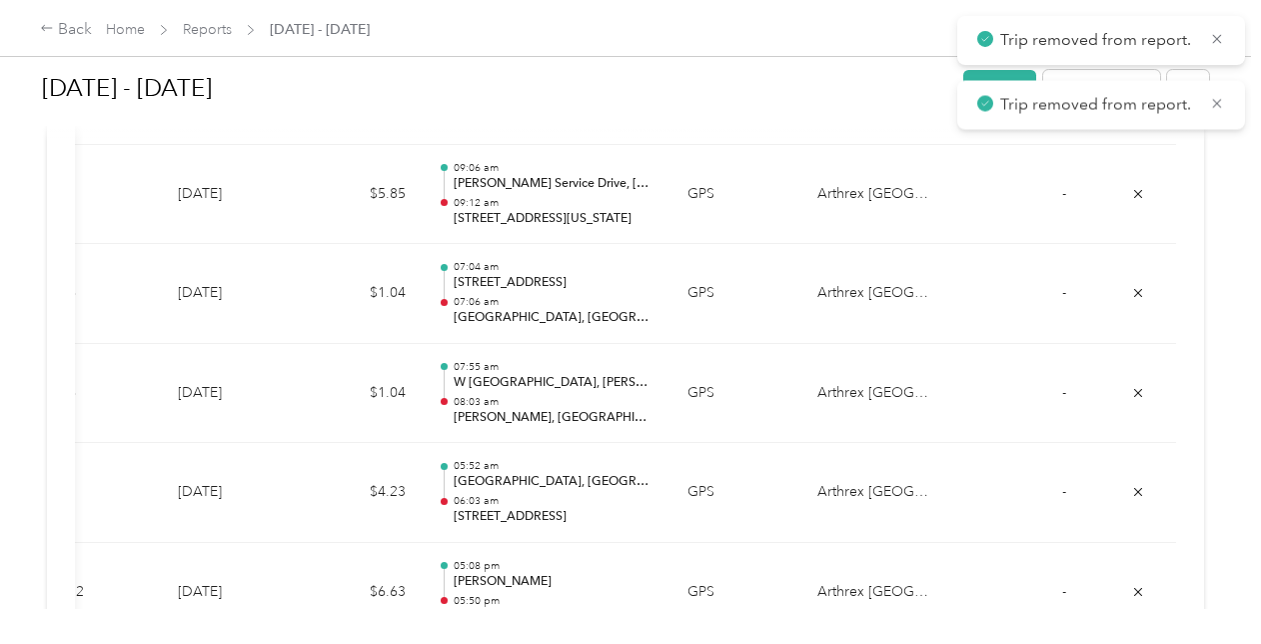
scroll to position [4384, 0]
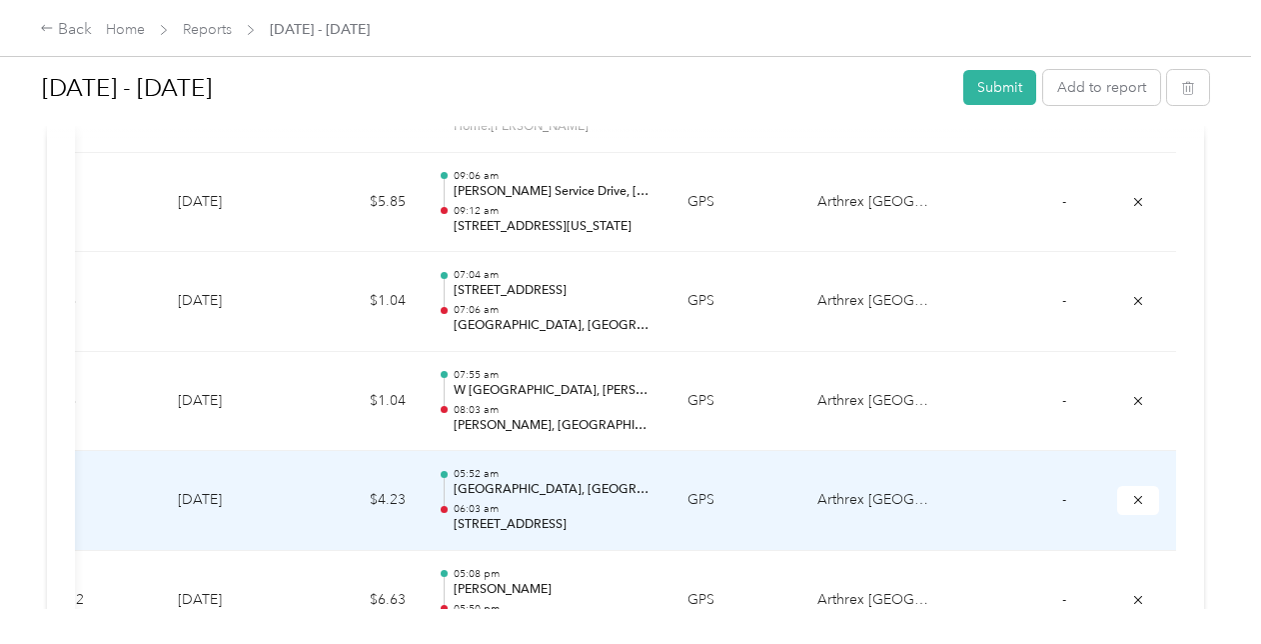
click at [1130, 468] on td at bounding box center [1138, 501] width 75 height 100
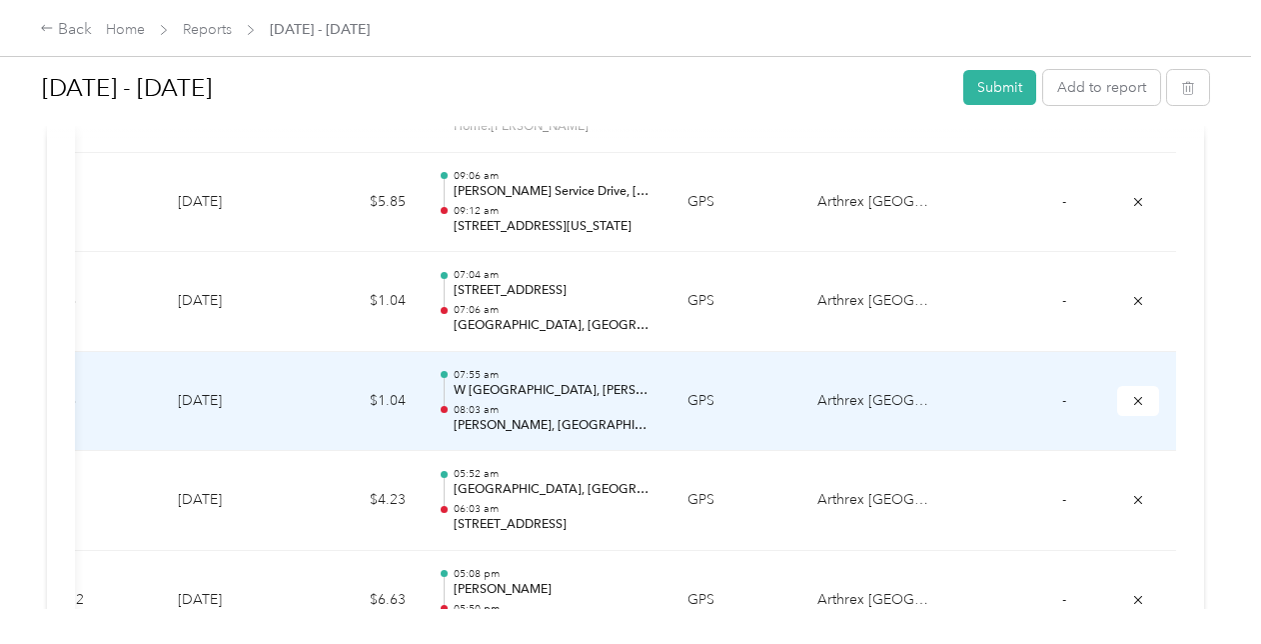
click at [1137, 394] on icon "submit" at bounding box center [1138, 401] width 14 height 14
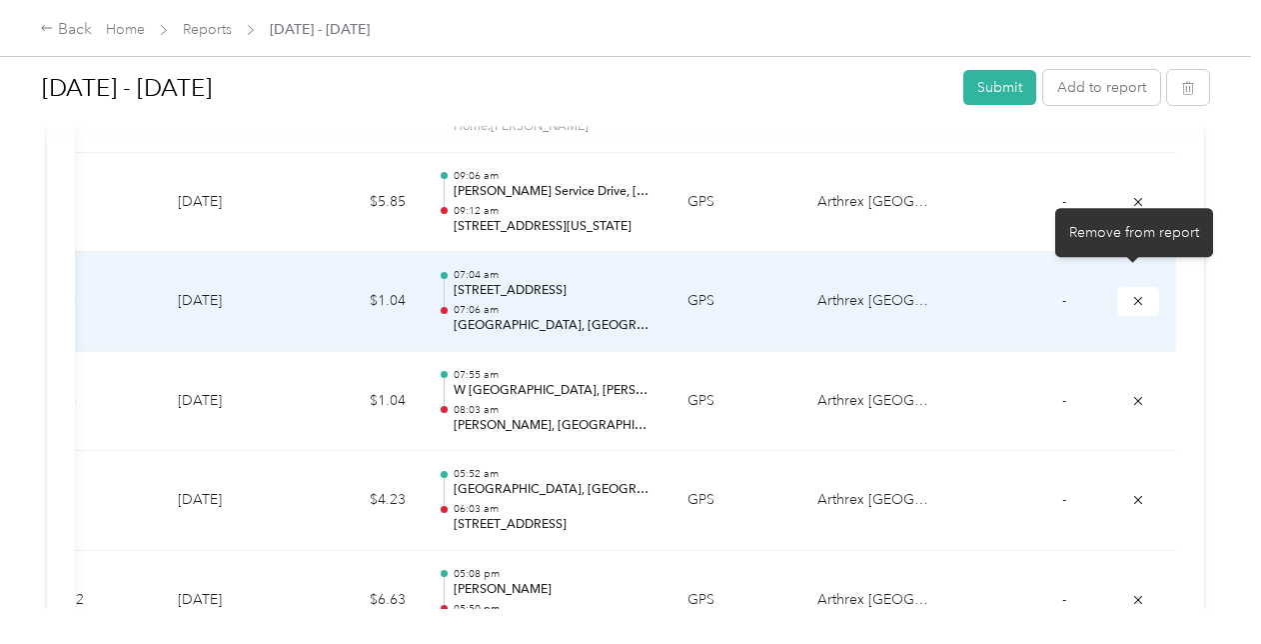
click at [1131, 294] on icon "submit" at bounding box center [1138, 301] width 14 height 14
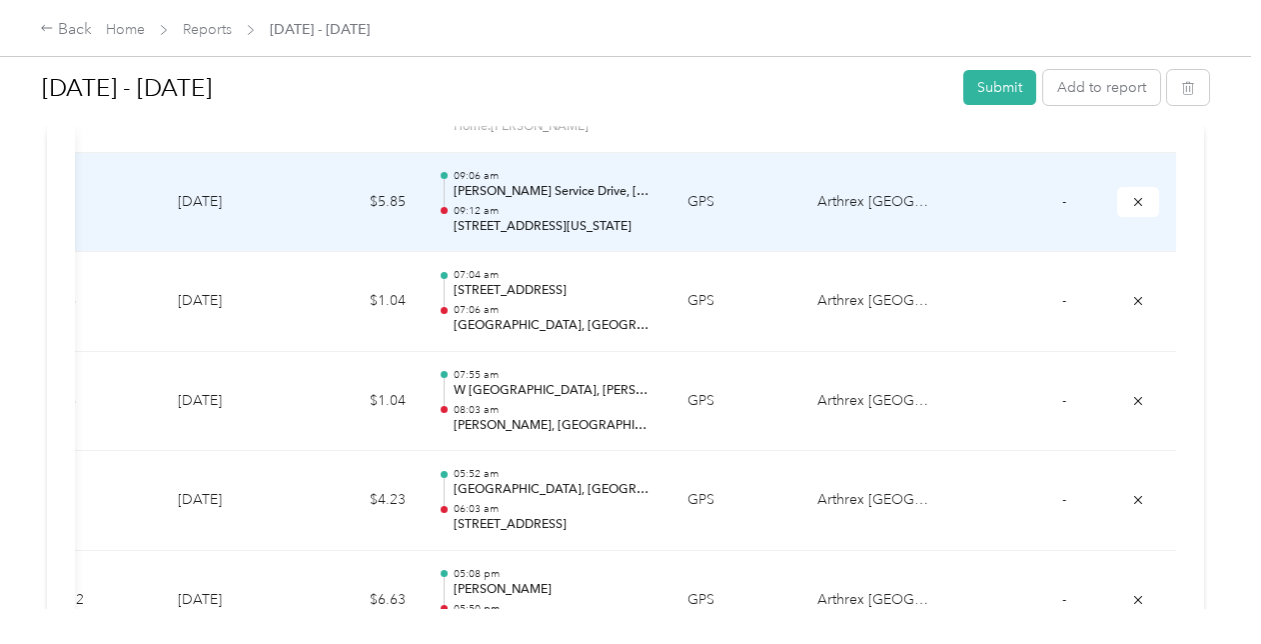
click at [1132, 195] on icon "submit" at bounding box center [1138, 202] width 14 height 14
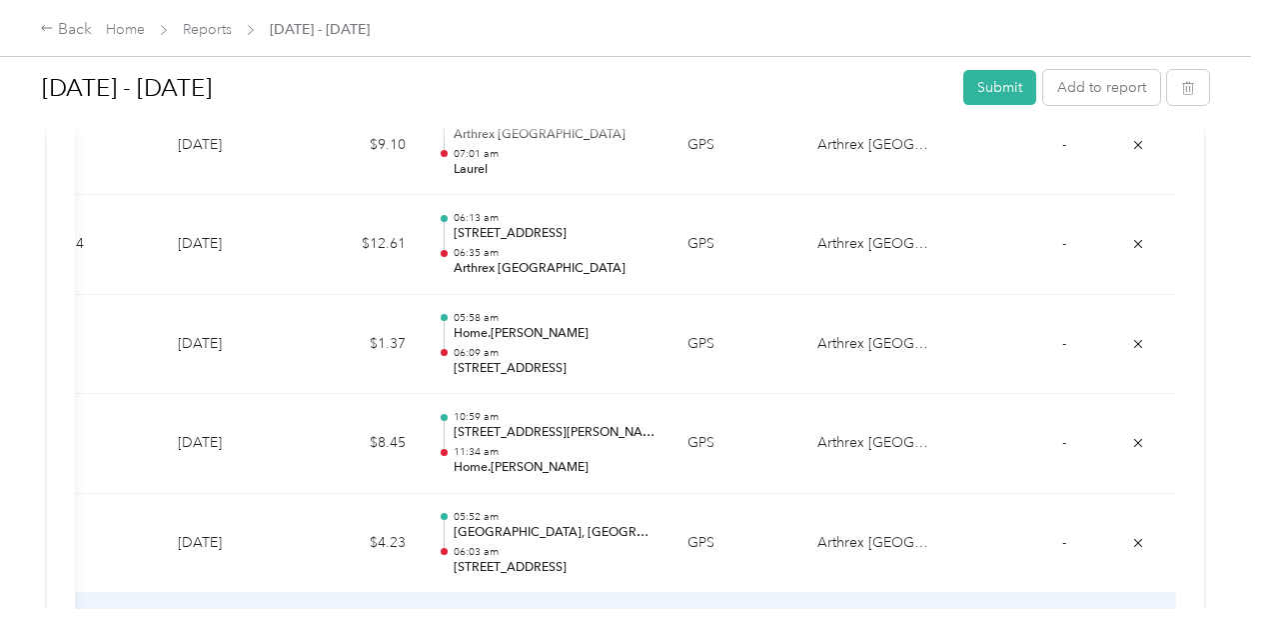
scroll to position [4039, 0]
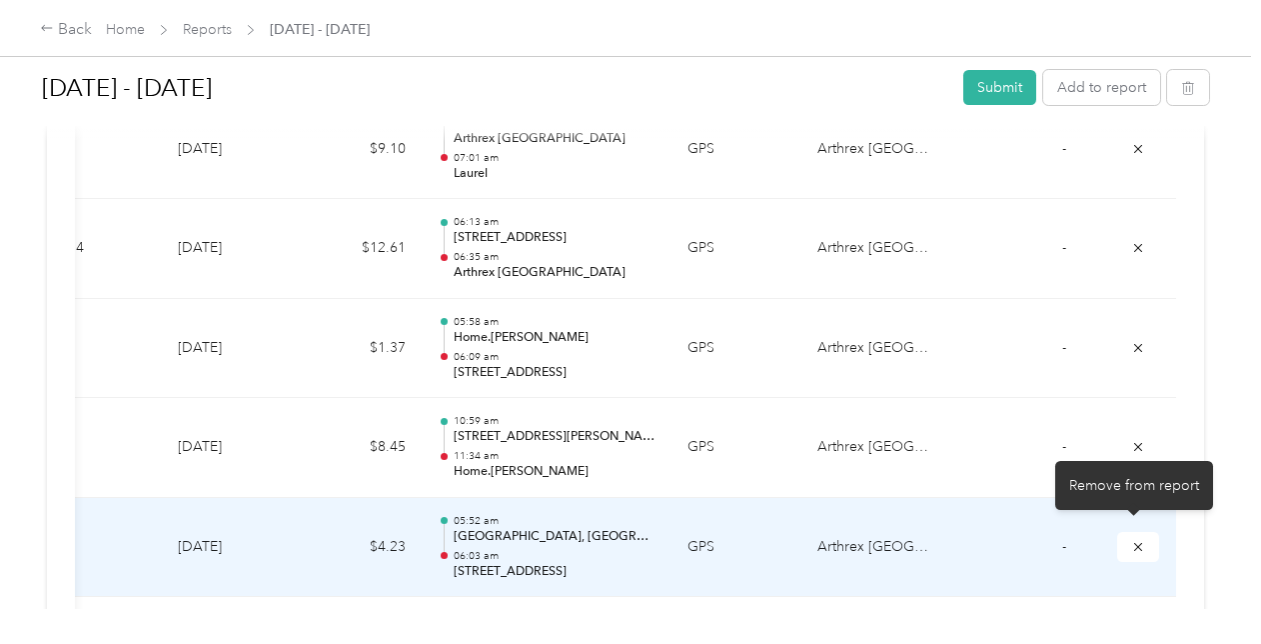
click at [1131, 540] on icon "submit" at bounding box center [1138, 547] width 14 height 14
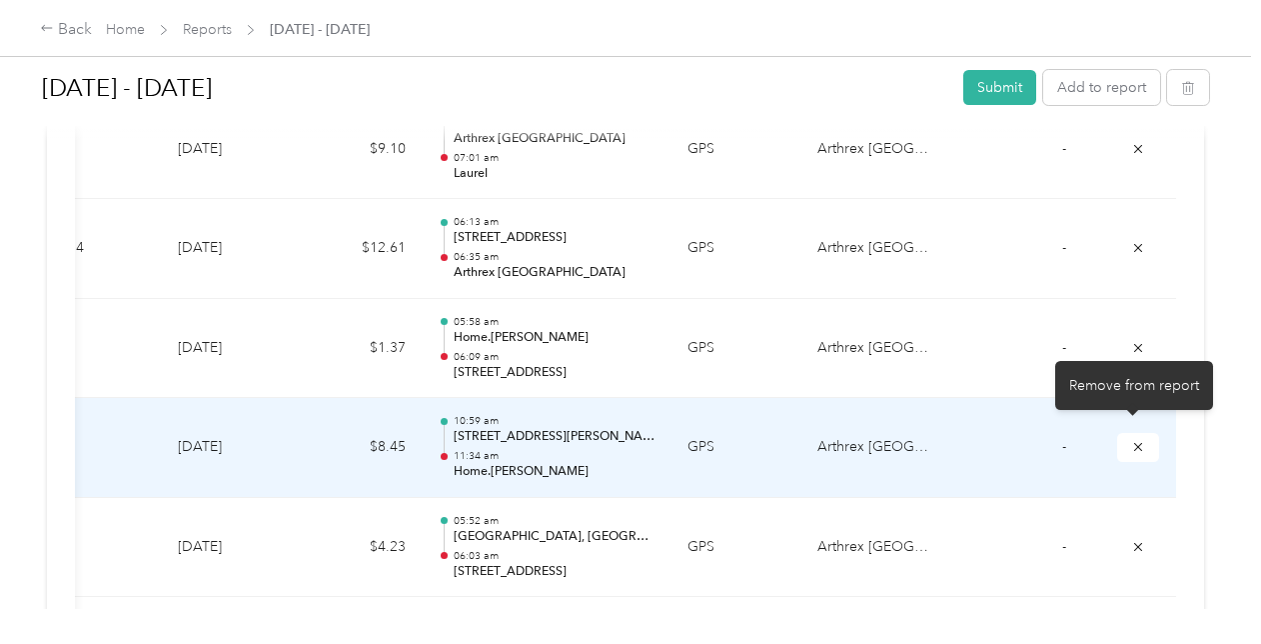
click at [1131, 440] on icon "submit" at bounding box center [1138, 447] width 14 height 14
click at [1134, 440] on icon "submit" at bounding box center [1138, 447] width 14 height 14
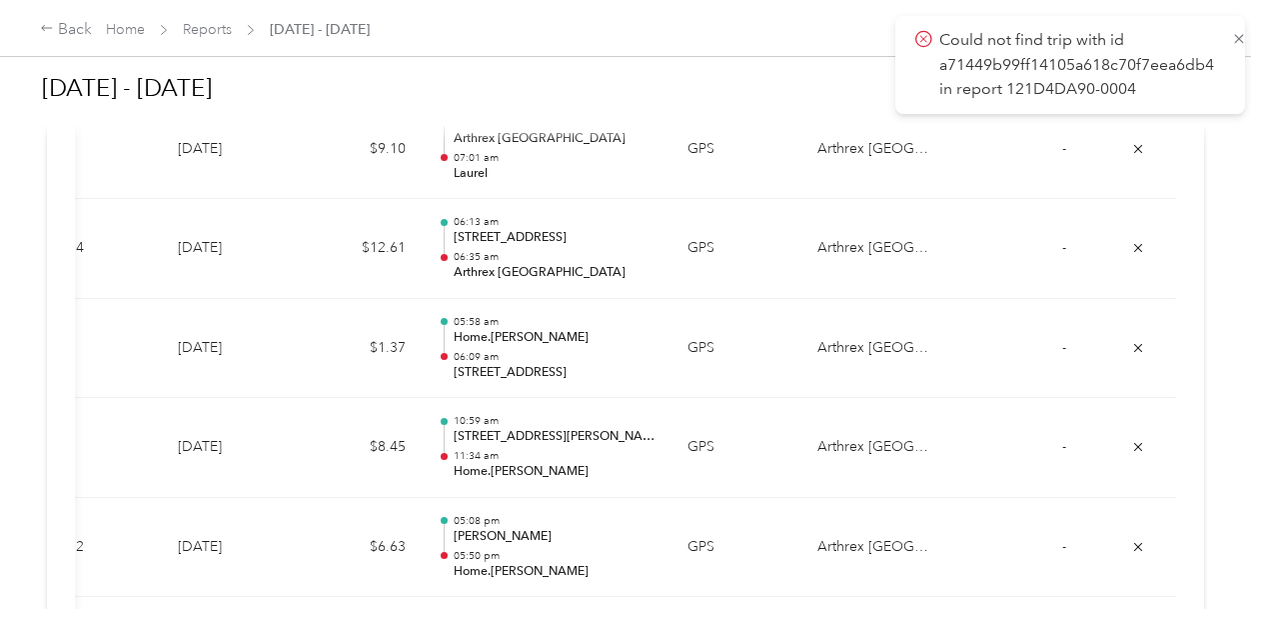
click at [1239, 38] on icon at bounding box center [1239, 39] width 16 height 18
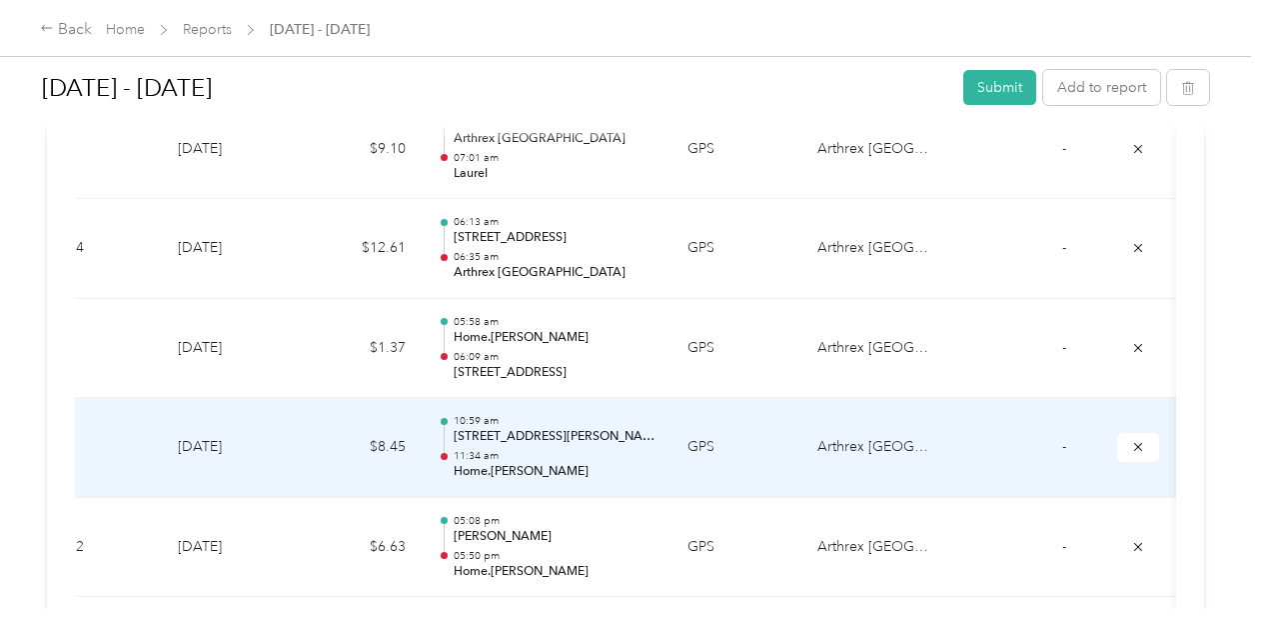
scroll to position [0, 0]
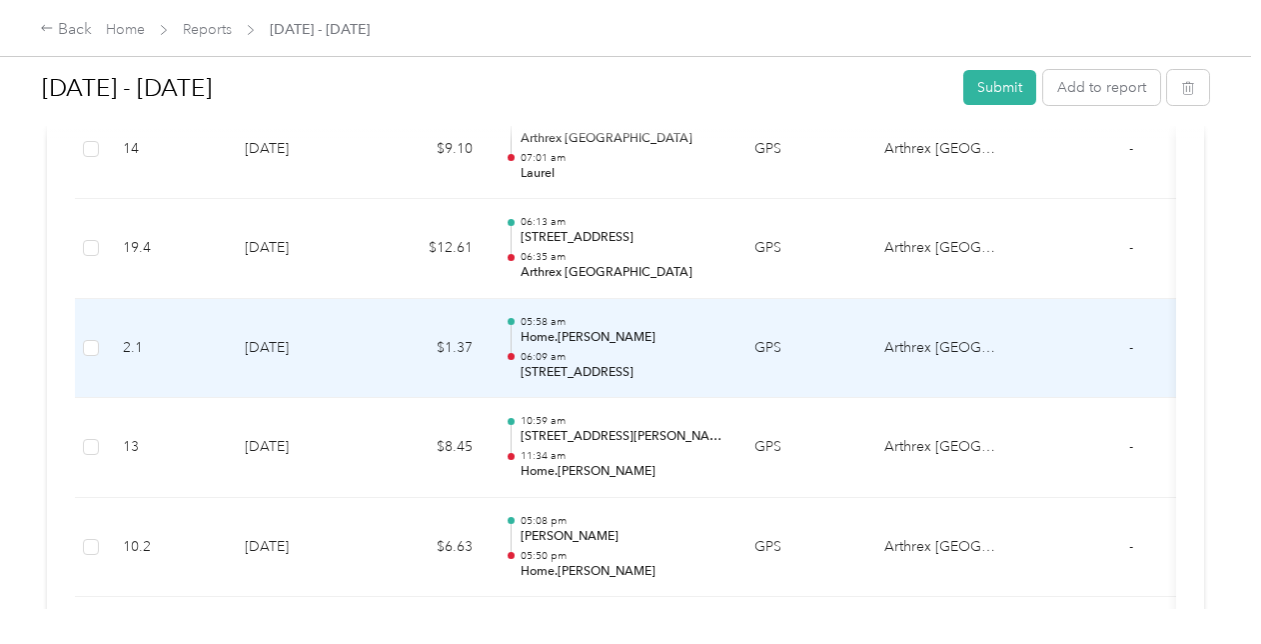
click at [651, 332] on div "05:58 am Home.CJ HUGHES 06:09 am 1300 Ponca St, Canton Industrial Area, Baltimo…" at bounding box center [622, 348] width 202 height 67
click at [673, 350] on p "06:09 am" at bounding box center [622, 357] width 202 height 14
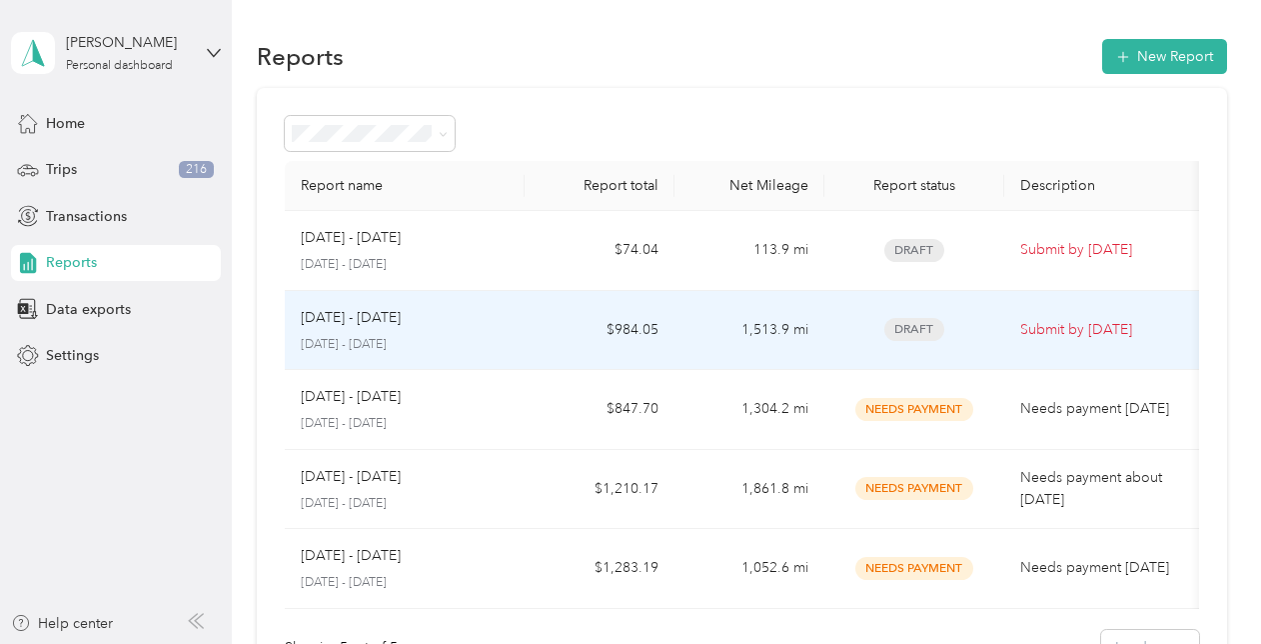
click at [480, 336] on p "September 1 - 30, 2025" at bounding box center [405, 345] width 208 height 18
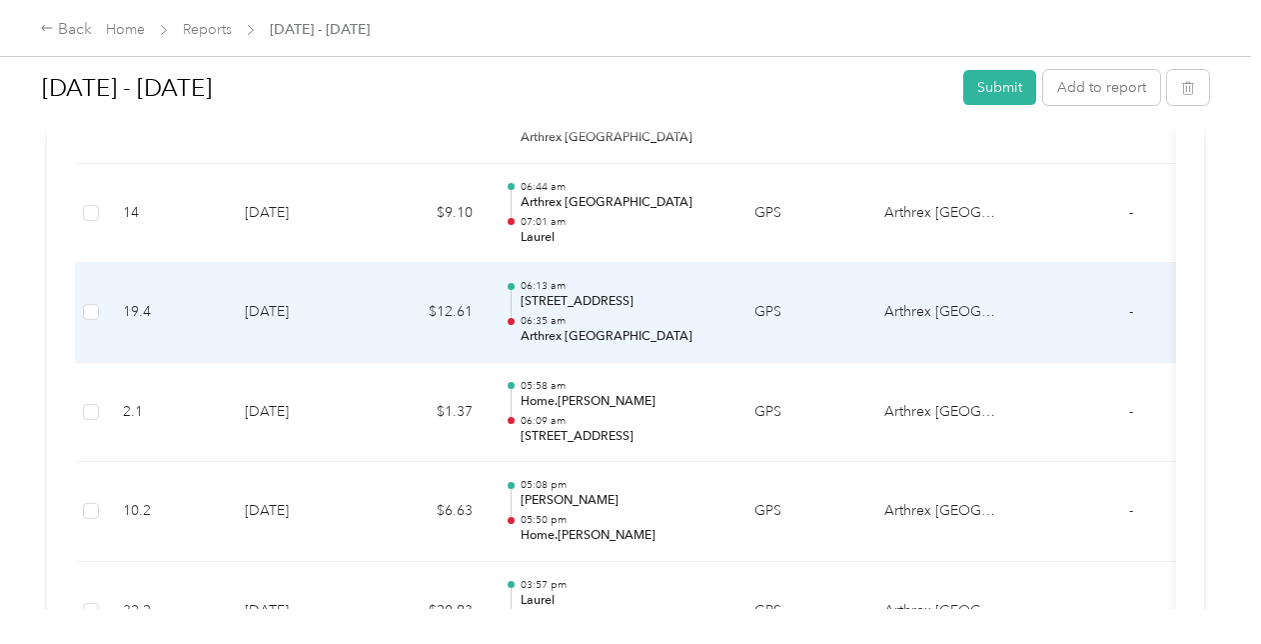
scroll to position [3965, 0]
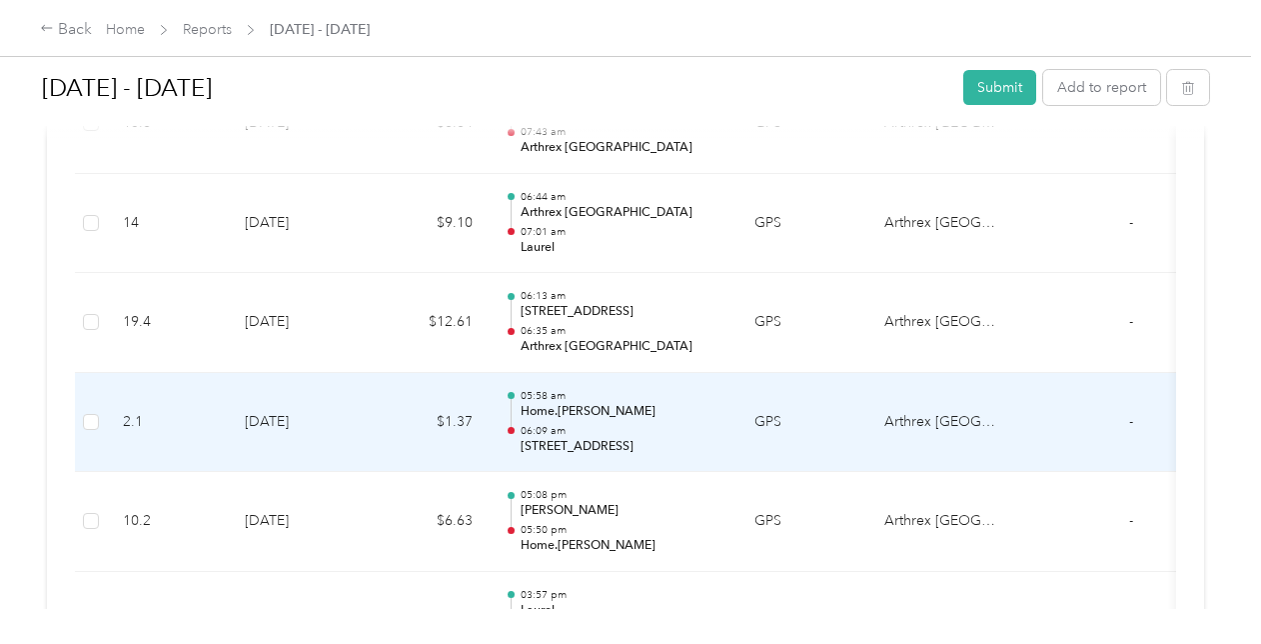
click at [643, 424] on p "06:09 am" at bounding box center [622, 431] width 202 height 14
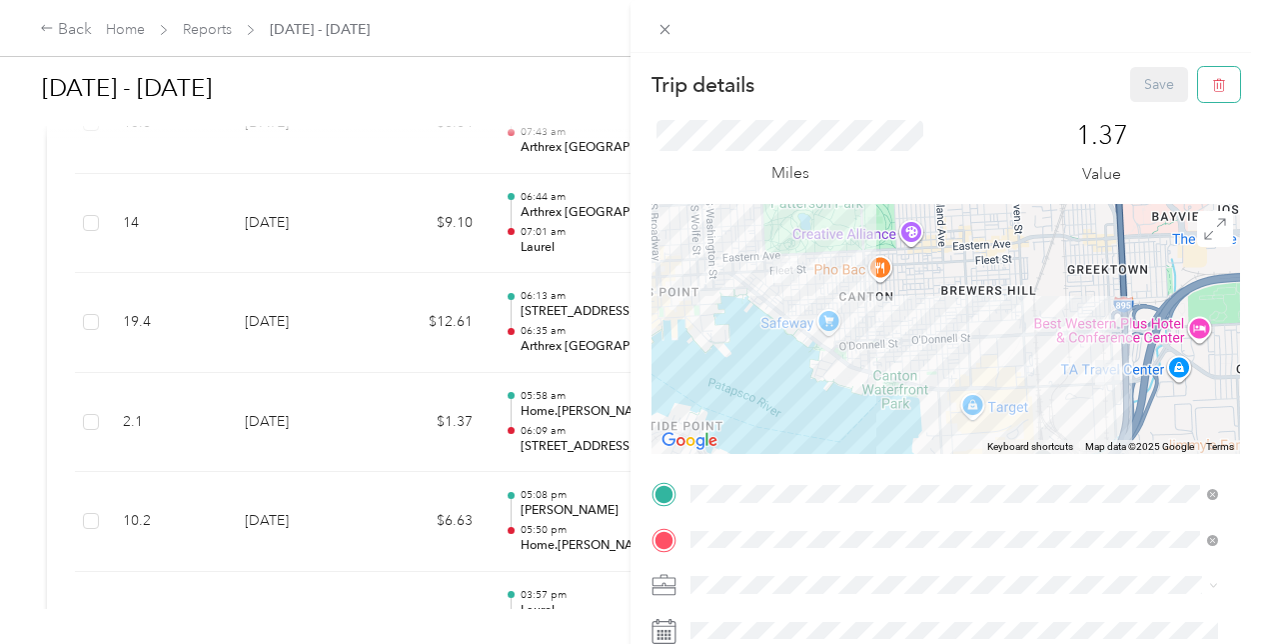
click at [1198, 86] on button "button" at bounding box center [1219, 84] width 42 height 35
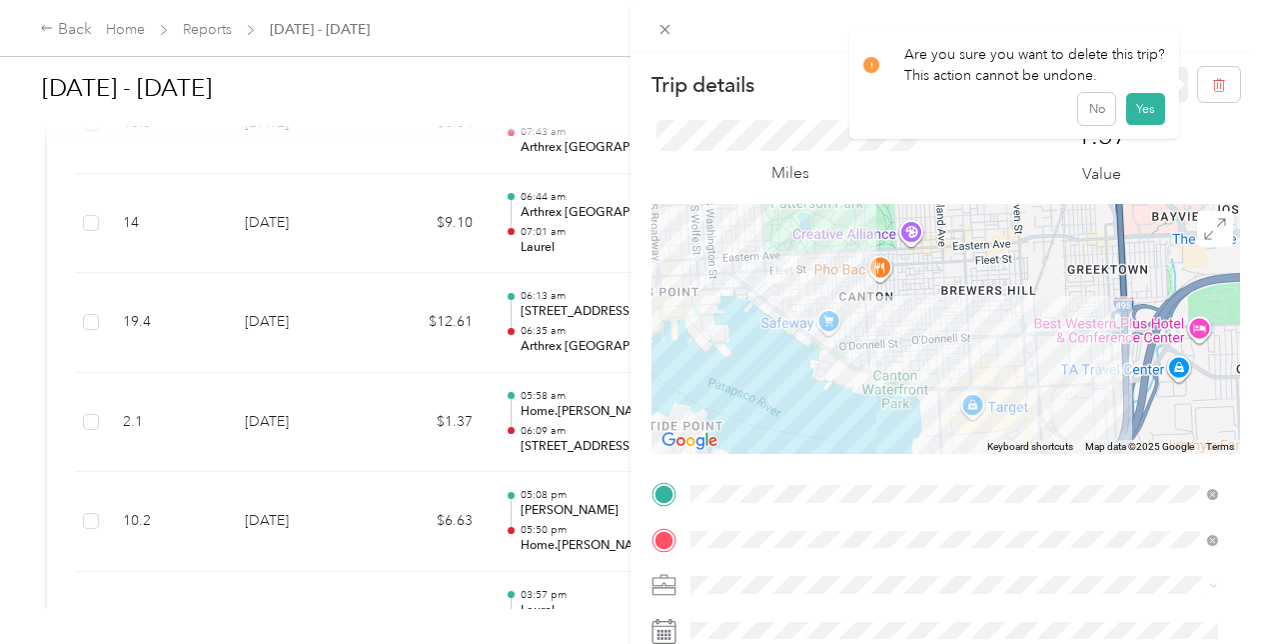
click at [1137, 100] on button "Yes" at bounding box center [1145, 109] width 39 height 32
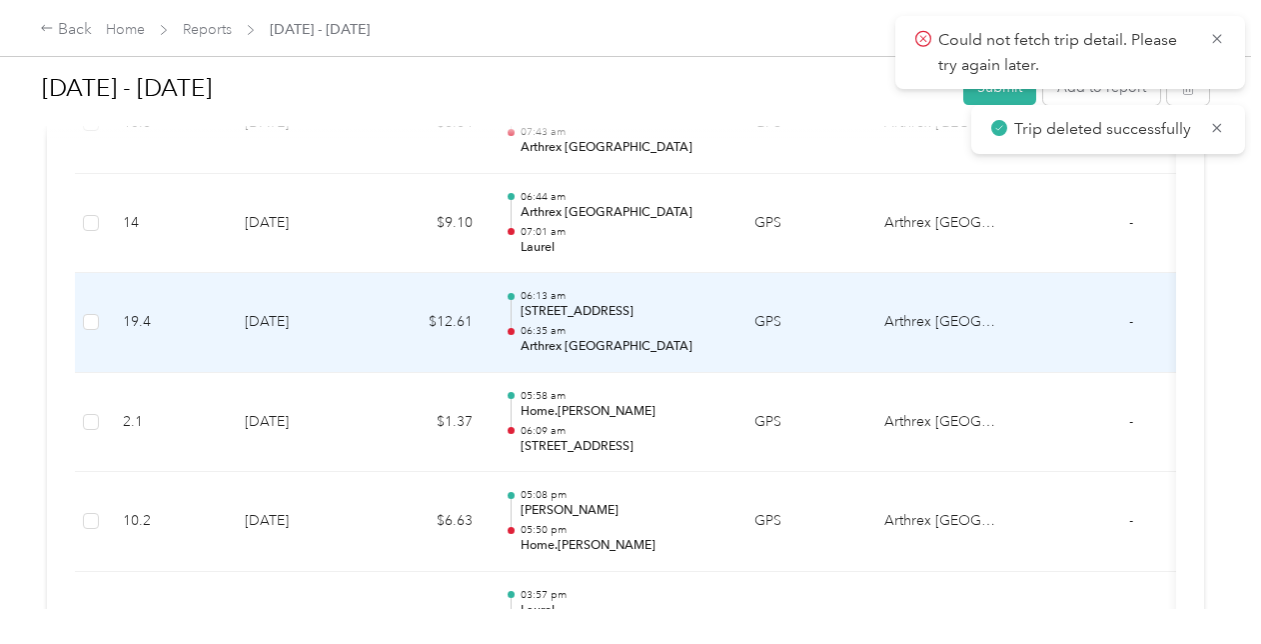
click at [583, 307] on p "1300 Ponca St, Canton Industrial Area, Baltimore, MD" at bounding box center [622, 312] width 202 height 18
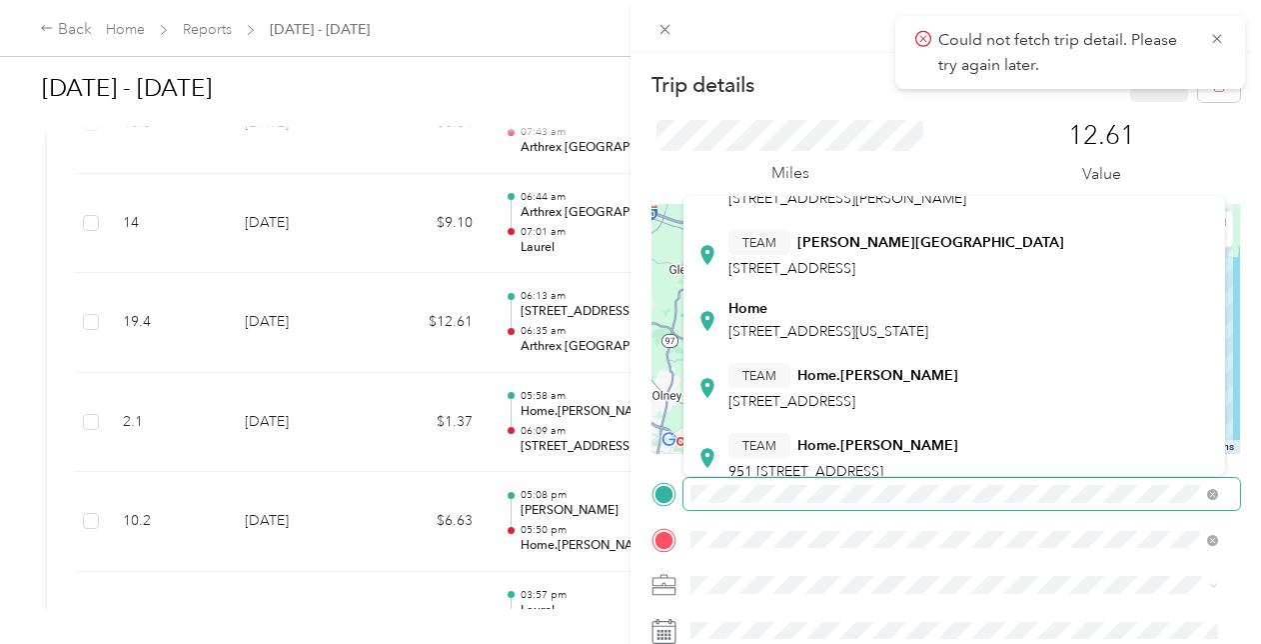
scroll to position [157, 0]
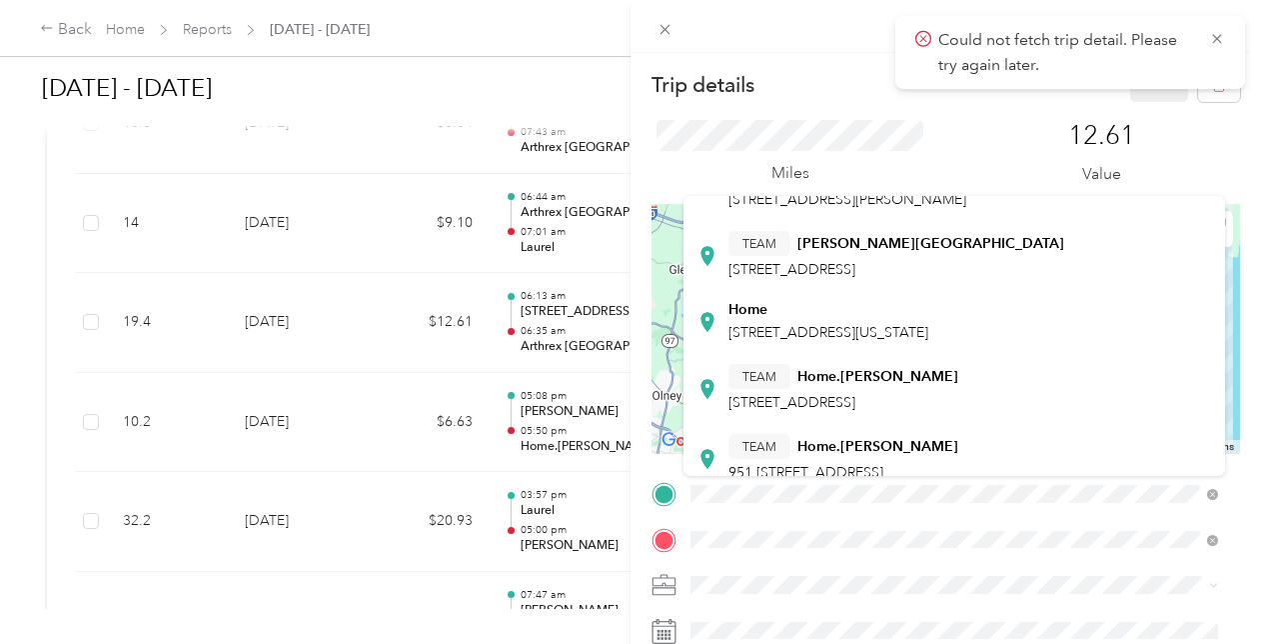
click at [738, 408] on span "2411 Fleet St, 21224, Baltimore, MD" at bounding box center [791, 402] width 127 height 17
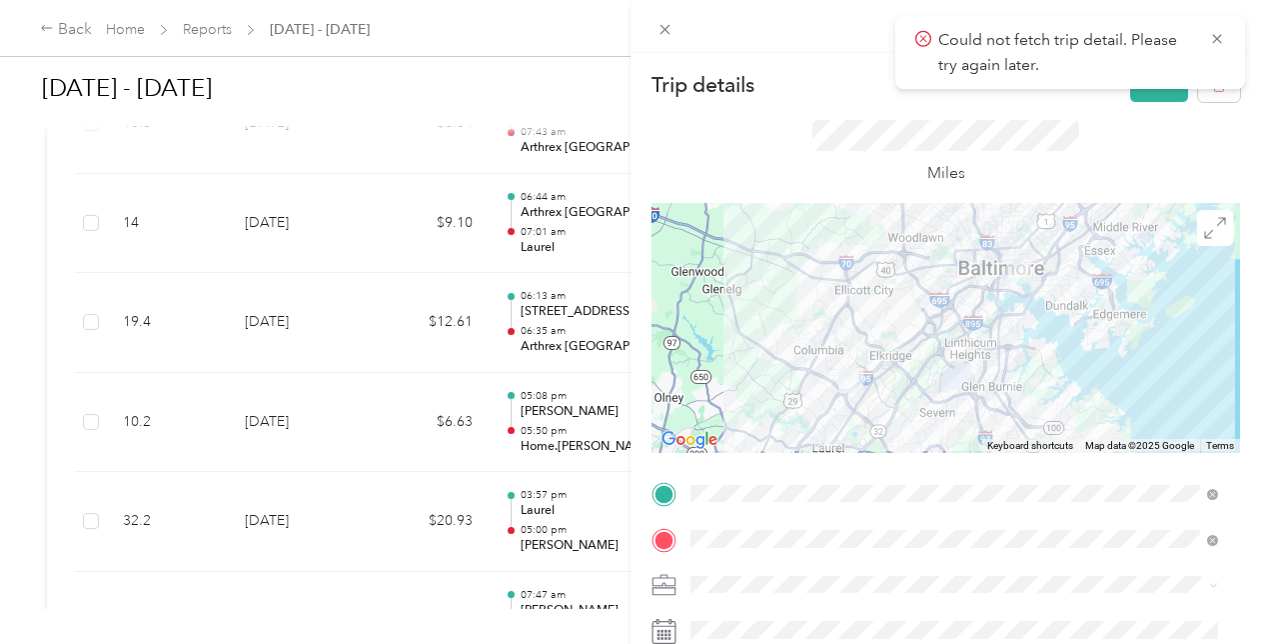
click at [1153, 94] on button "Save" at bounding box center [1159, 84] width 58 height 35
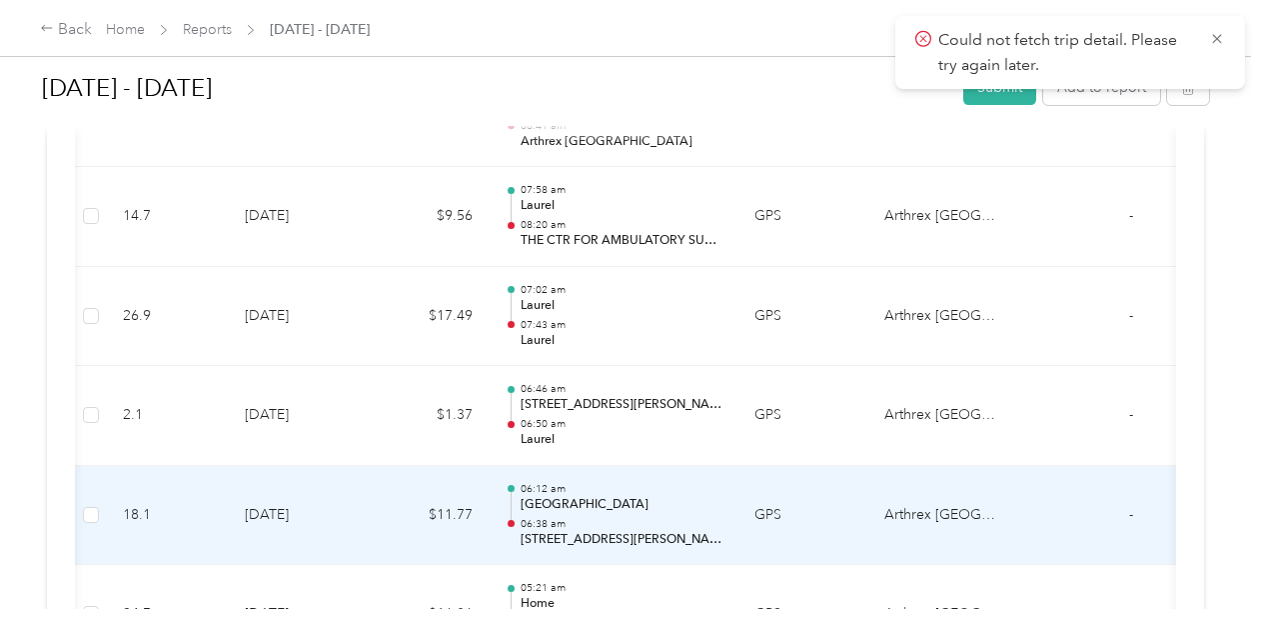
scroll to position [0, 72]
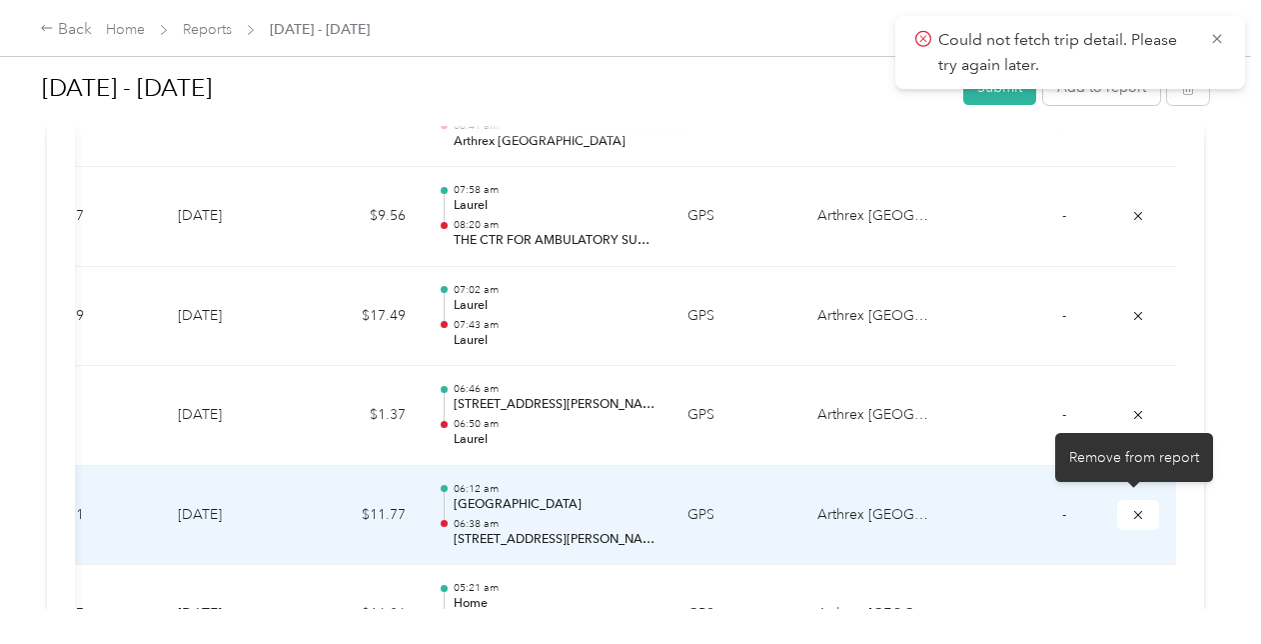
click at [1143, 505] on button "submit" at bounding box center [1138, 514] width 42 height 29
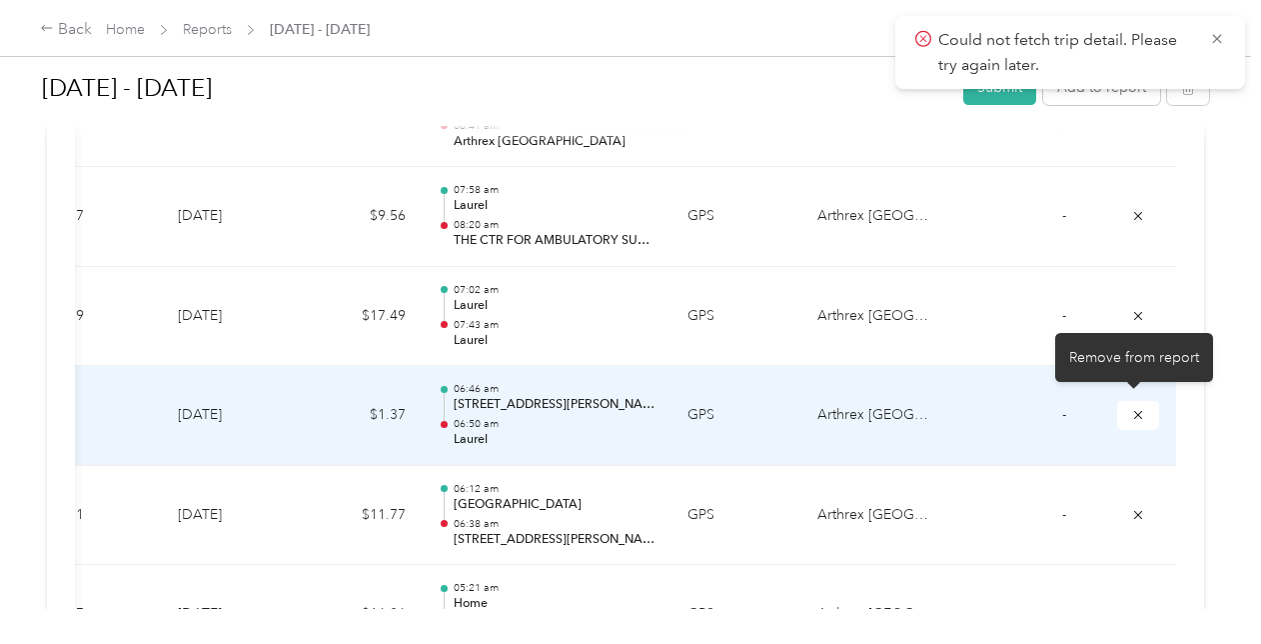
click at [1131, 408] on icon "submit" at bounding box center [1138, 415] width 14 height 14
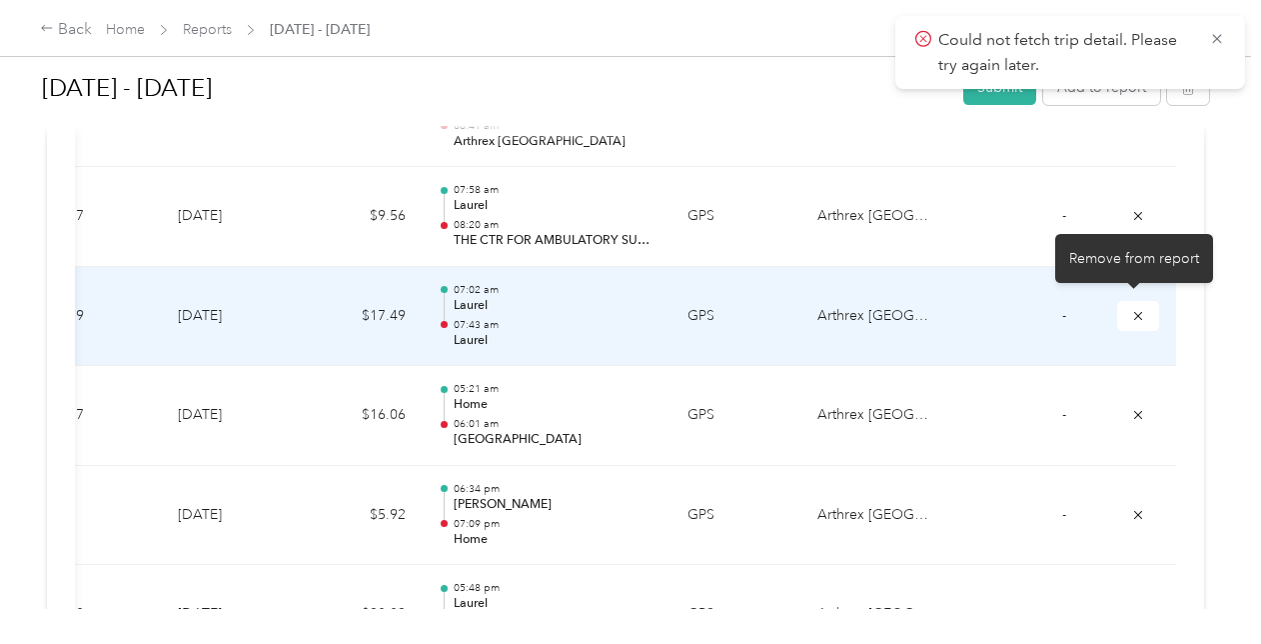
click at [1134, 309] on icon "submit" at bounding box center [1138, 316] width 14 height 14
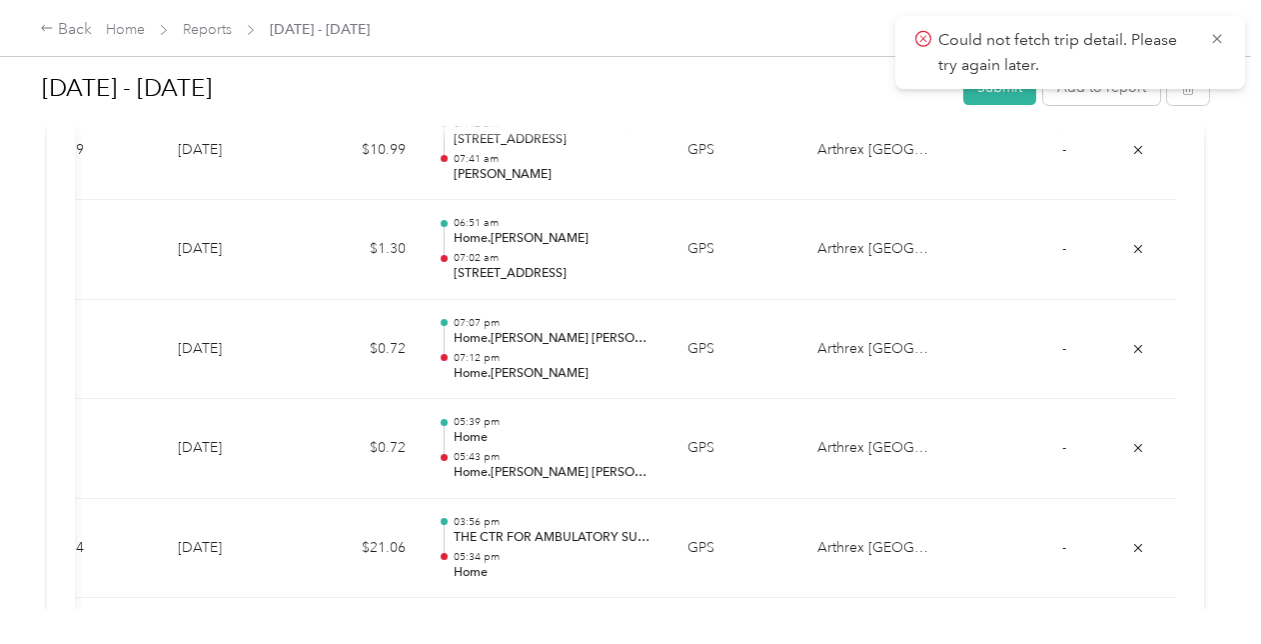
scroll to position [1853, 0]
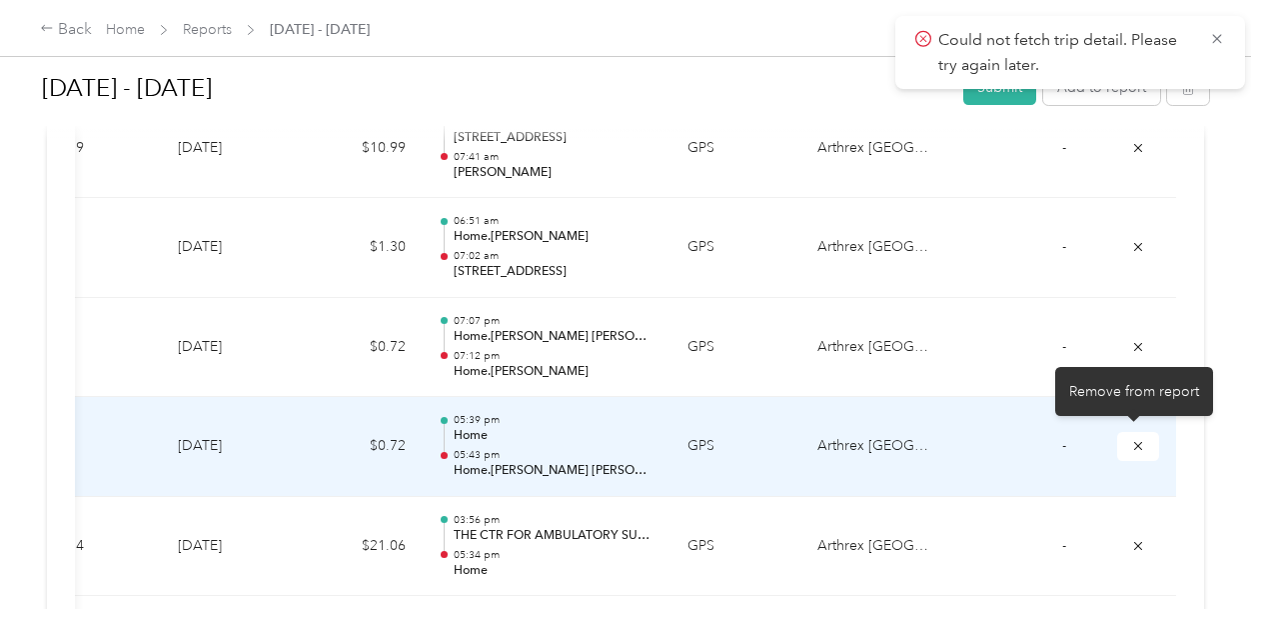
click at [1139, 440] on icon "submit" at bounding box center [1138, 446] width 14 height 14
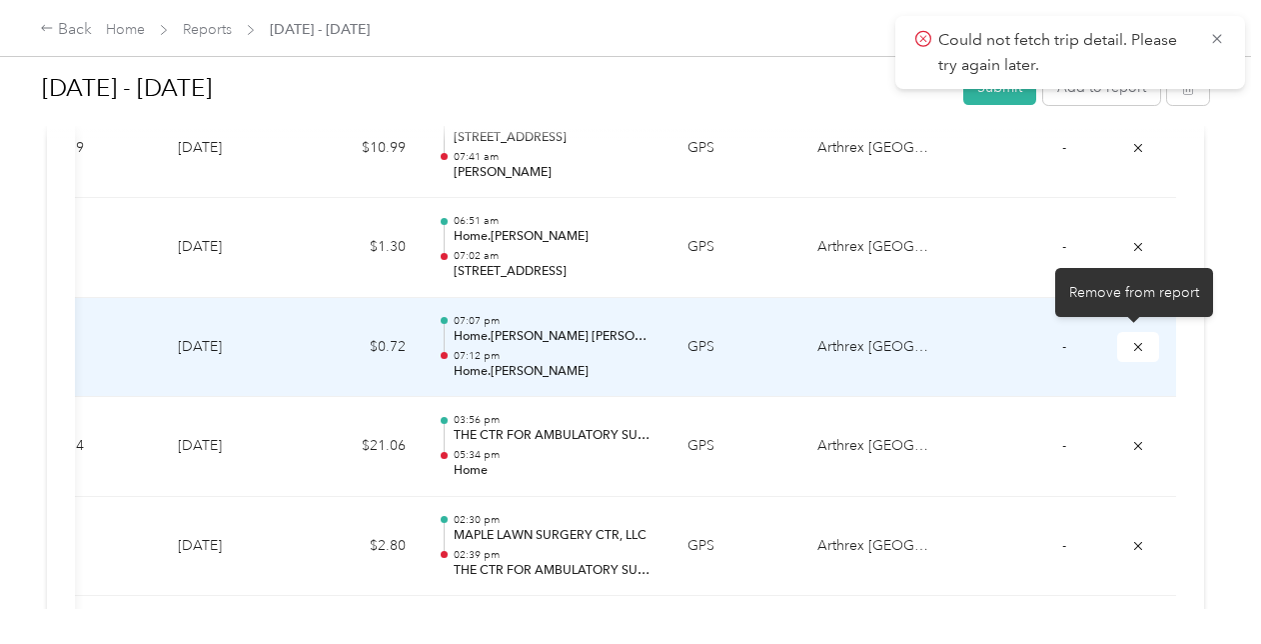
click at [1134, 342] on icon "submit" at bounding box center [1138, 346] width 8 height 8
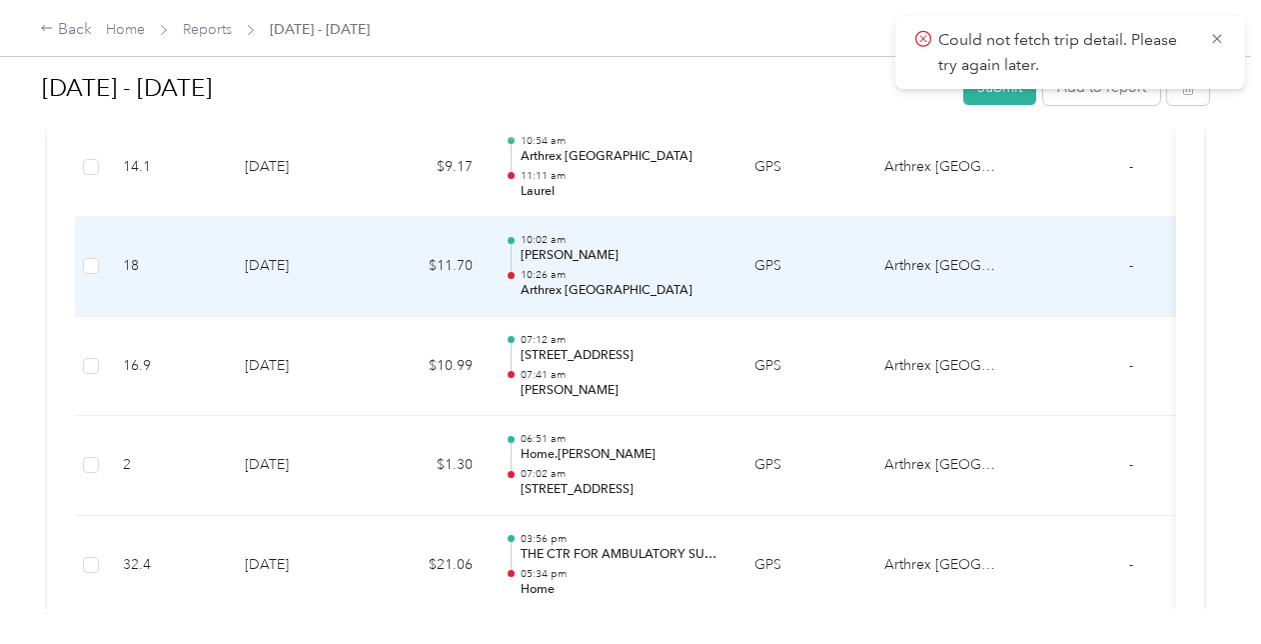
scroll to position [1627, 0]
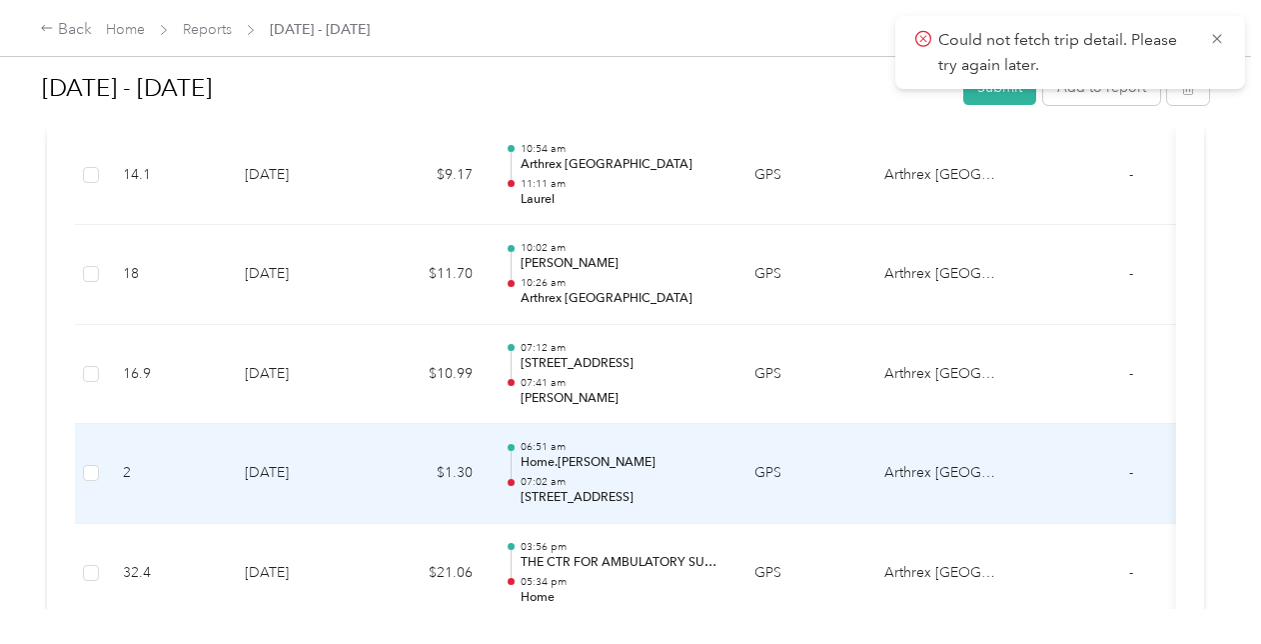
click at [628, 461] on p "Home.CJ HUGHES" at bounding box center [622, 463] width 202 height 18
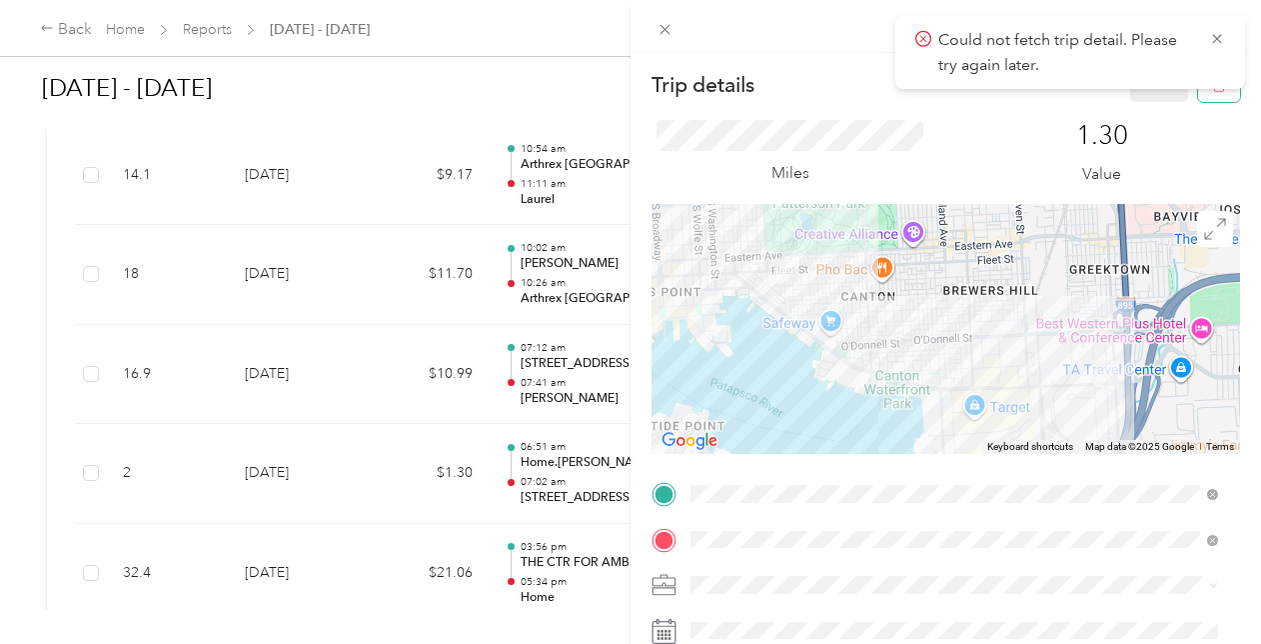
click at [1198, 95] on button "button" at bounding box center [1219, 84] width 42 height 35
click at [1143, 103] on button "Yes" at bounding box center [1145, 109] width 39 height 32
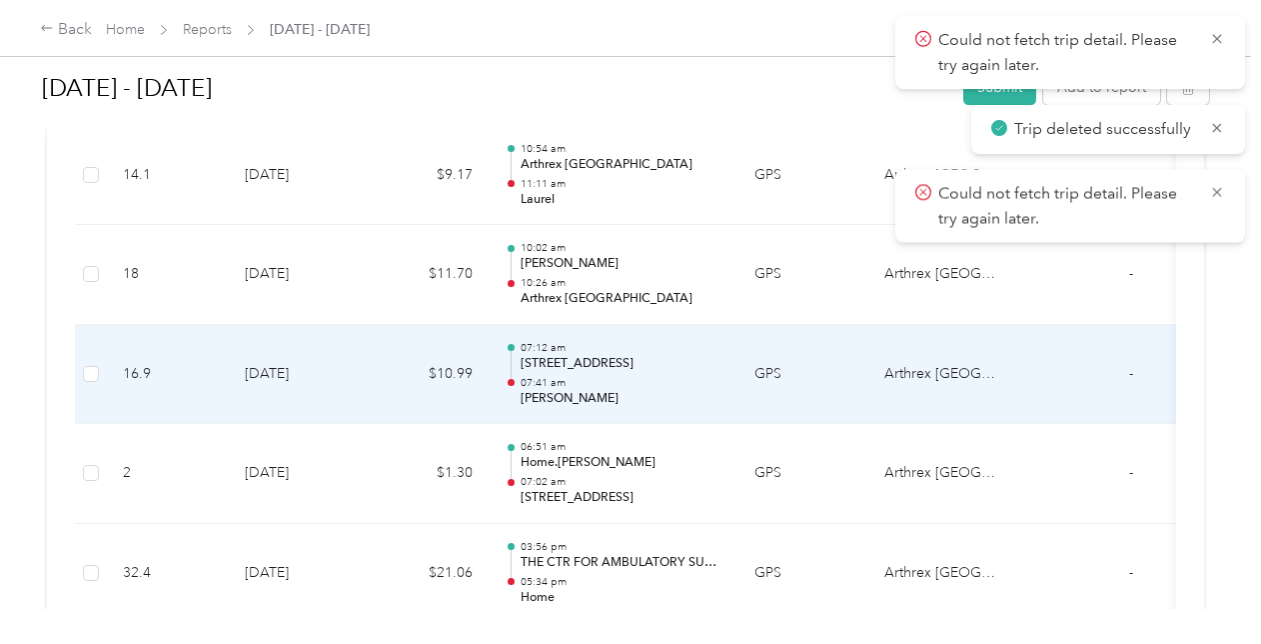
click at [646, 390] on p "Kernan" at bounding box center [622, 399] width 202 height 18
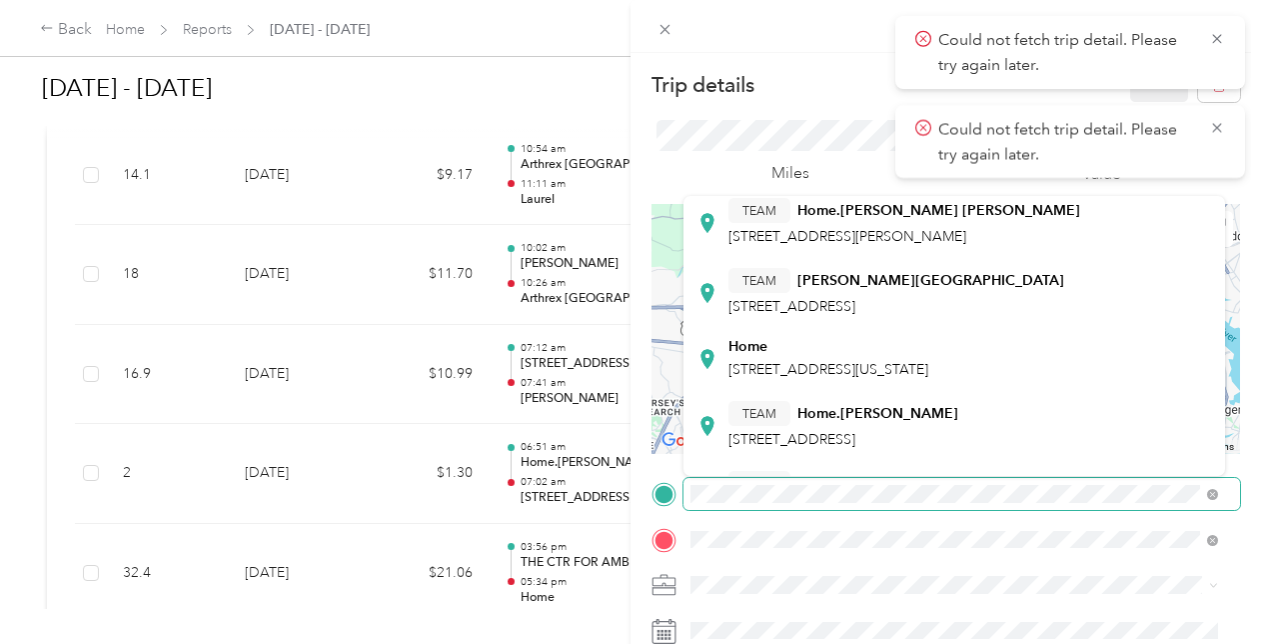
scroll to position [121, 0]
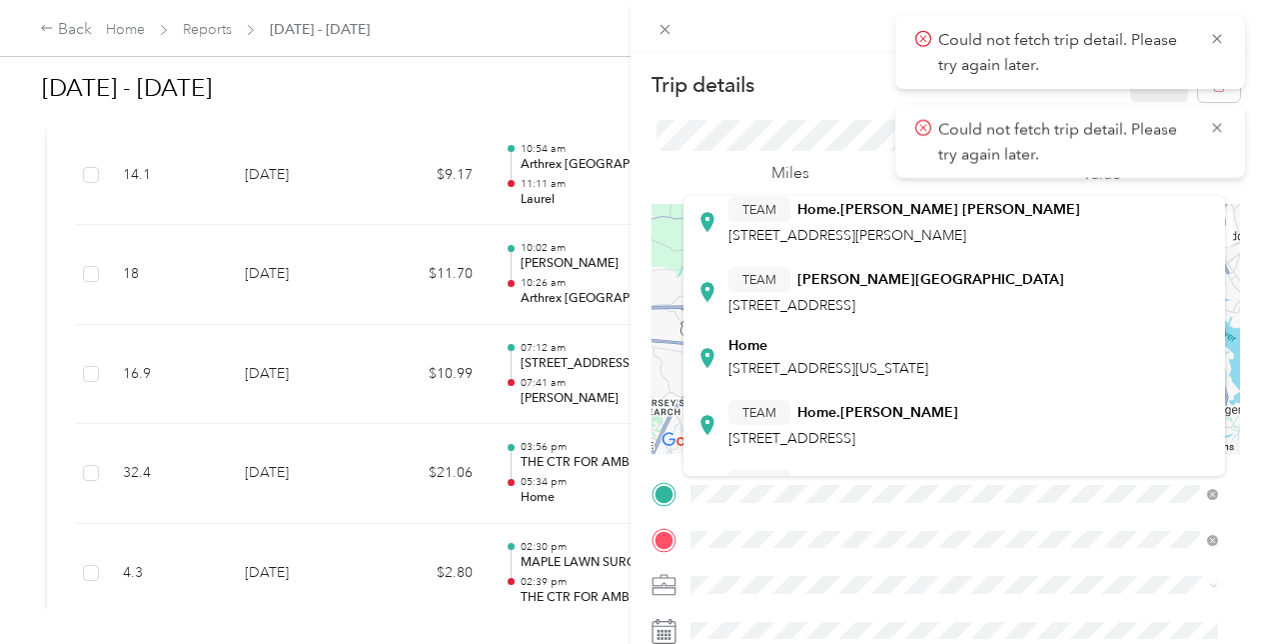
click at [850, 416] on strong "Home.CJ HUGHES" at bounding box center [877, 413] width 161 height 18
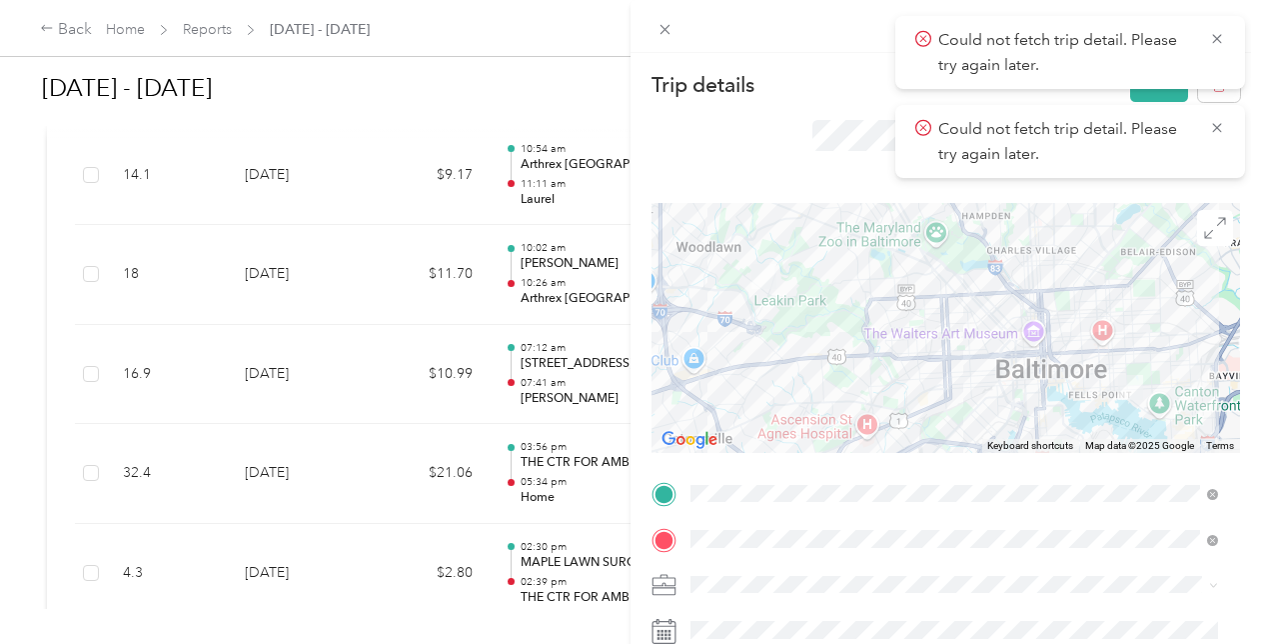
click at [1155, 92] on button "Save" at bounding box center [1159, 84] width 58 height 35
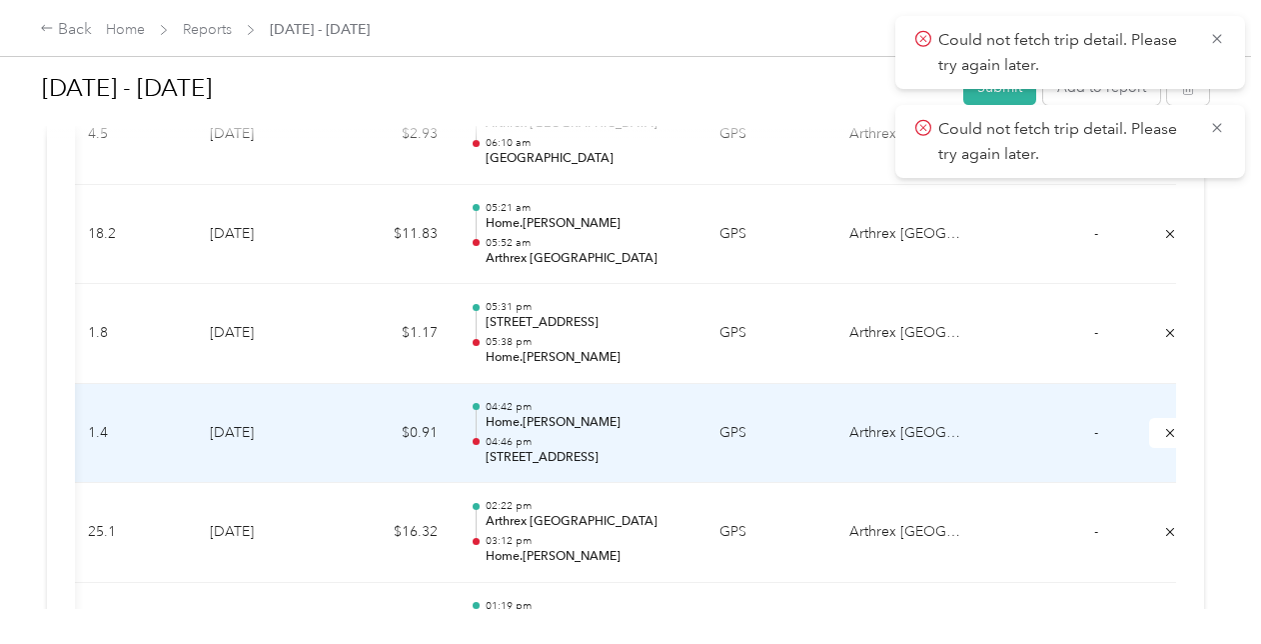
scroll to position [0, 72]
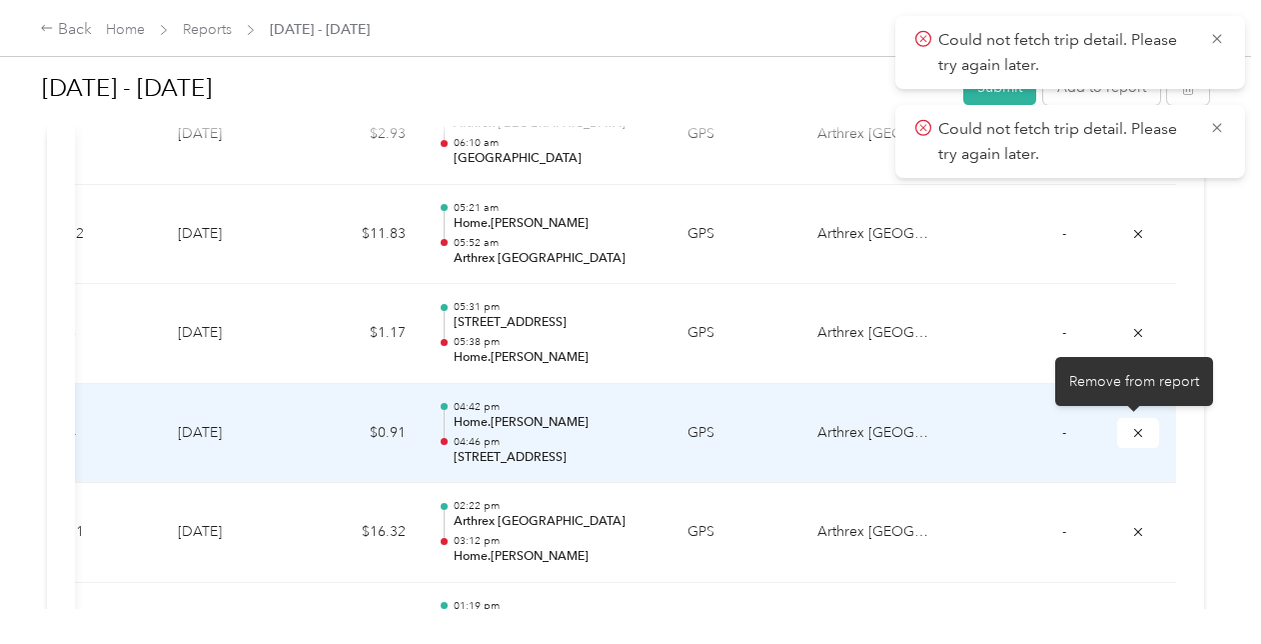
click at [1139, 418] on button "submit" at bounding box center [1138, 432] width 42 height 29
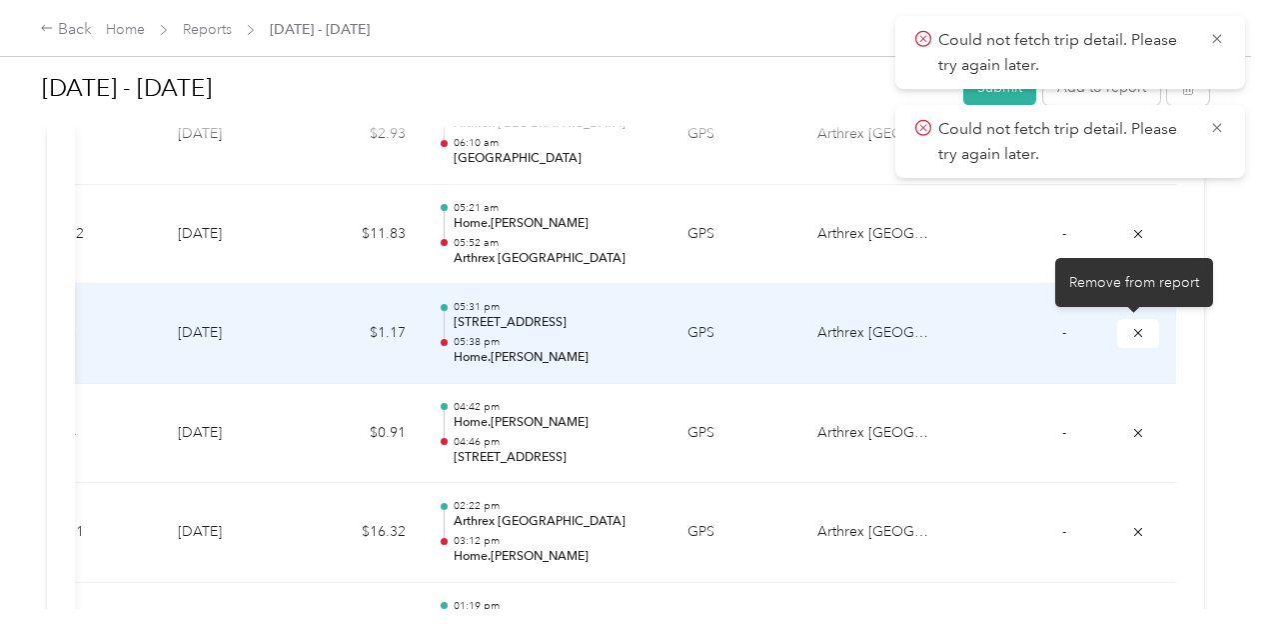
click at [1142, 327] on button "submit" at bounding box center [1138, 333] width 42 height 29
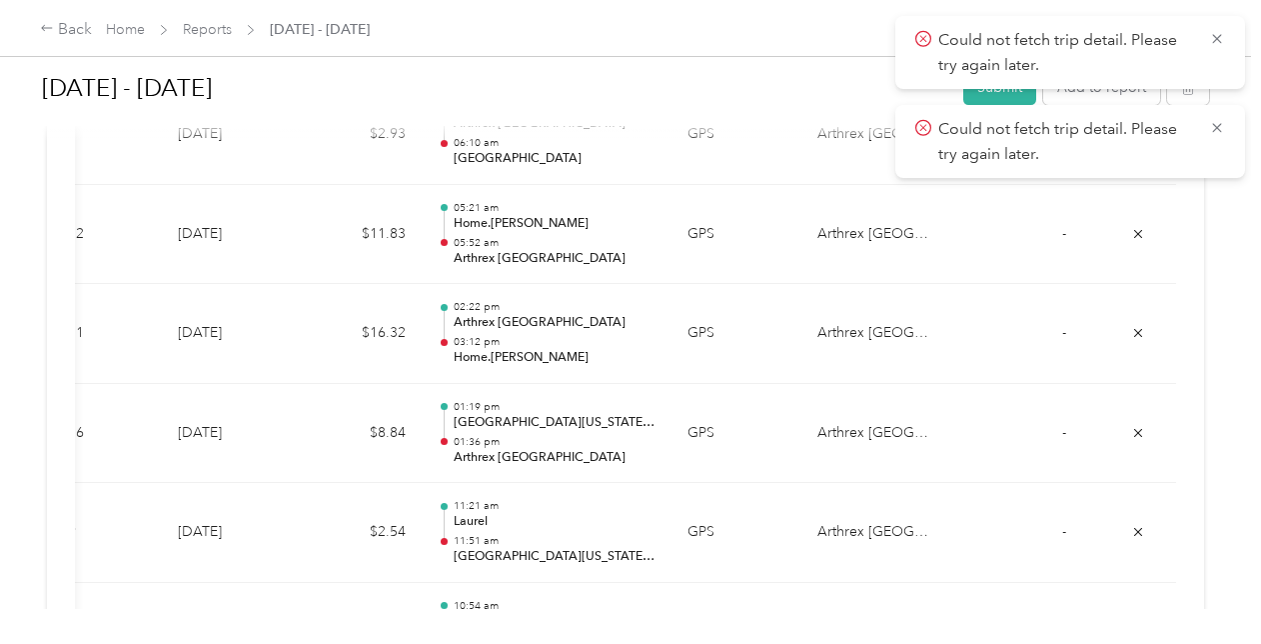
click at [1223, 126] on icon at bounding box center [1217, 128] width 16 height 18
click at [1217, 35] on icon at bounding box center [1217, 39] width 16 height 18
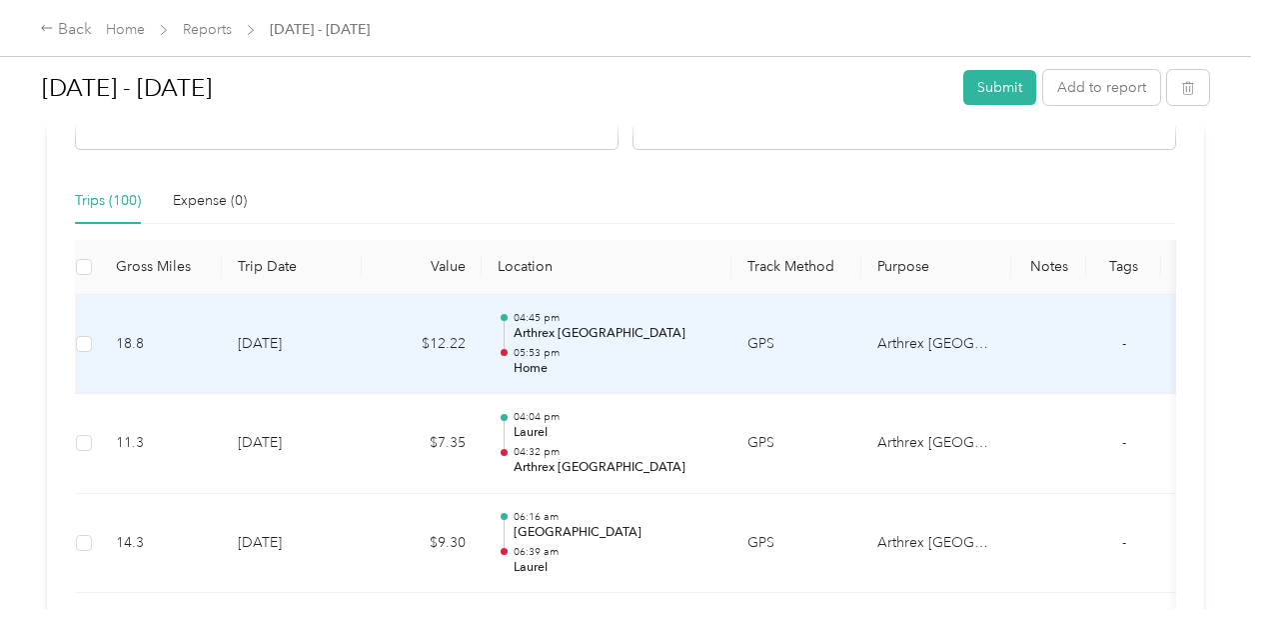
scroll to position [0, 0]
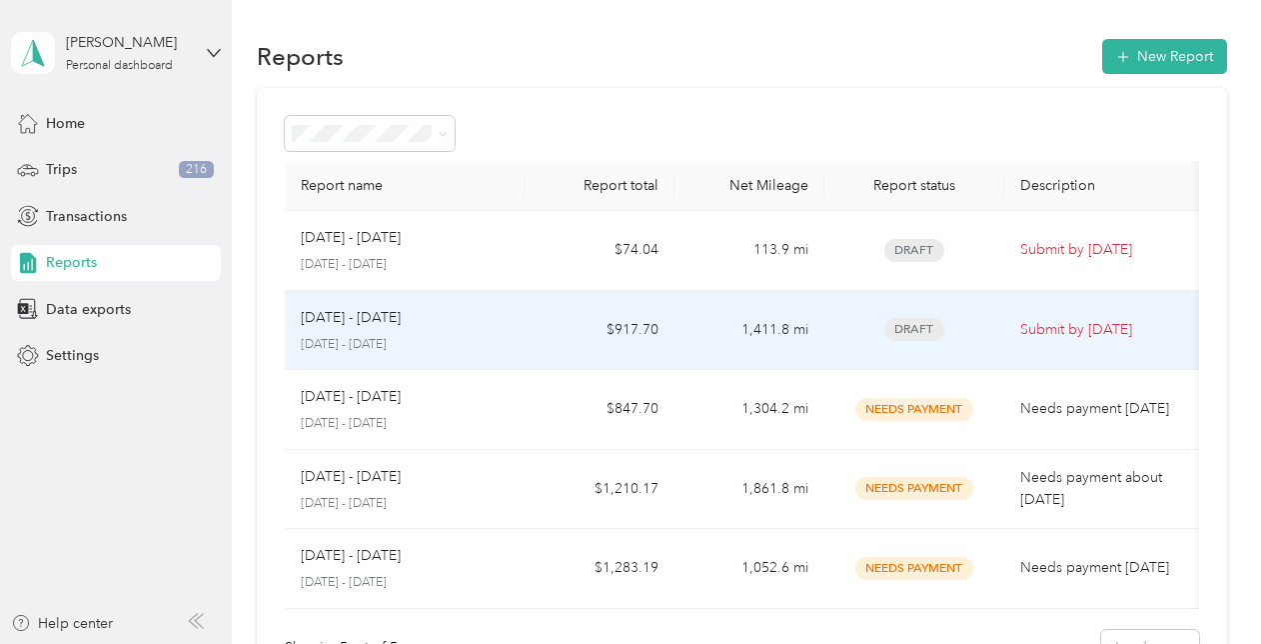
click at [517, 314] on td "Sep 1 - 30, 2025 September 1 - 30, 2025" at bounding box center [405, 331] width 240 height 80
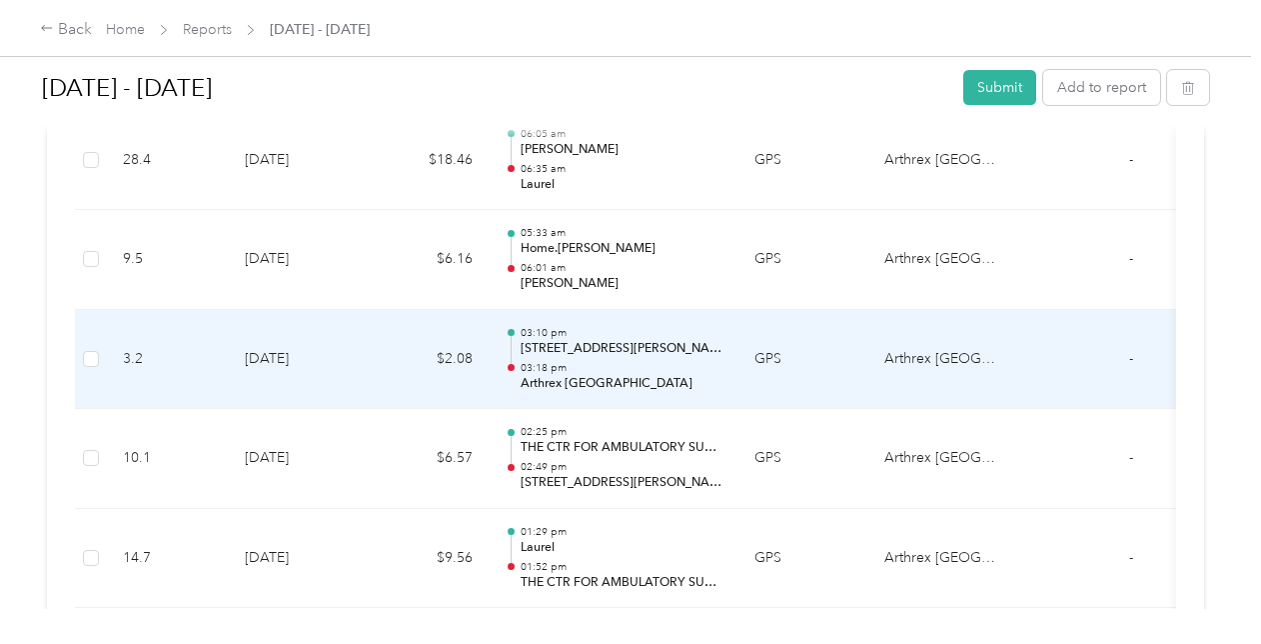
scroll to position [3829, 0]
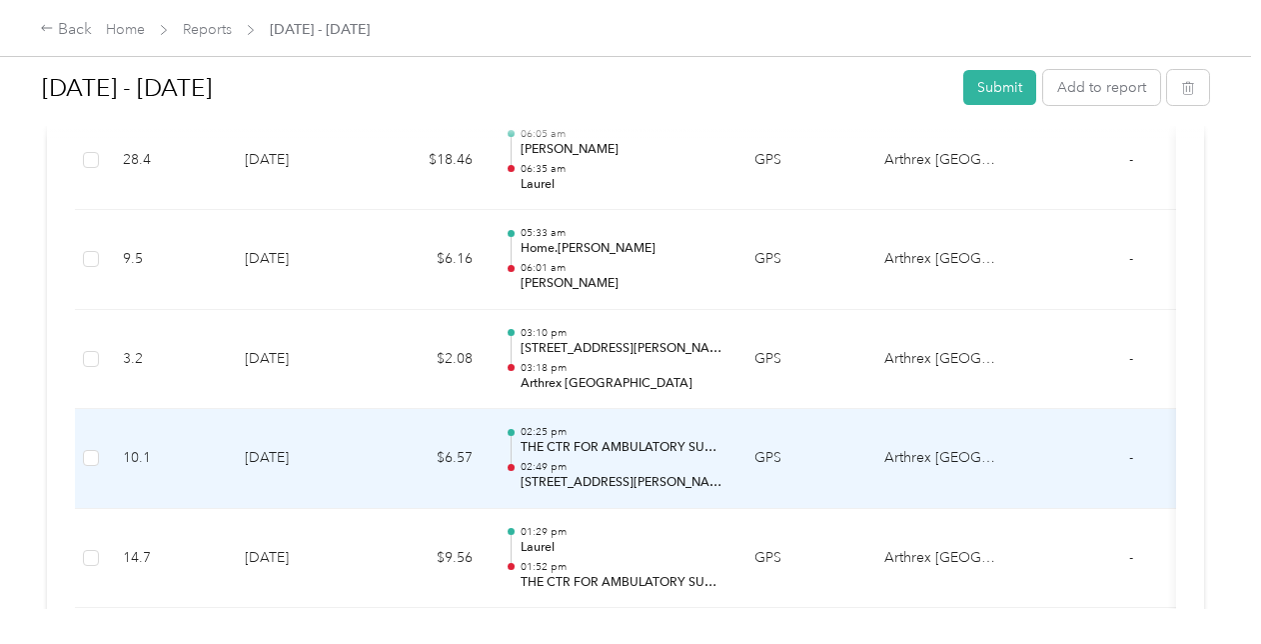
click at [604, 460] on p "02:49 pm" at bounding box center [622, 467] width 202 height 14
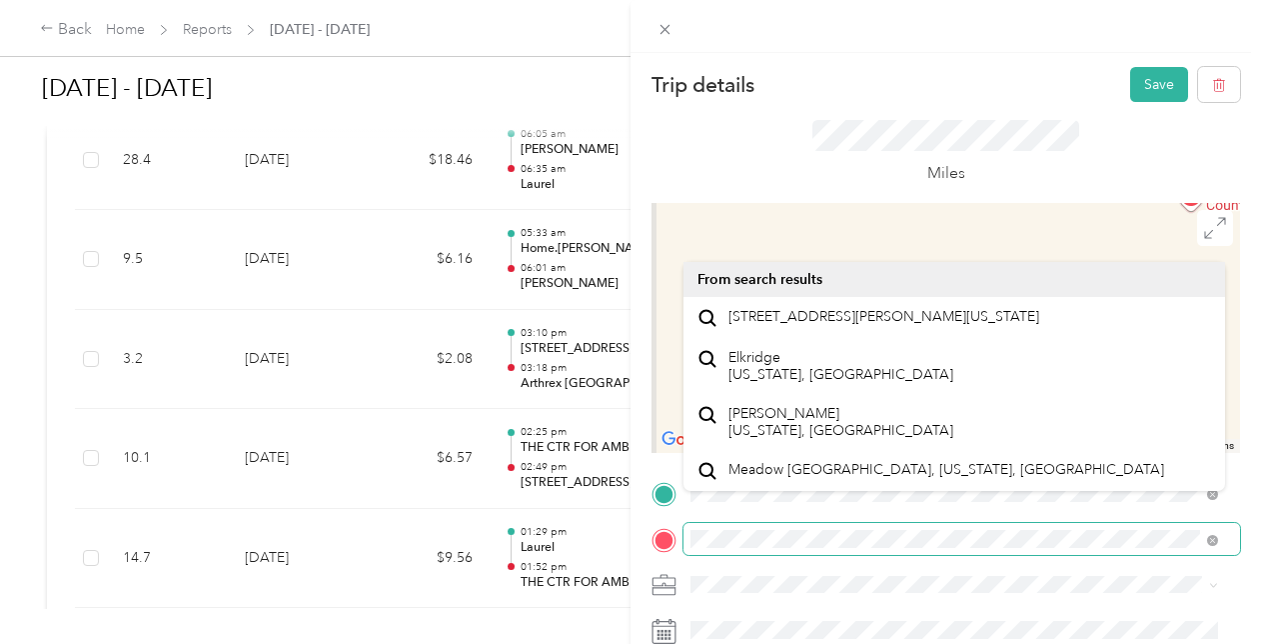
click at [202, 506] on div "Trip details Save This trip cannot be edited because it is either under review,…" at bounding box center [630, 322] width 1261 height 644
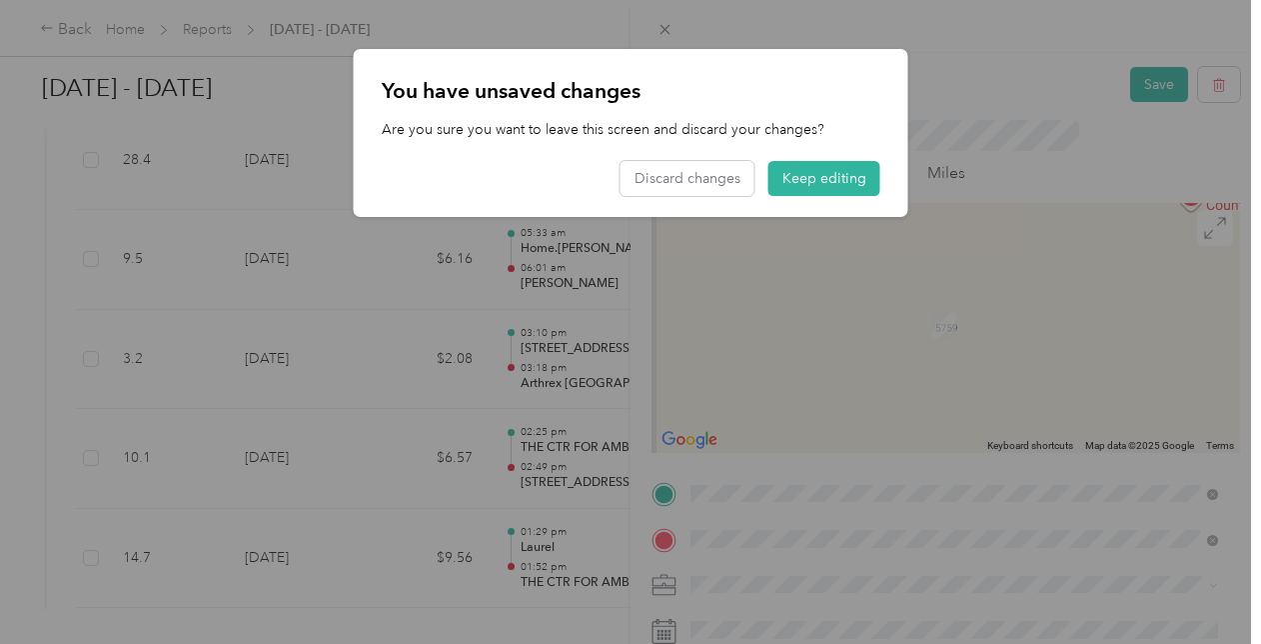
click at [801, 181] on button "Keep editing" at bounding box center [824, 178] width 112 height 35
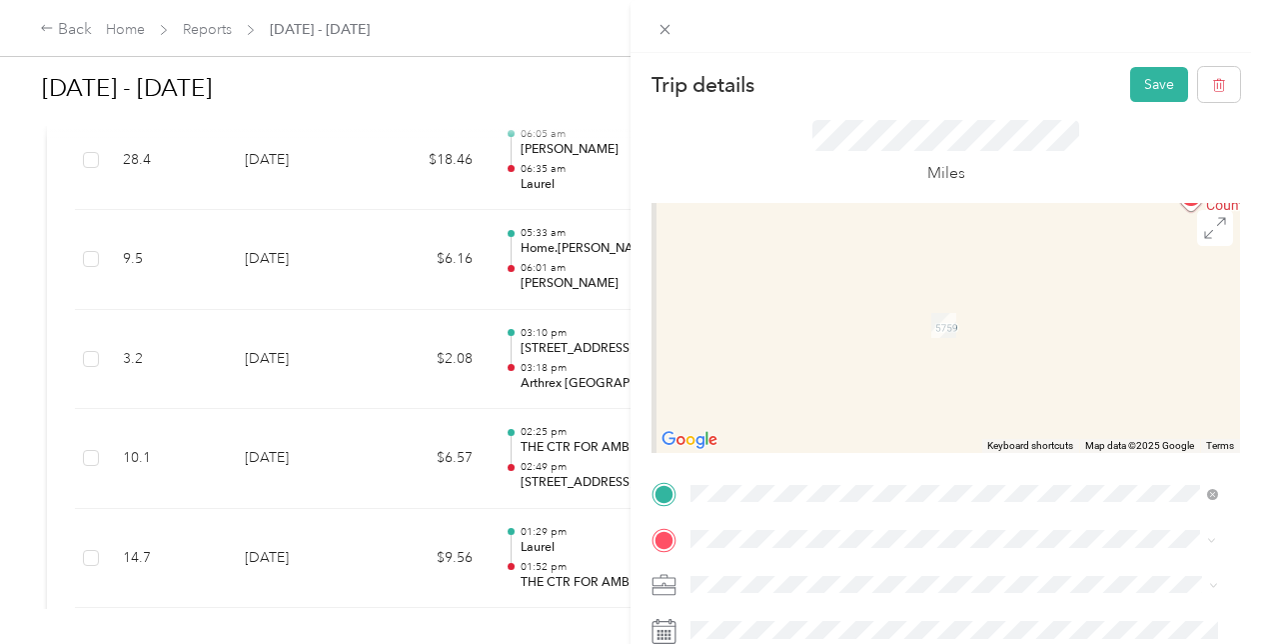
click at [835, 302] on strong "Arthrex Annapolis" at bounding box center [898, 306] width 202 height 18
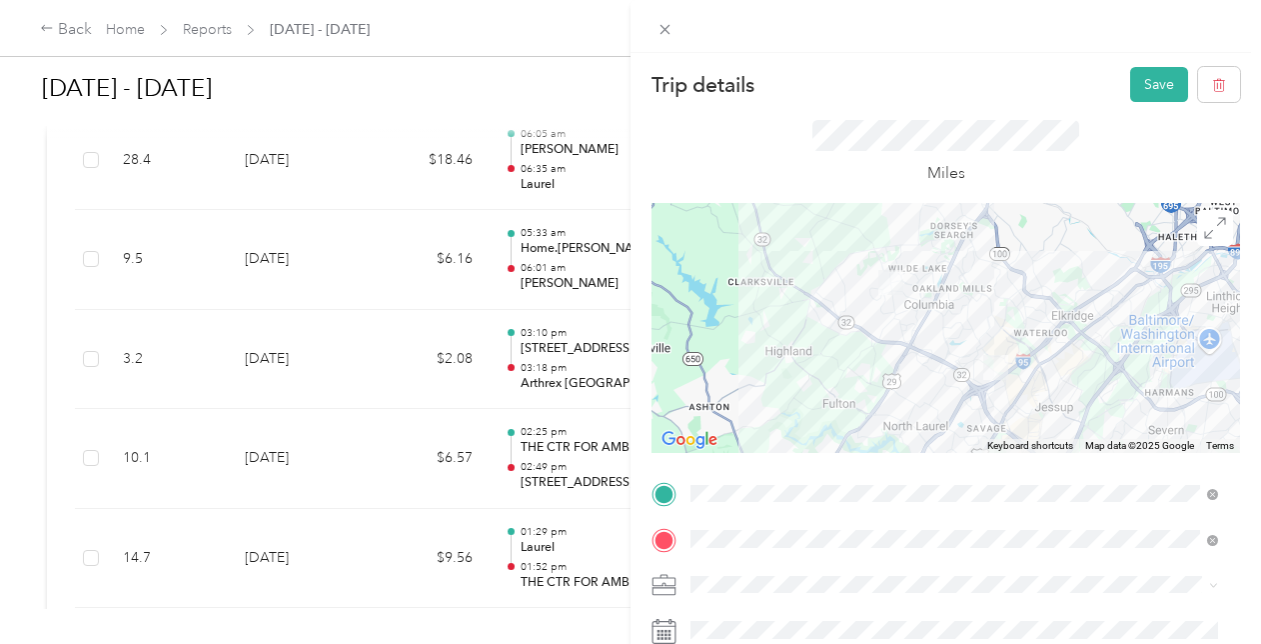
click at [1142, 77] on button "Save" at bounding box center [1159, 84] width 58 height 35
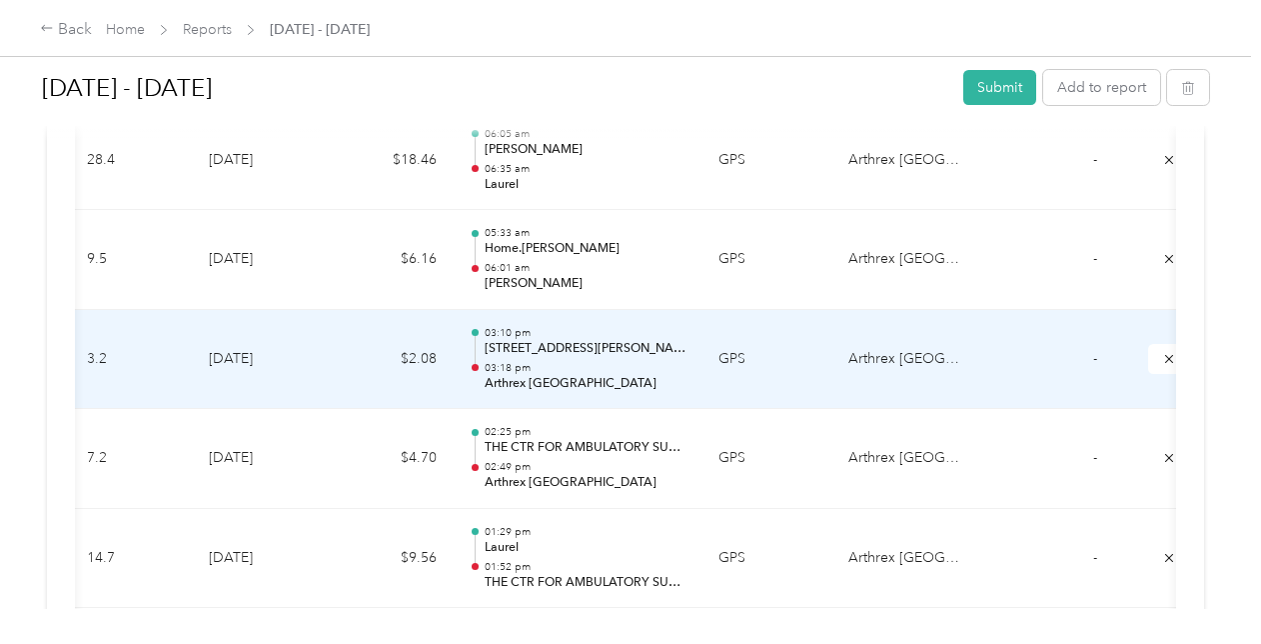
scroll to position [0, 72]
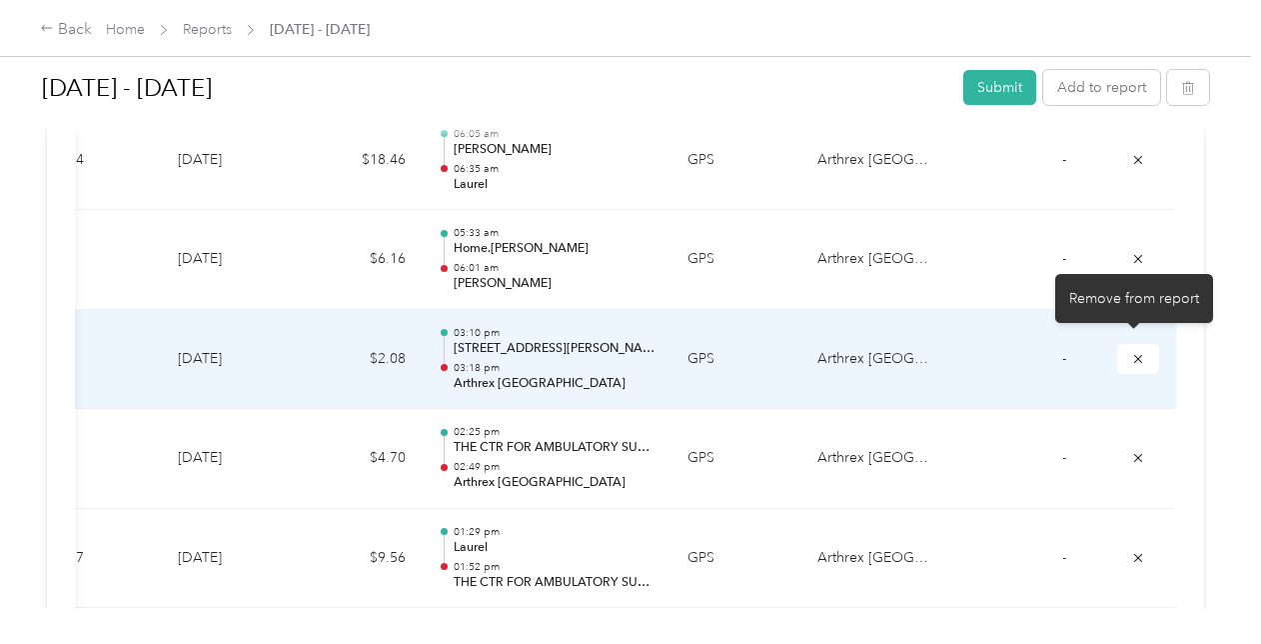
click at [1134, 352] on icon "submit" at bounding box center [1138, 359] width 14 height 14
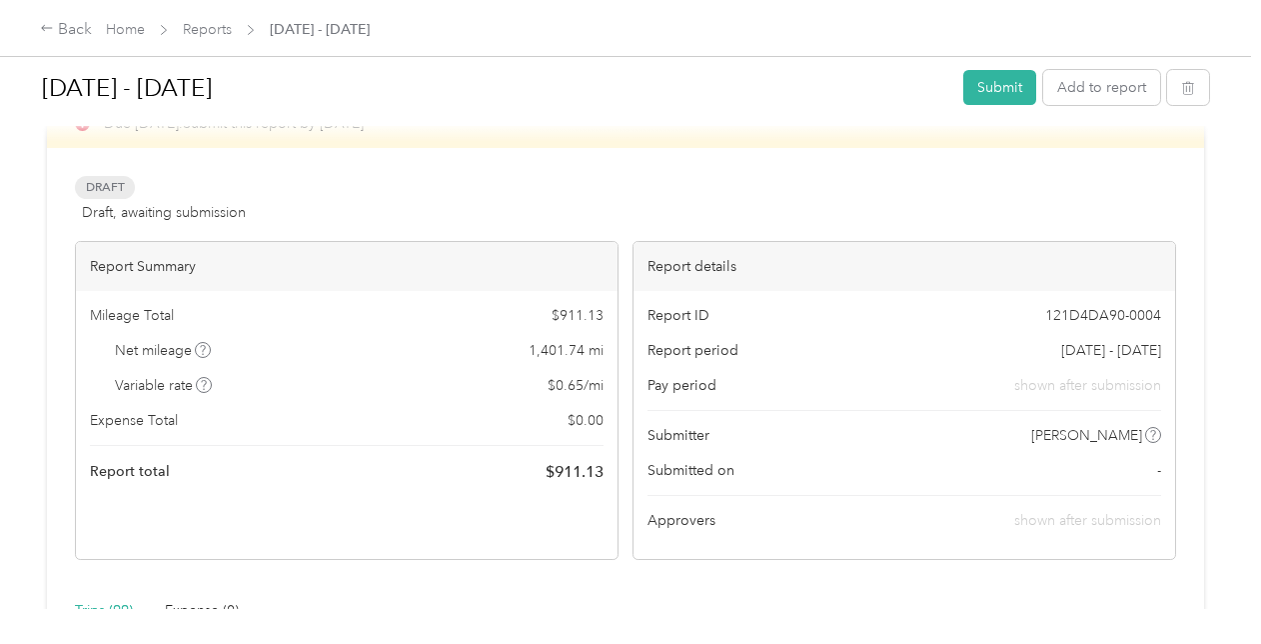
scroll to position [4, 0]
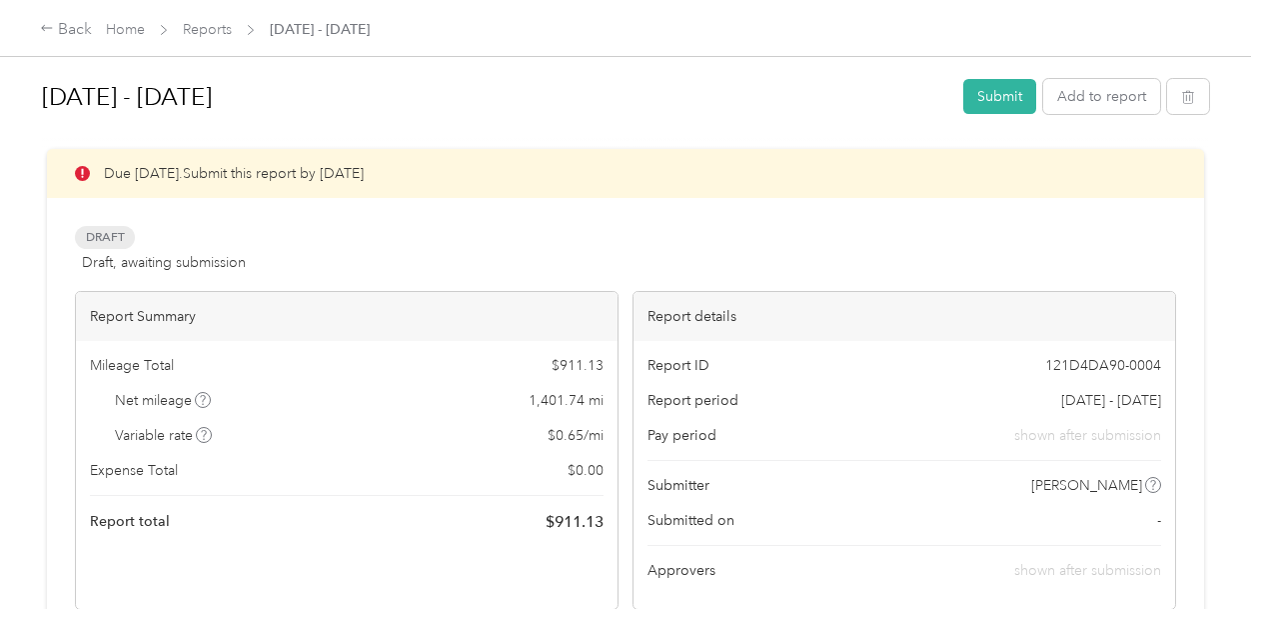
click at [998, 96] on button "Submit" at bounding box center [999, 96] width 73 height 35
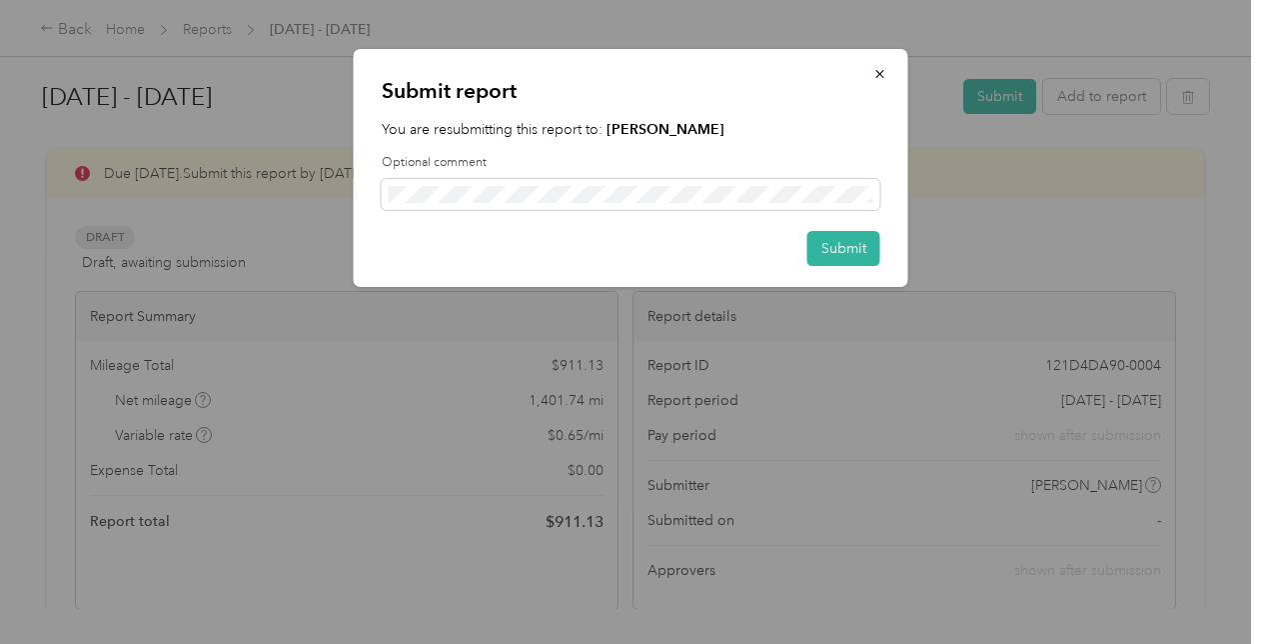
click at [845, 248] on button "Submit" at bounding box center [843, 248] width 73 height 35
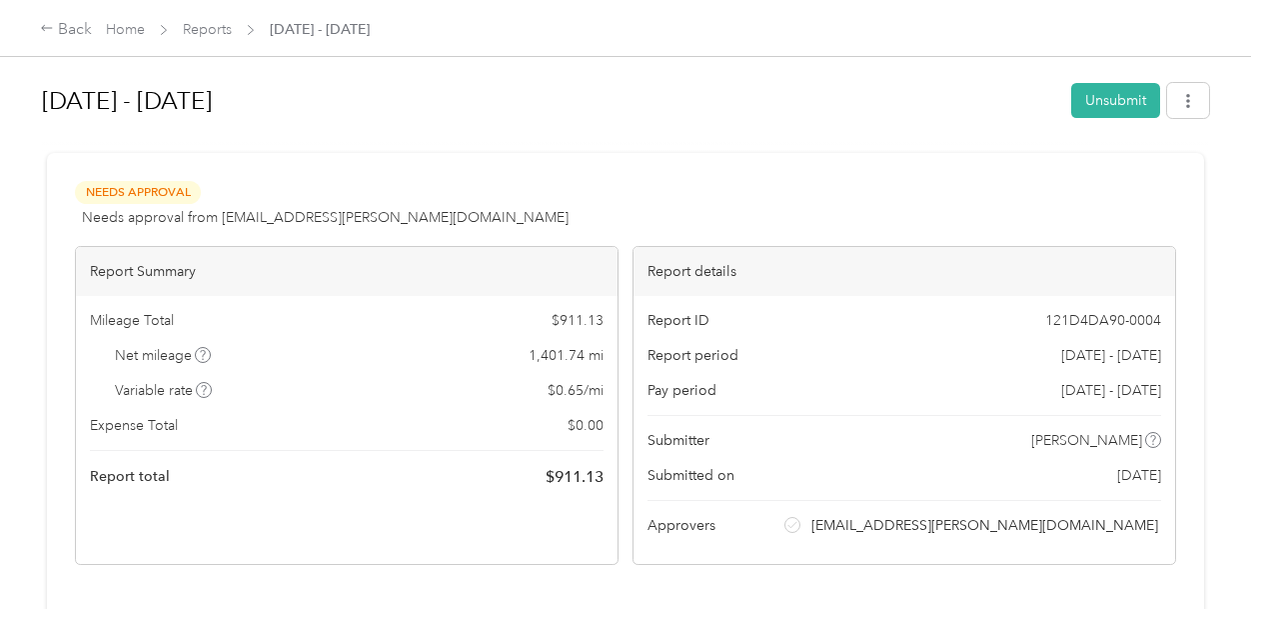
scroll to position [0, 0]
click at [79, 35] on div "Back" at bounding box center [66, 30] width 52 height 24
